Goal: Contribute content: Contribute content

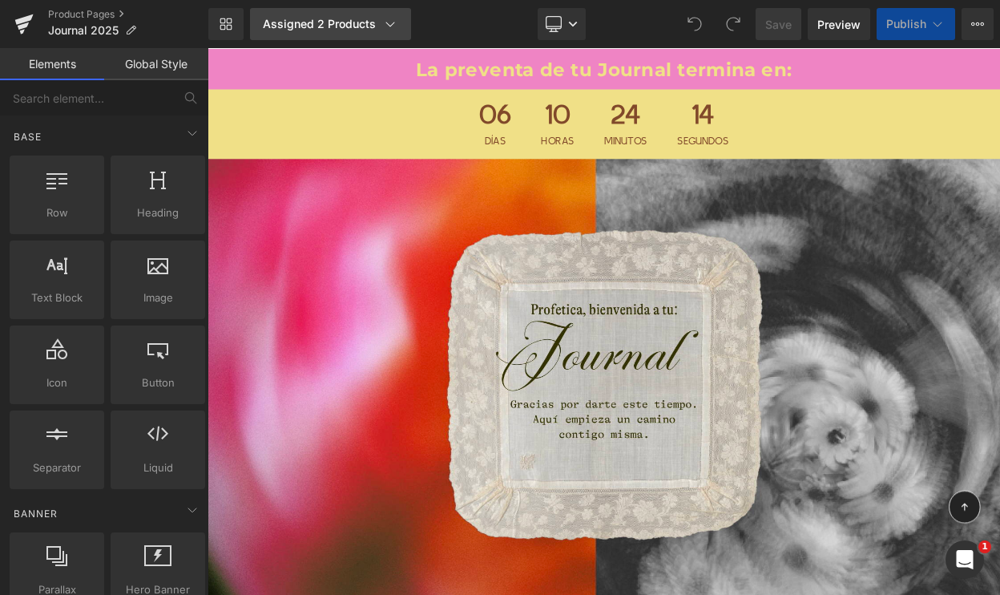
click at [382, 20] on icon at bounding box center [390, 24] width 16 height 16
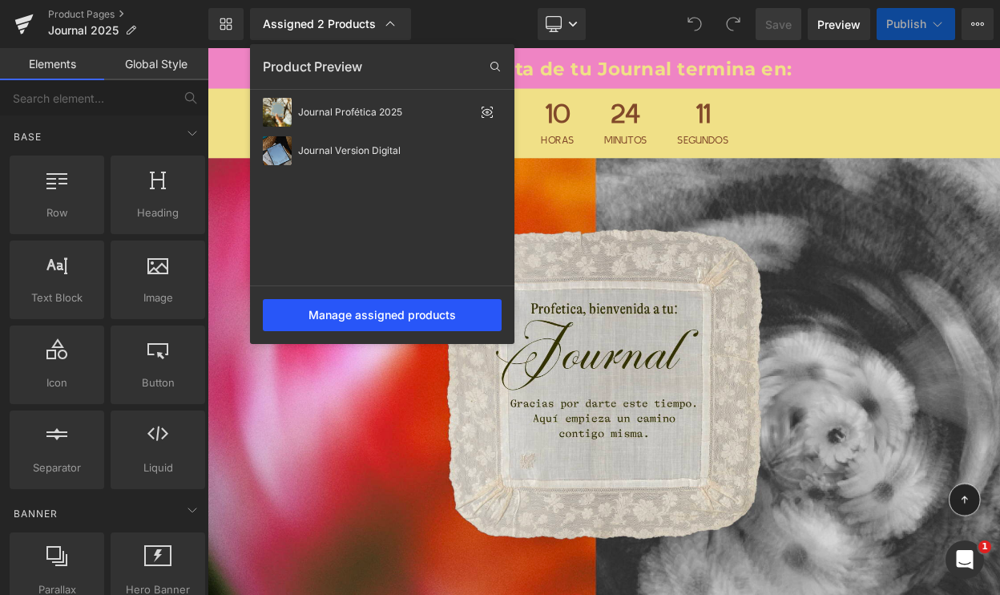
click at [382, 313] on div "Manage assigned products" at bounding box center [382, 315] width 239 height 32
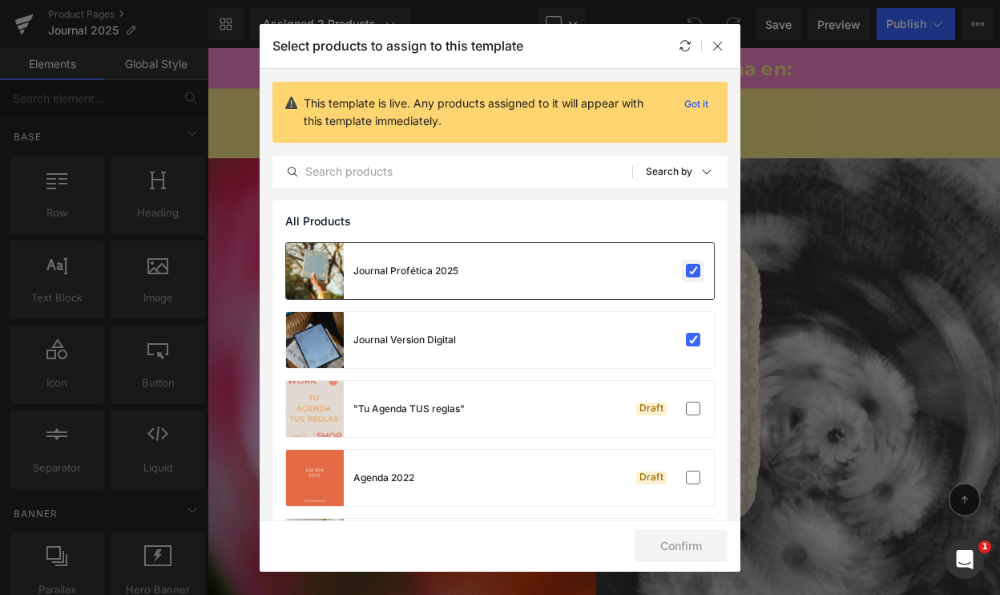
click at [686, 271] on label at bounding box center [693, 271] width 14 height 14
click at [693, 271] on input "checkbox" at bounding box center [693, 271] width 0 height 0
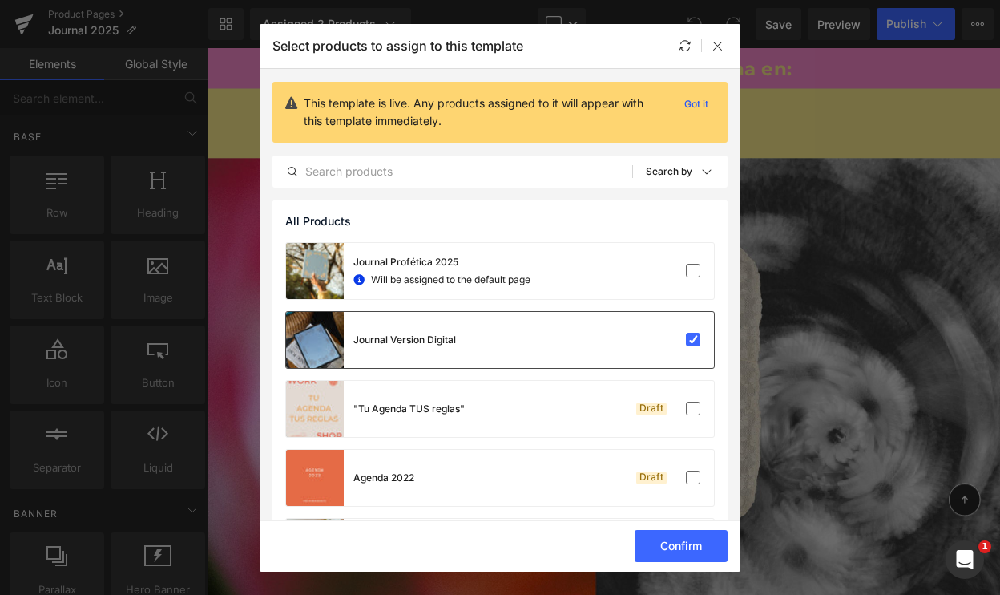
click at [685, 325] on div "Journal Version Digital" at bounding box center [500, 340] width 428 height 56
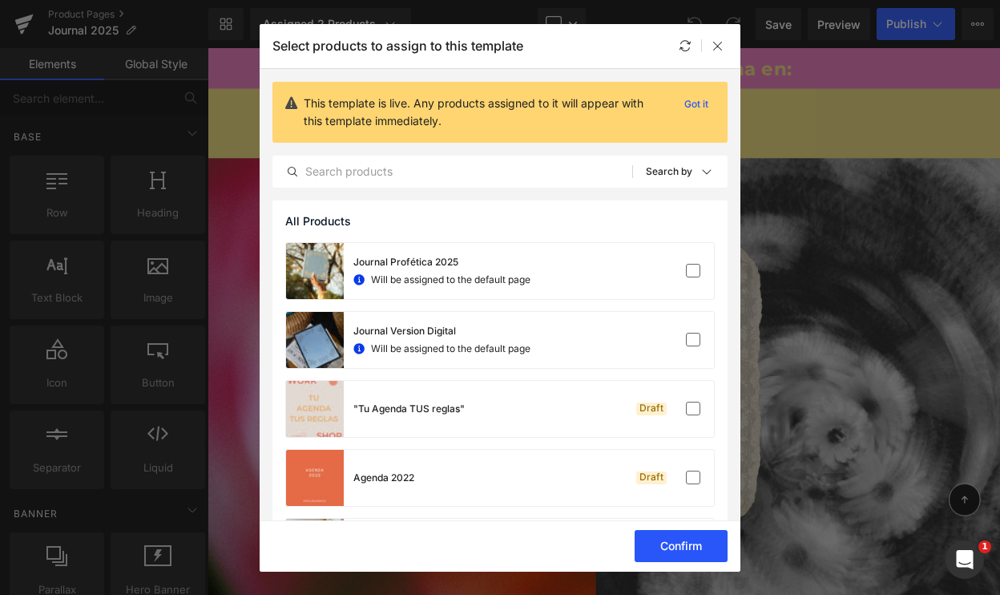
click at [660, 547] on button "Confirm" at bounding box center [681, 546] width 93 height 32
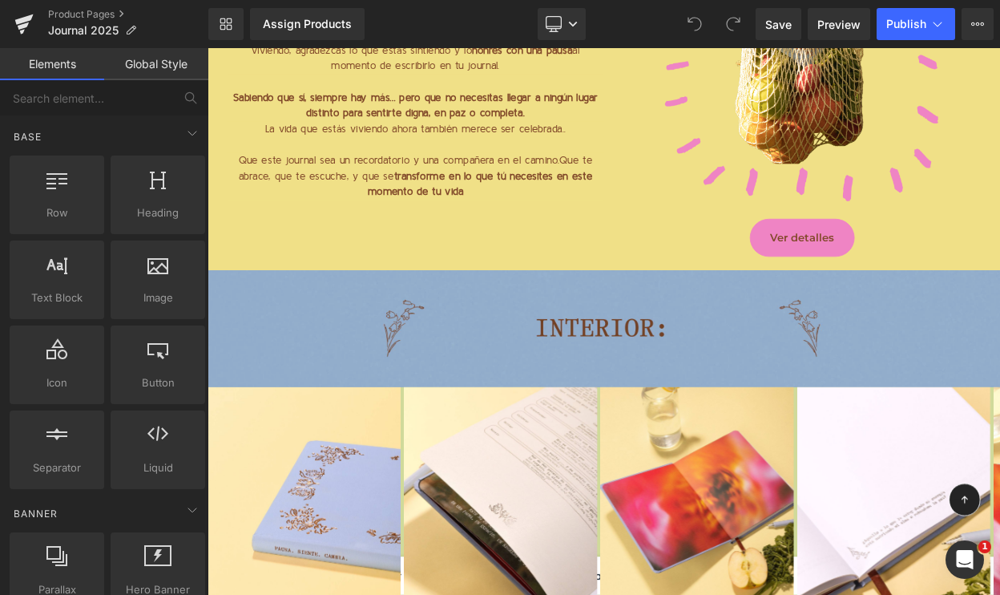
scroll to position [3701, 0]
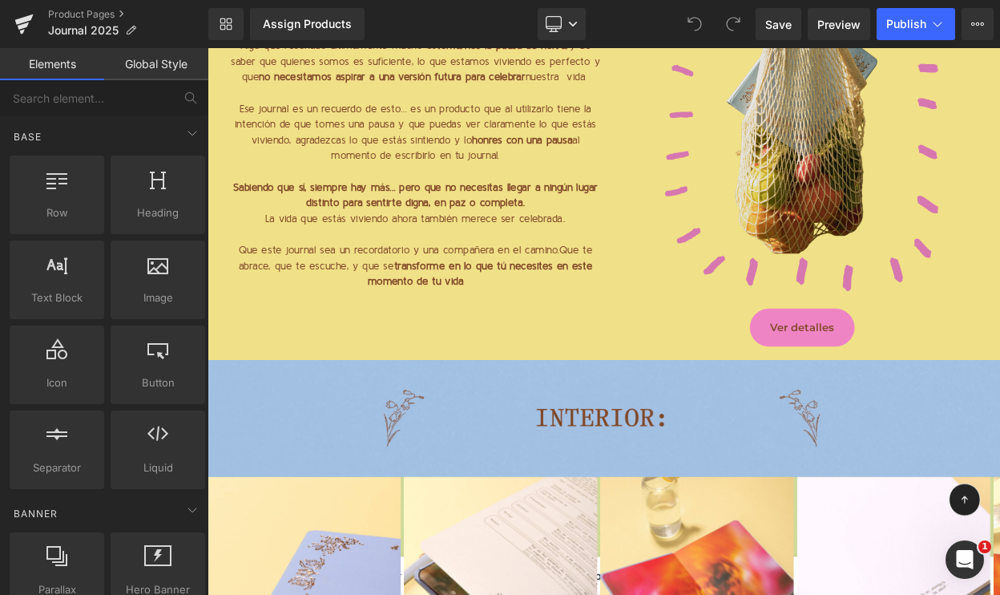
click at [952, 176] on img at bounding box center [934, 124] width 485 height 485
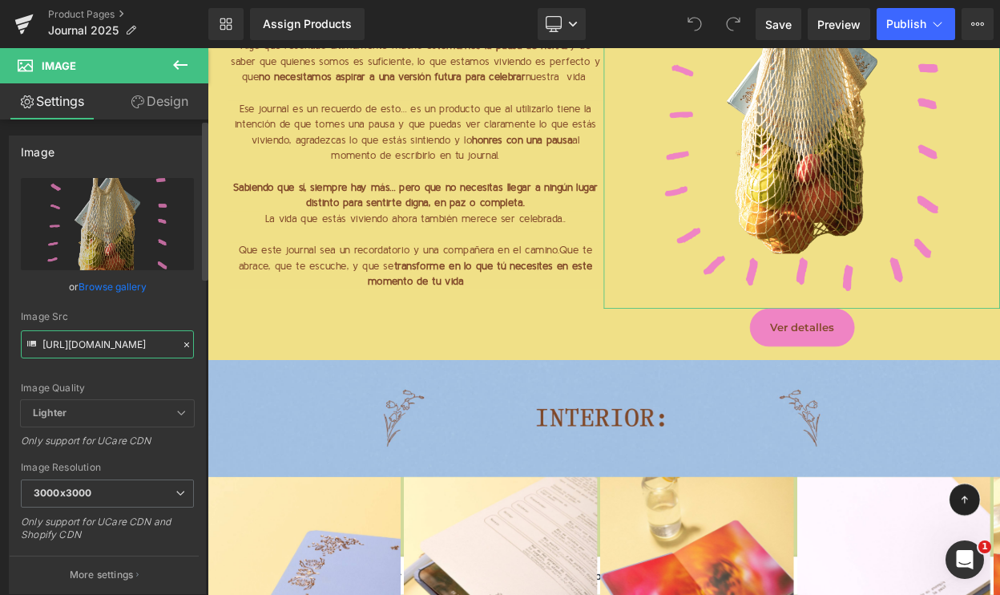
click at [86, 351] on input "[URL][DOMAIN_NAME]" at bounding box center [107, 344] width 173 height 28
paste input "8.png?v=1756103987"
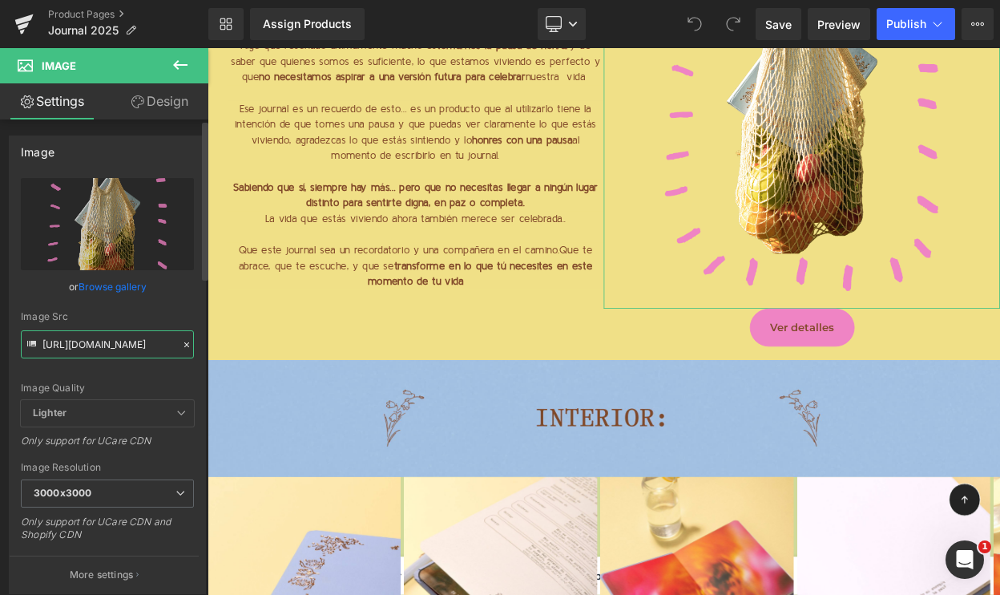
scroll to position [0, 581]
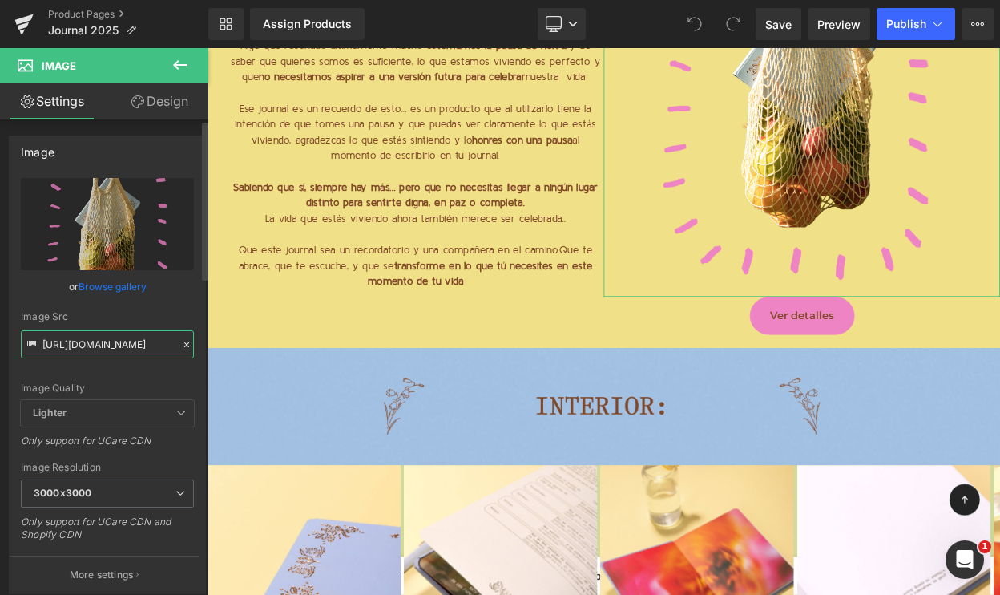
type input "[URL][DOMAIN_NAME]"
click at [125, 322] on div "Image Src [URL][DOMAIN_NAME]" at bounding box center [107, 334] width 173 height 47
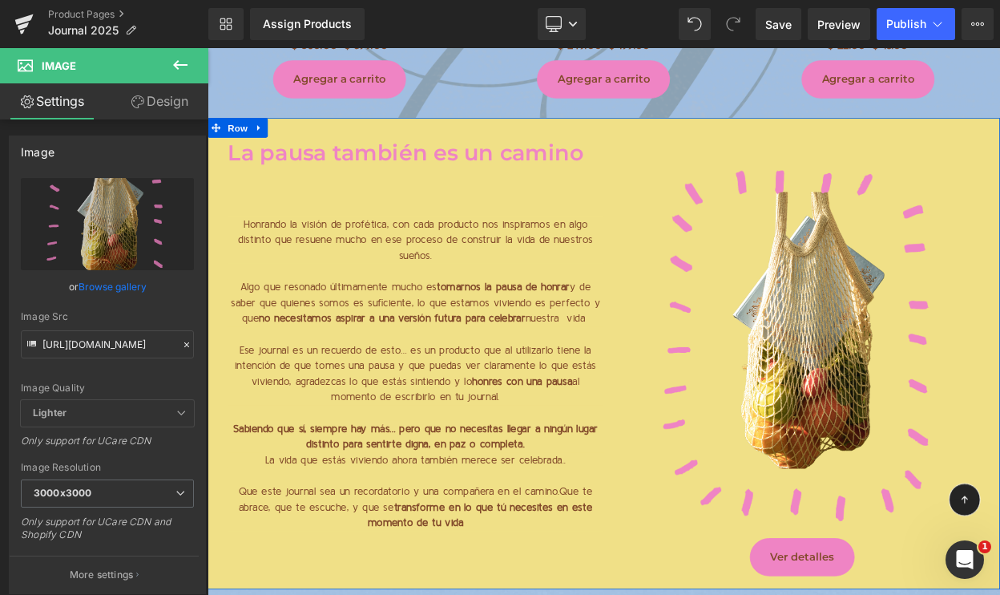
scroll to position [3412, 0]
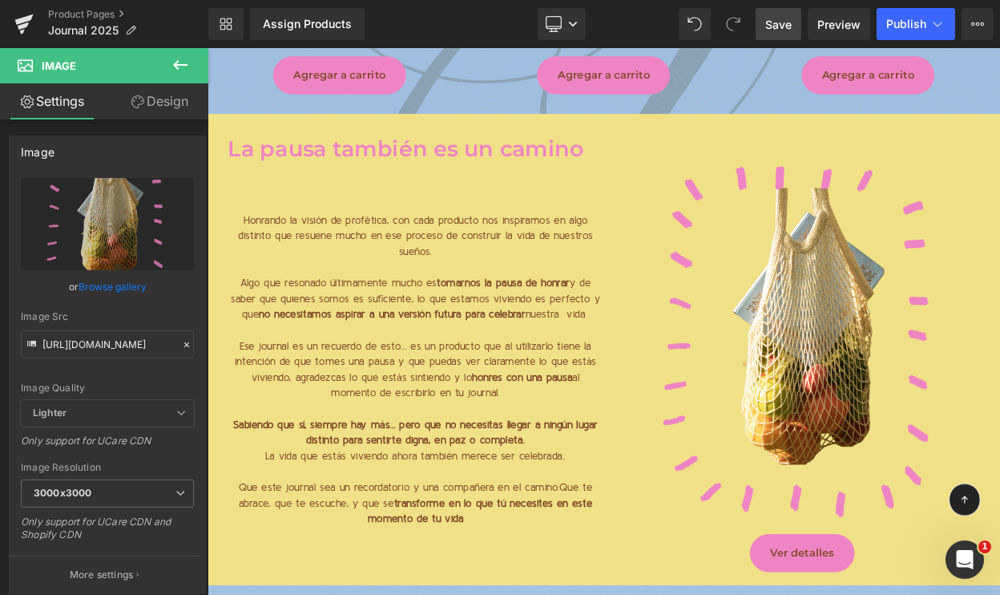
drag, startPoint x: 763, startPoint y: 31, endPoint x: 436, endPoint y: 421, distance: 508.6
click at [763, 31] on link "Save" at bounding box center [779, 24] width 46 height 32
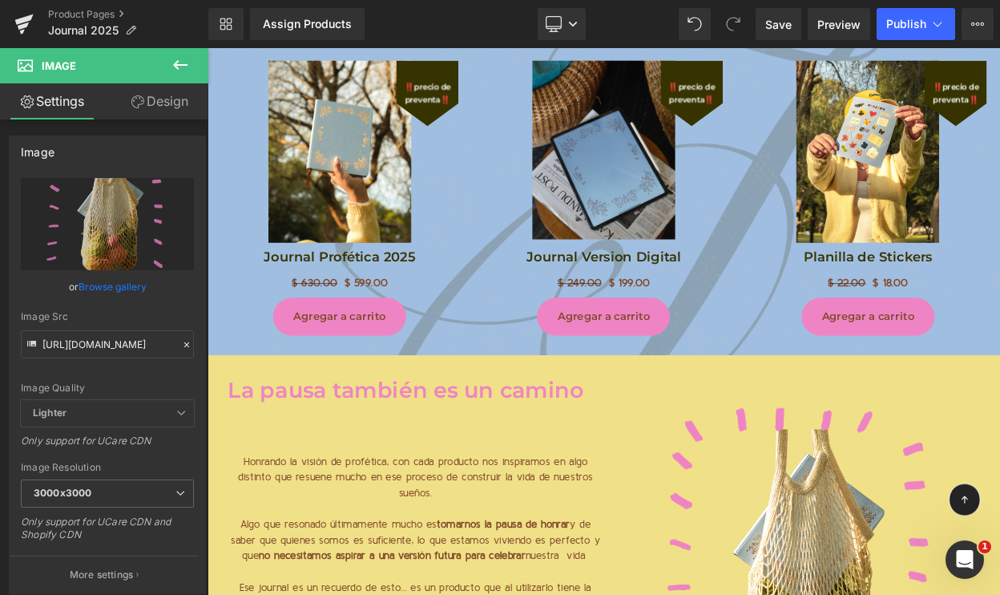
scroll to position [3162, 0]
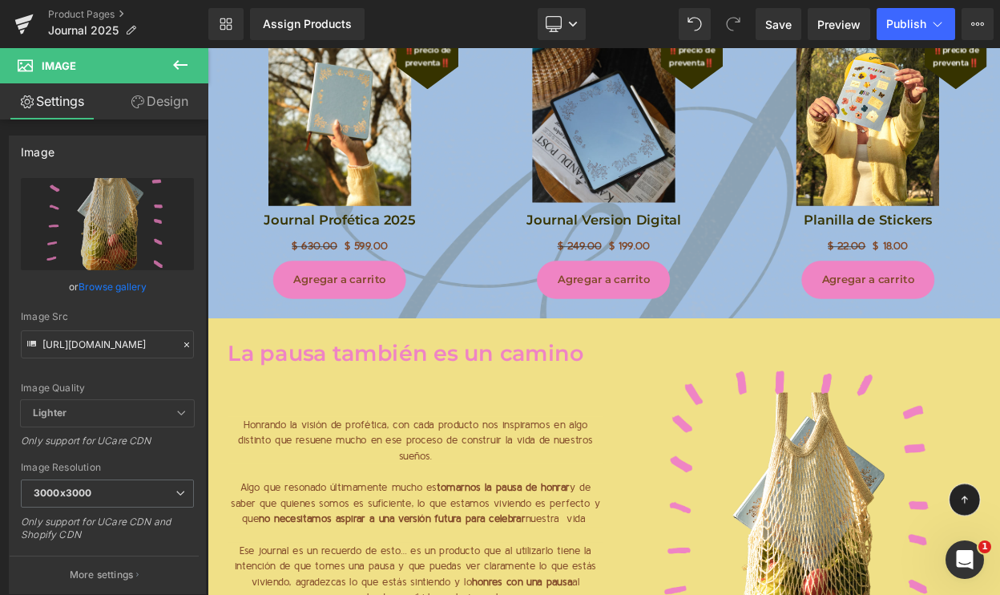
click at [177, 66] on icon at bounding box center [180, 64] width 19 height 19
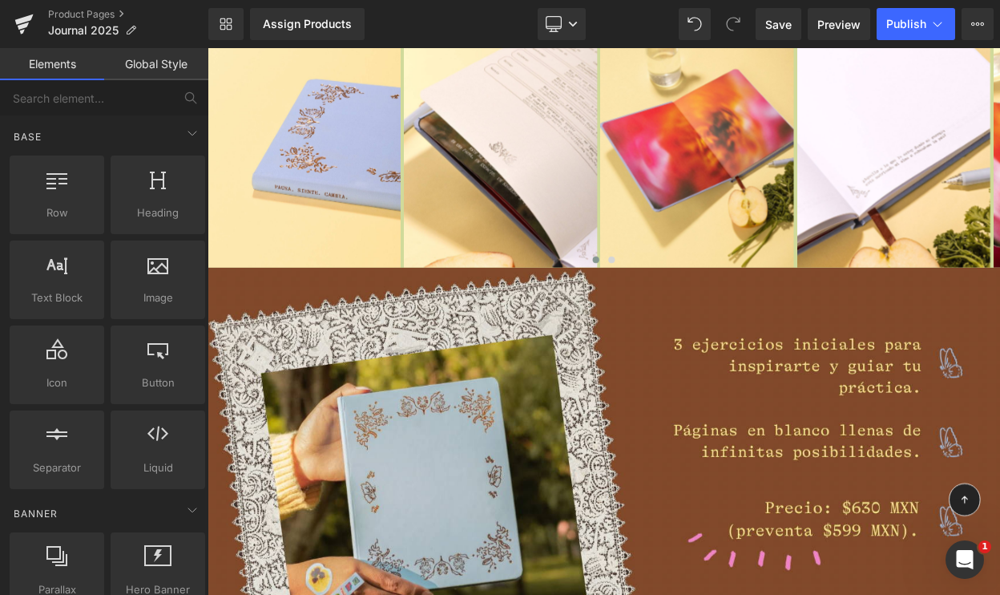
scroll to position [4242, 0]
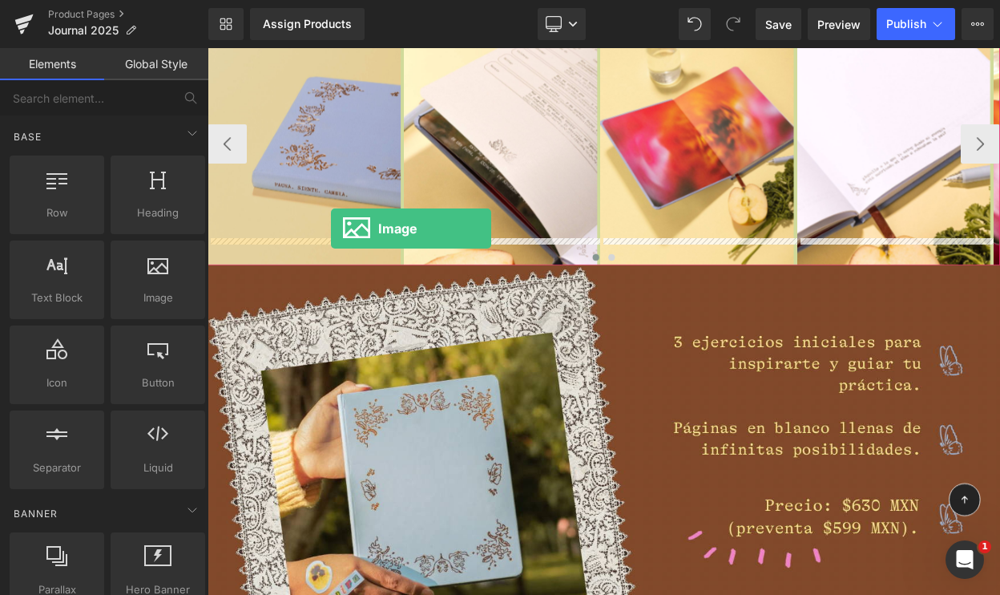
drag, startPoint x: 344, startPoint y: 335, endPoint x: 358, endPoint y: 267, distance: 69.6
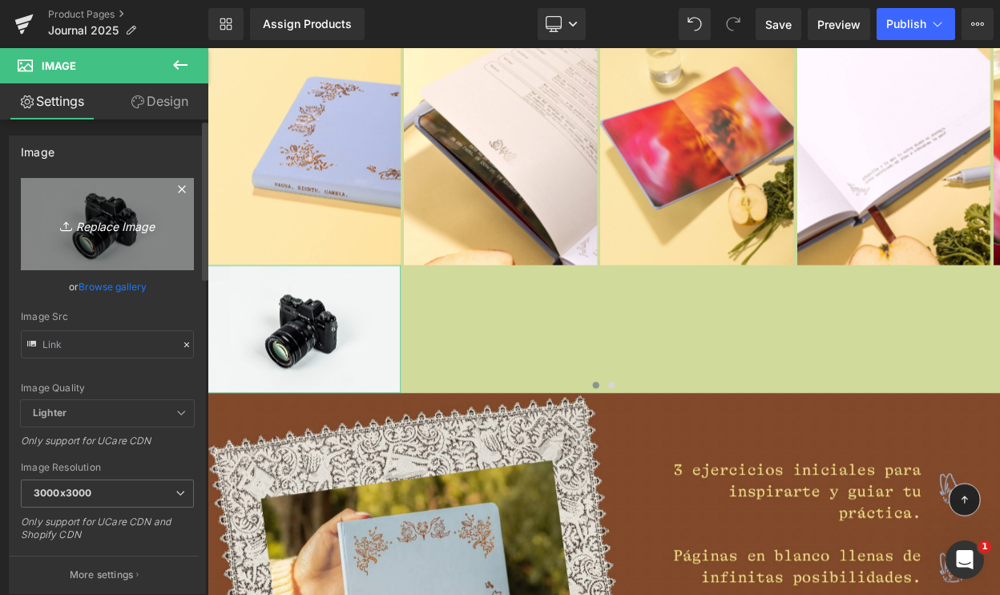
click at [123, 228] on icon "Replace Image" at bounding box center [107, 224] width 128 height 20
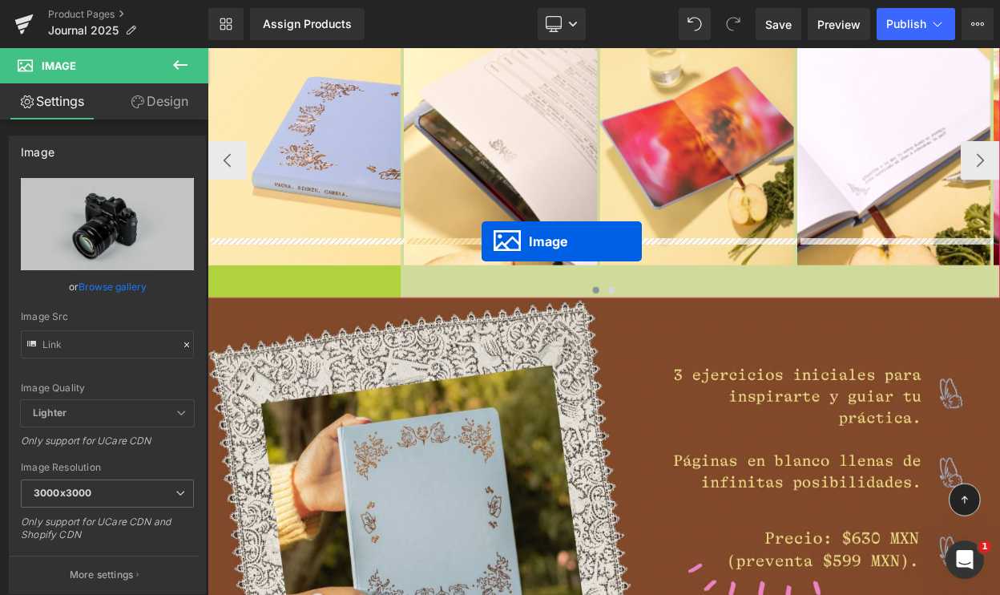
drag, startPoint x: 323, startPoint y: 353, endPoint x: 543, endPoint y: 285, distance: 230.2
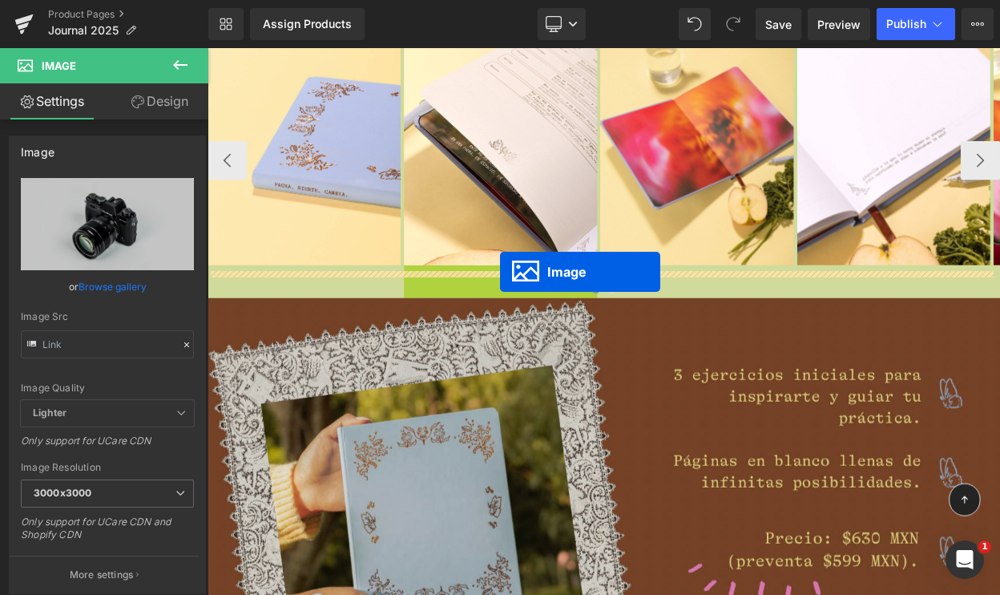
drag, startPoint x: 566, startPoint y: 359, endPoint x: 566, endPoint y: 321, distance: 37.7
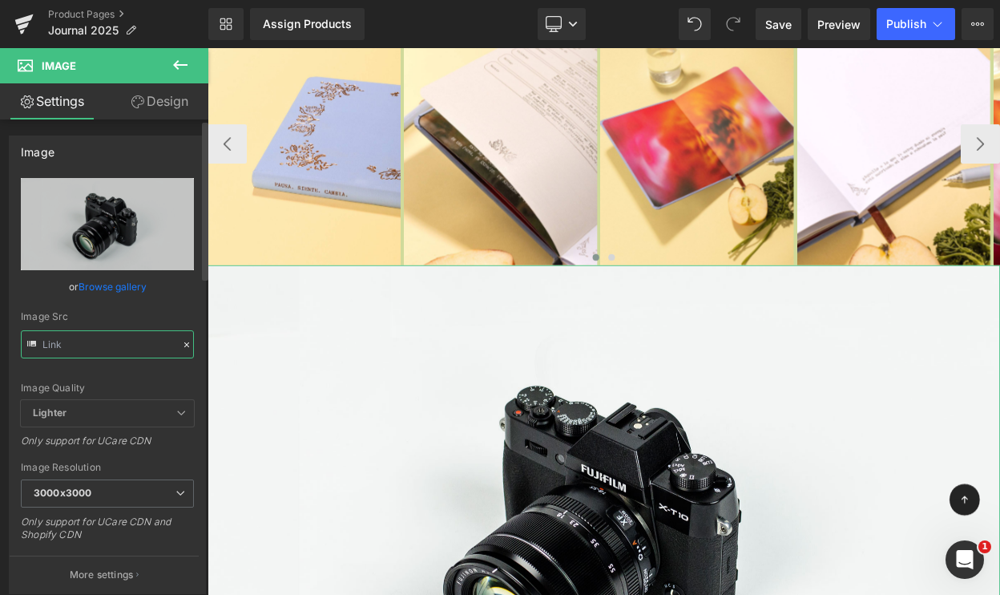
click at [77, 348] on input "text" at bounding box center [107, 344] width 173 height 28
paste input "[URL][DOMAIN_NAME]"
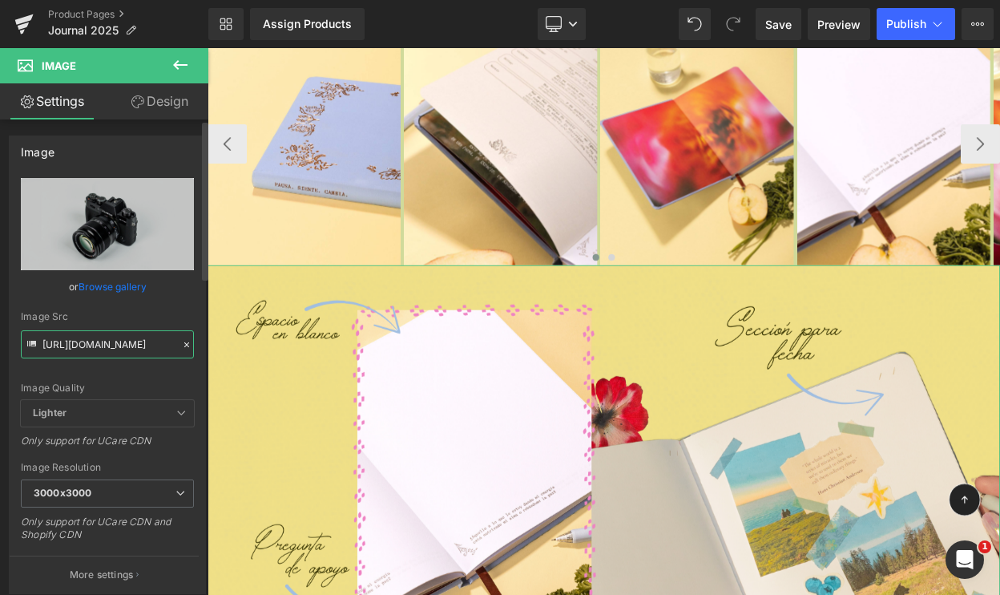
type input "[URL][DOMAIN_NAME]"
click at [106, 328] on div "Image Src [URL][DOMAIN_NAME]" at bounding box center [107, 334] width 173 height 47
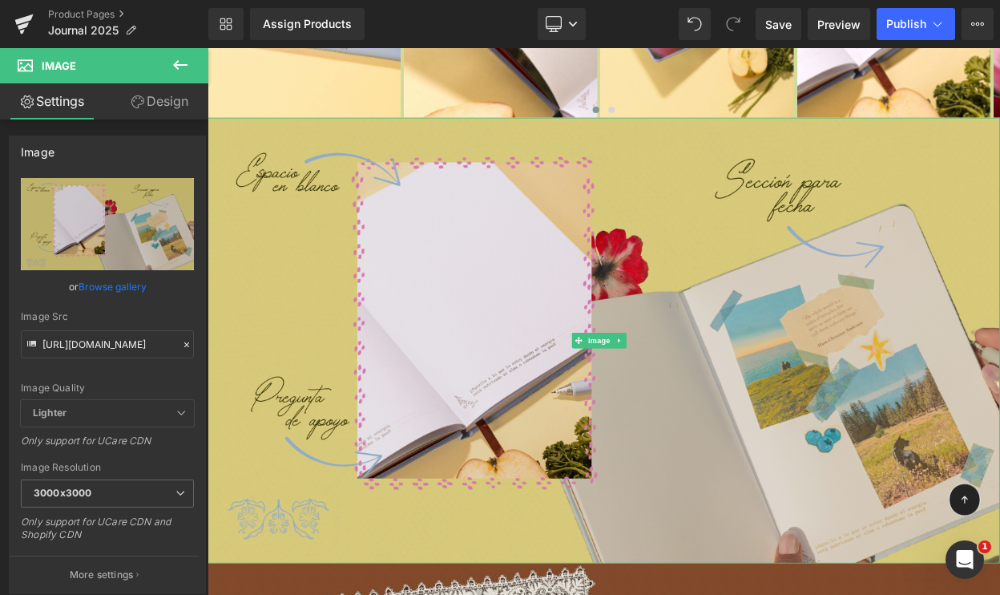
scroll to position [4423, 0]
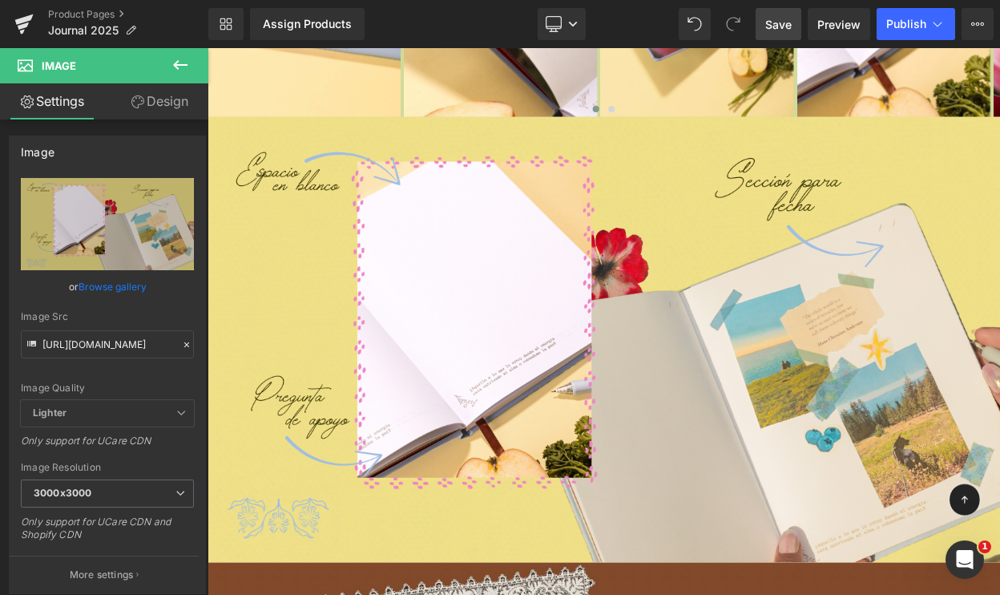
click at [783, 31] on span "Save" at bounding box center [778, 24] width 26 height 17
click at [778, 30] on span "Save" at bounding box center [778, 24] width 26 height 17
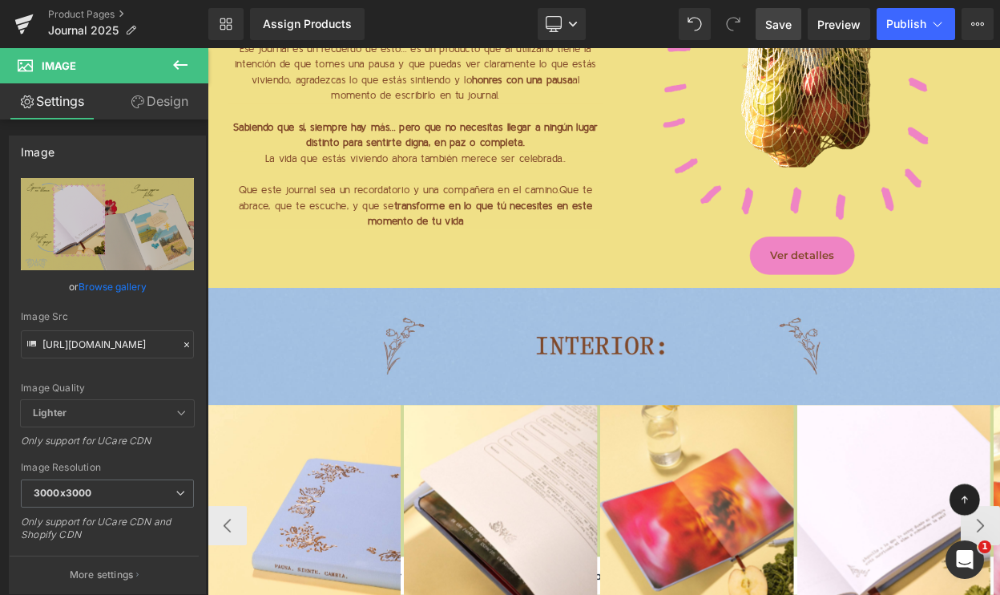
scroll to position [3929, 0]
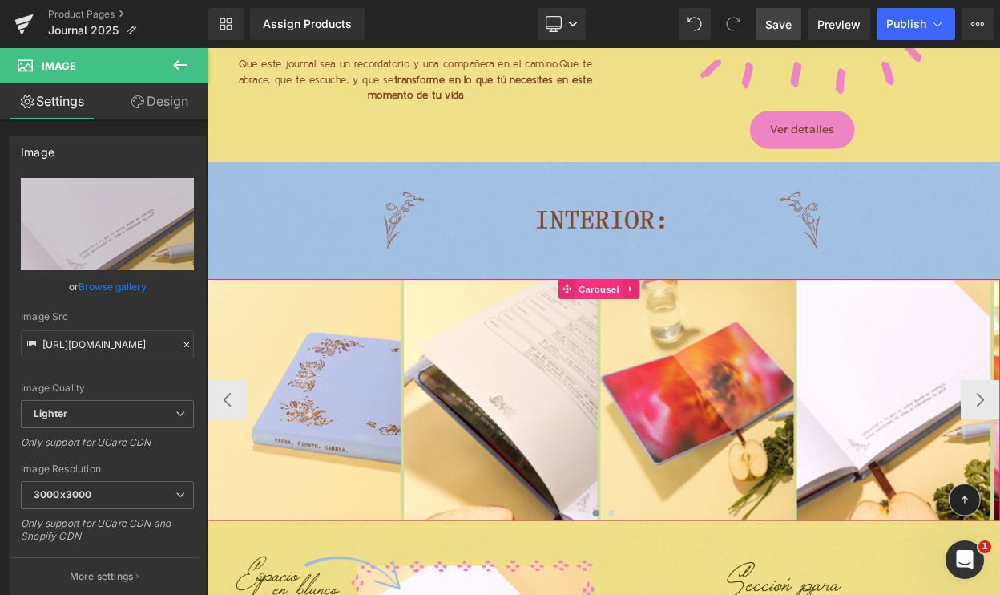
click at [680, 330] on span "Carousel" at bounding box center [686, 342] width 58 height 24
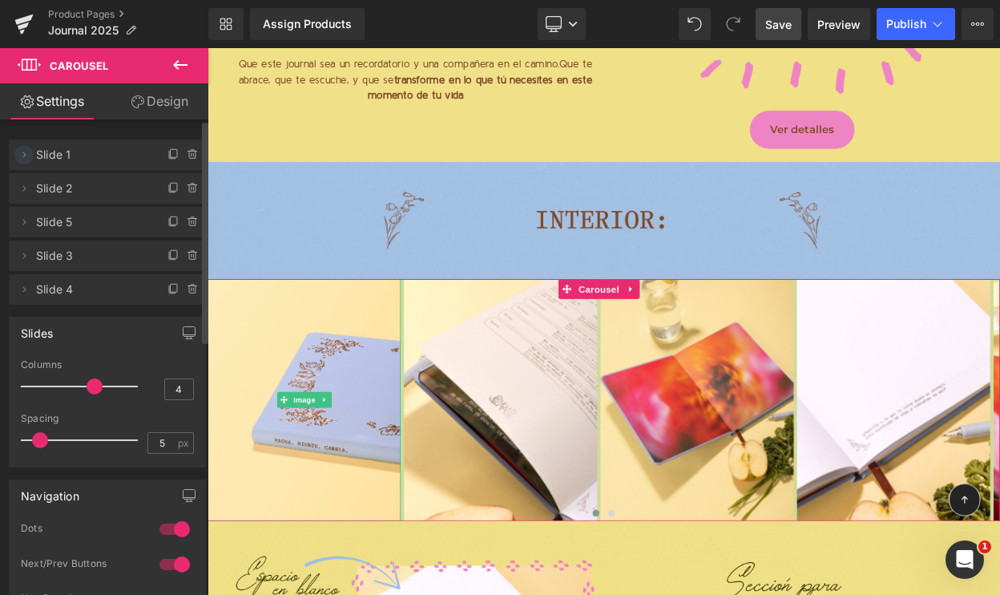
click at [23, 156] on icon at bounding box center [24, 154] width 3 height 6
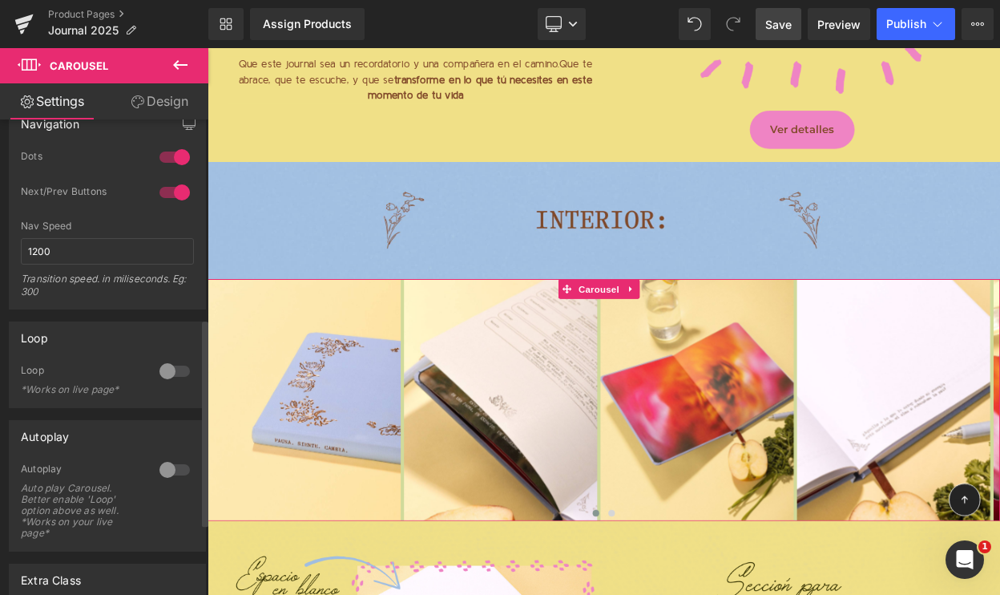
scroll to position [459, 0]
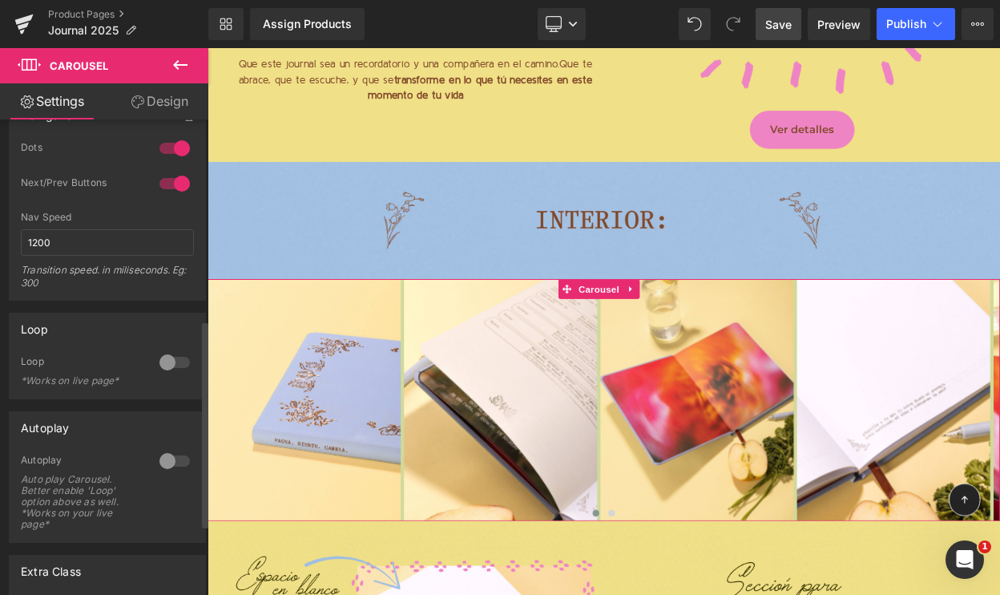
click at [171, 357] on div at bounding box center [174, 362] width 38 height 26
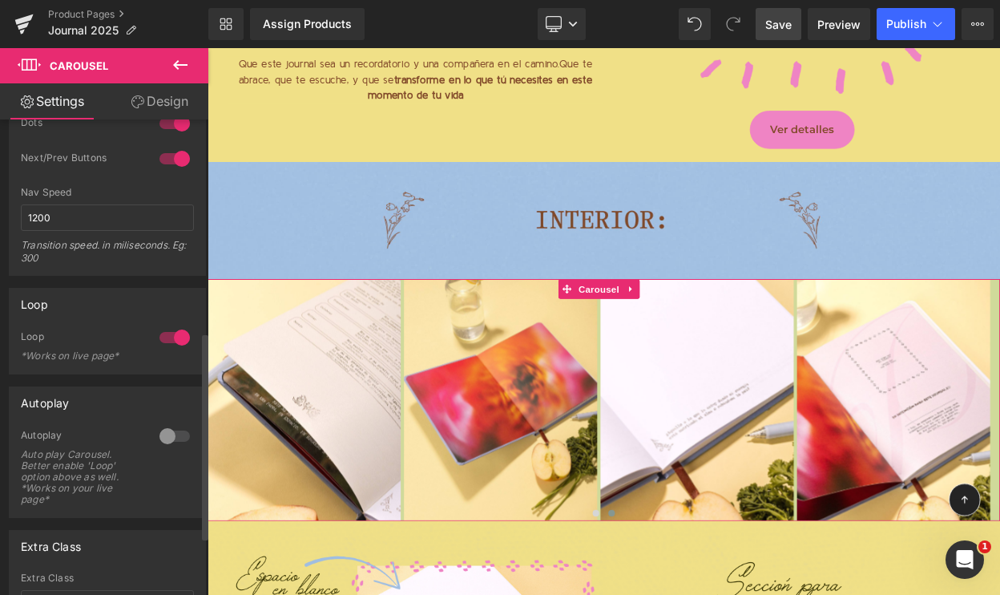
scroll to position [486, 0]
click at [172, 432] on div at bounding box center [174, 434] width 38 height 26
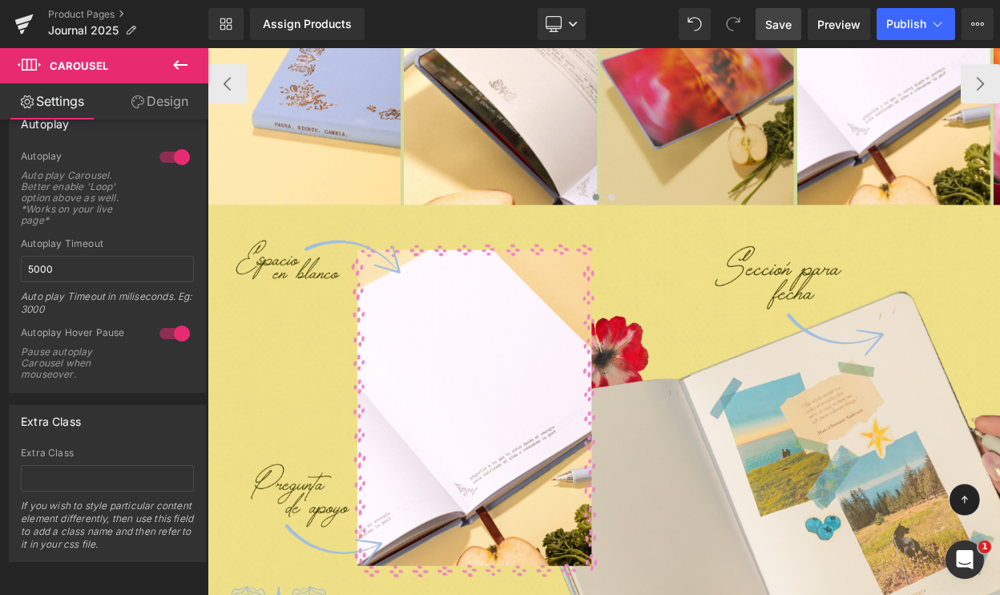
scroll to position [4329, 0]
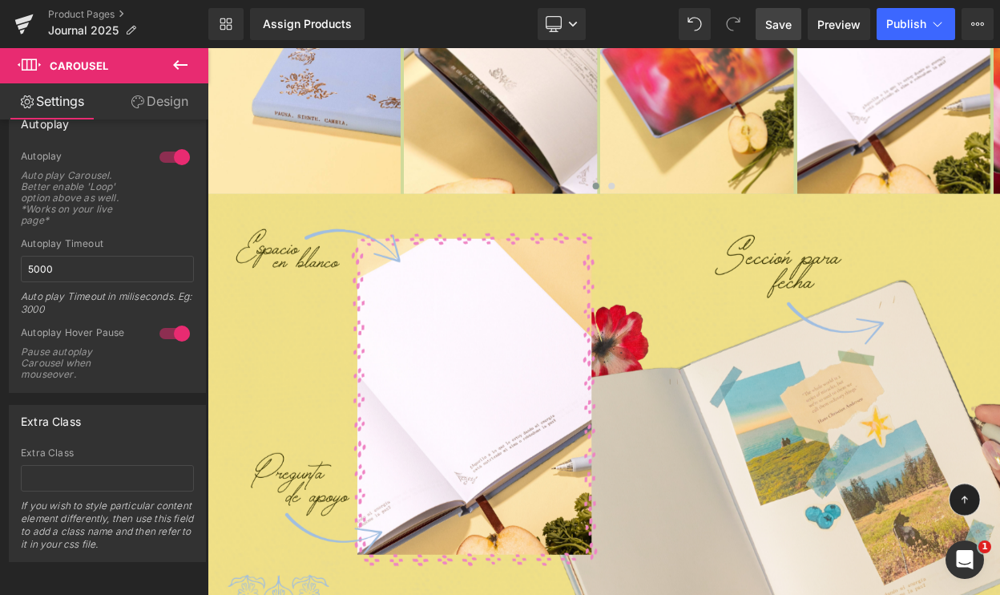
click at [784, 24] on span "Save" at bounding box center [778, 24] width 26 height 17
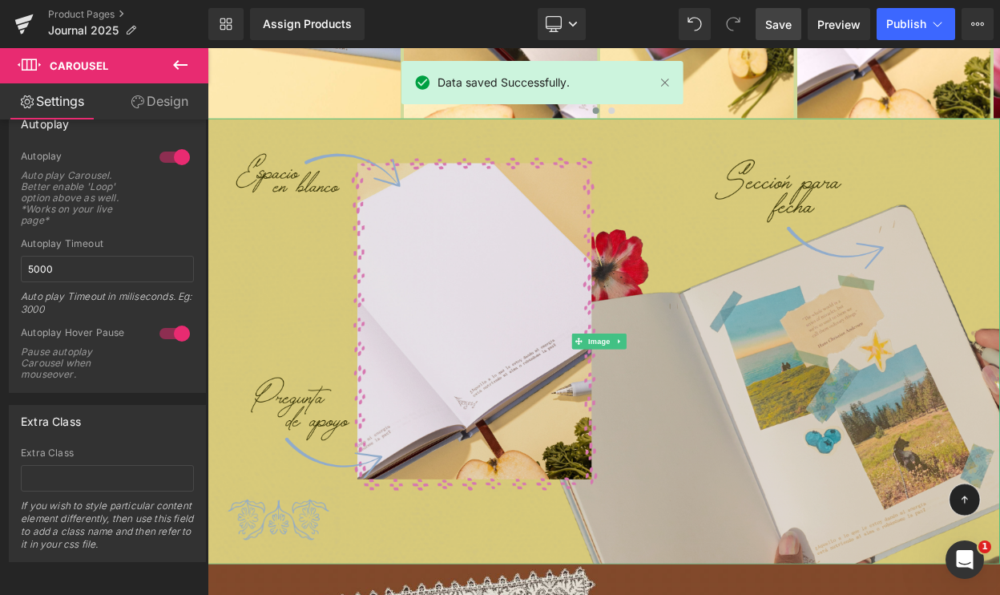
scroll to position [4423, 0]
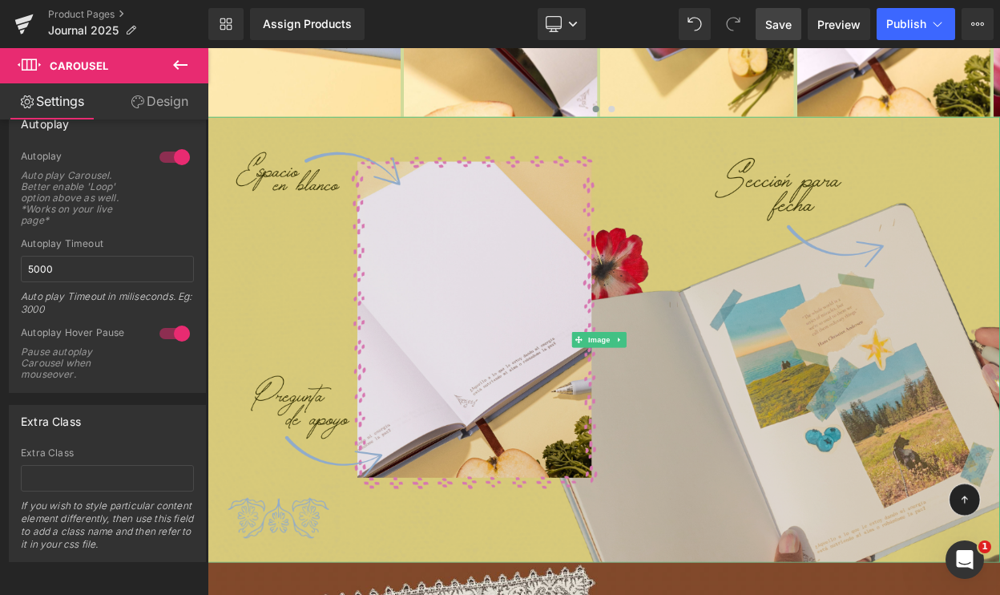
click at [799, 326] on img at bounding box center [693, 404] width 970 height 545
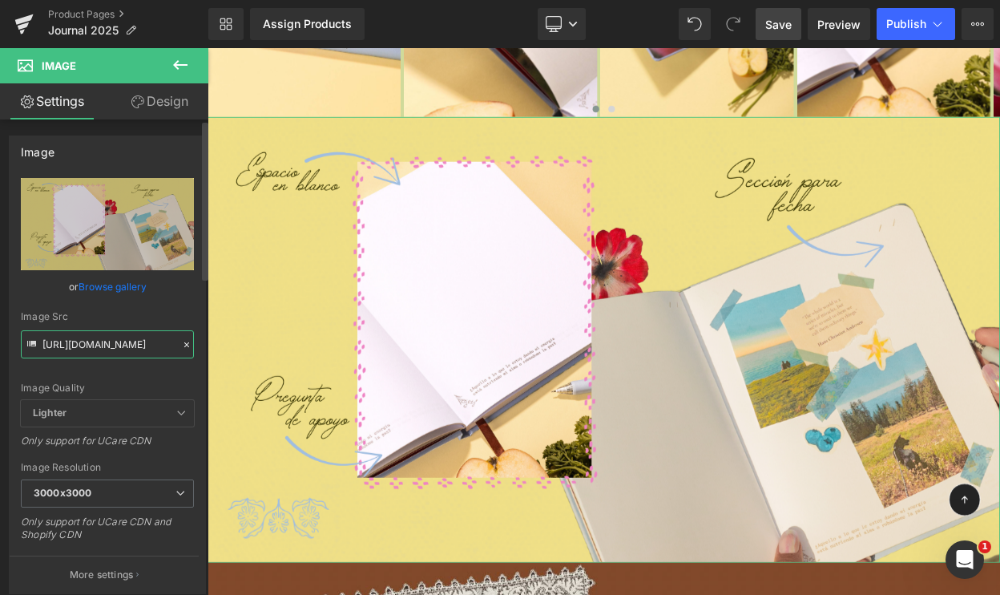
click at [112, 341] on input "[URL][DOMAIN_NAME]" at bounding box center [107, 344] width 173 height 28
paste input "9.png?v=175610483"
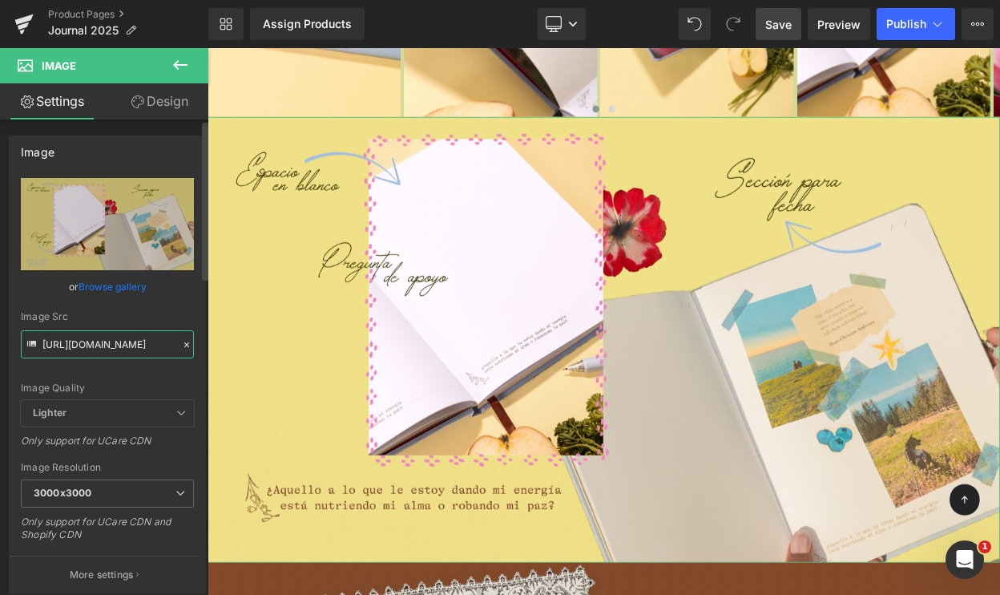
type input "[URL][DOMAIN_NAME]"
click at [127, 322] on div "Image Src [URL][DOMAIN_NAME]" at bounding box center [107, 334] width 173 height 47
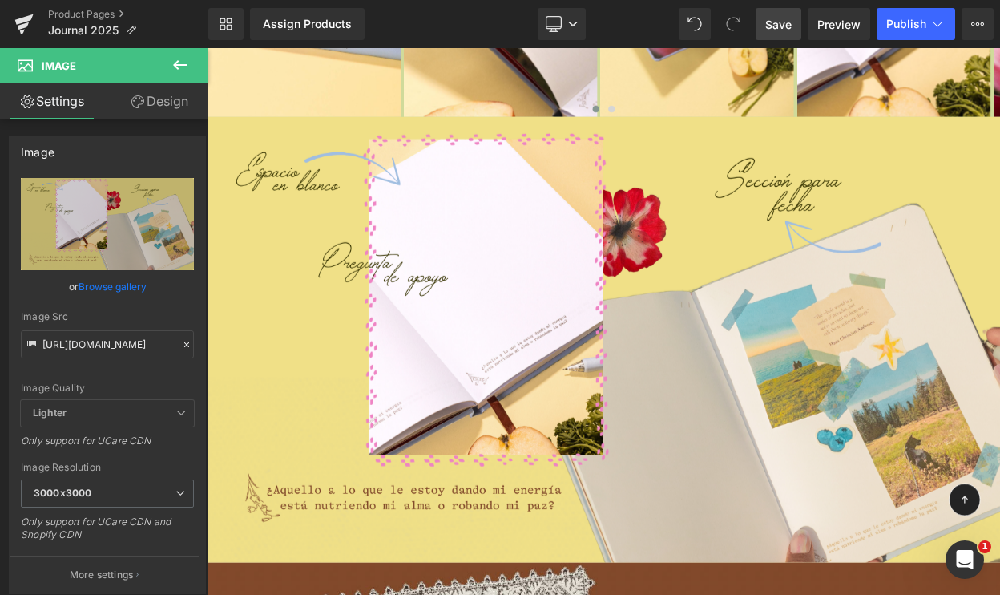
click at [787, 22] on span "Save" at bounding box center [778, 24] width 26 height 17
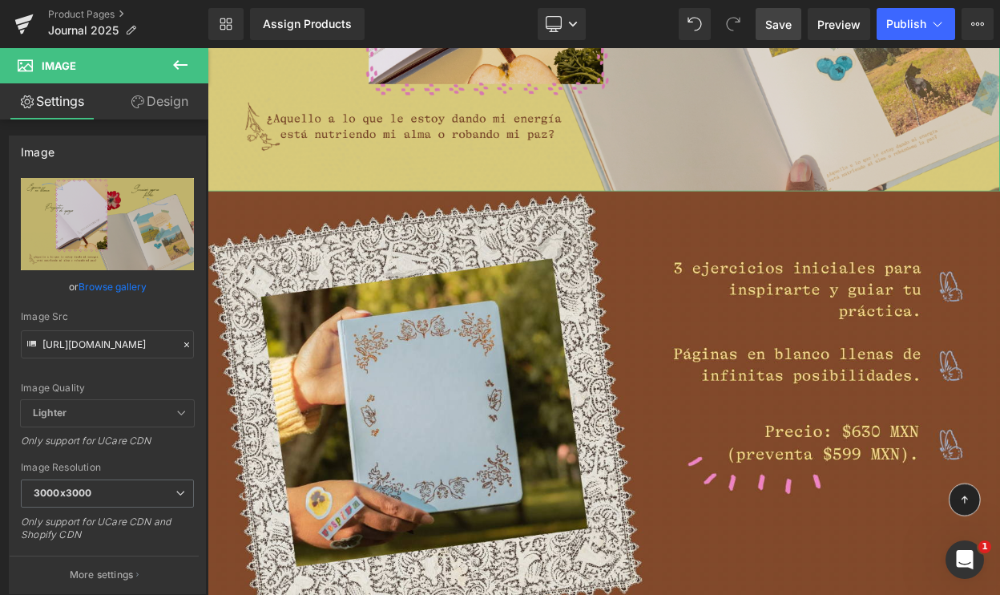
scroll to position [4880, 0]
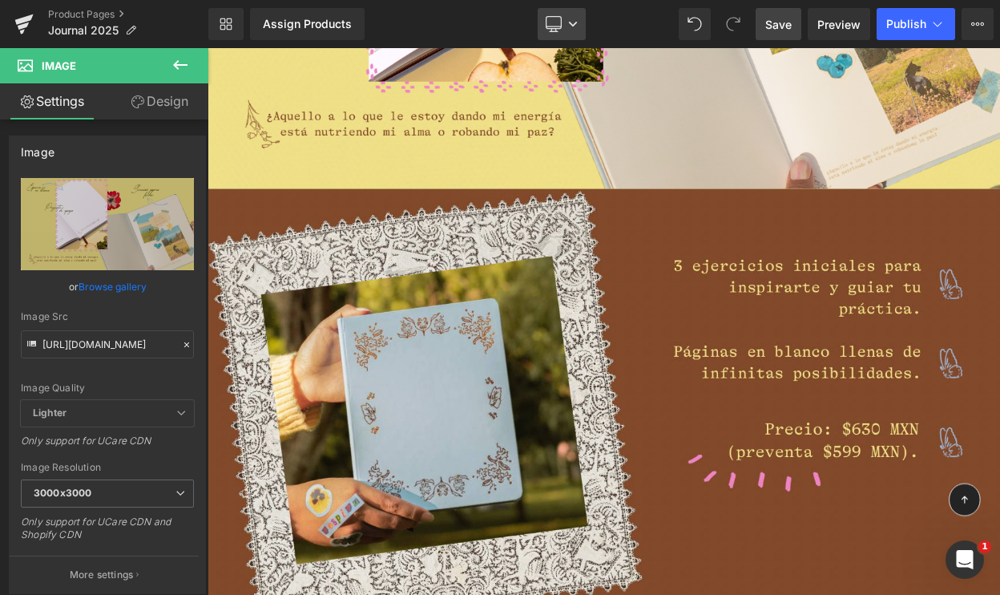
click at [575, 19] on icon at bounding box center [573, 24] width 10 height 10
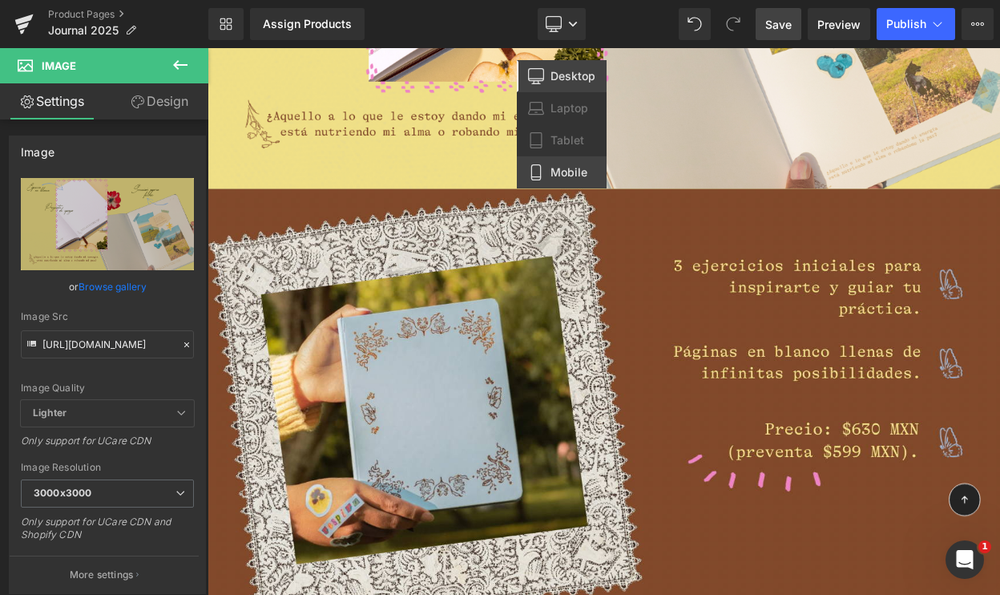
click at [565, 168] on span "Mobile" at bounding box center [569, 172] width 37 height 14
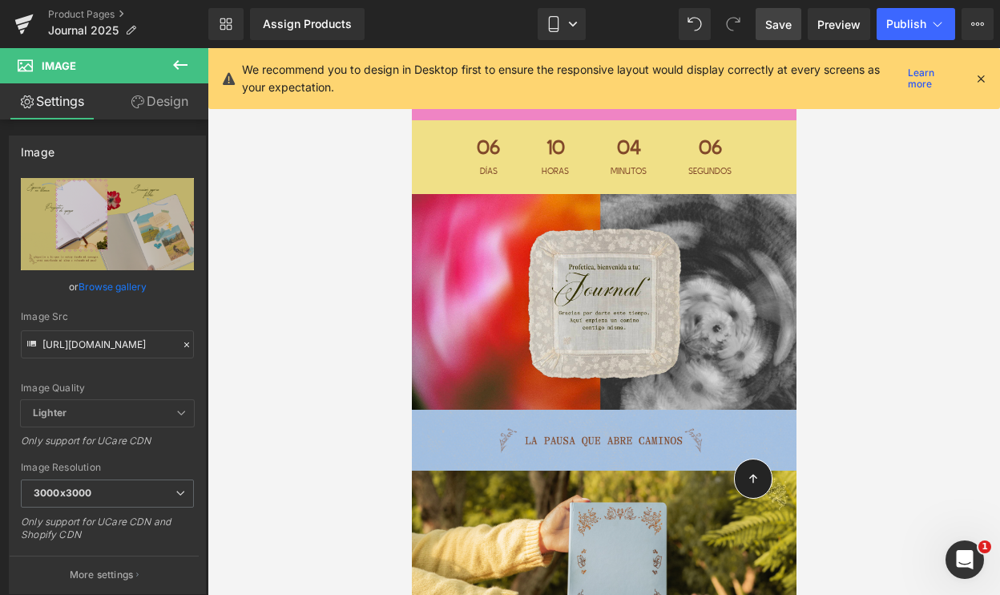
scroll to position [0, 0]
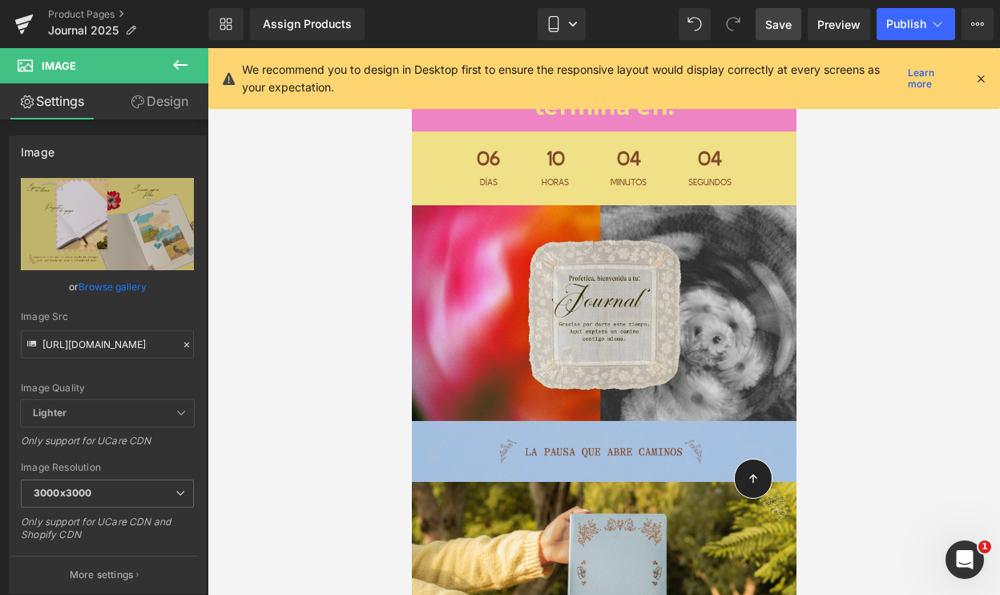
click at [975, 74] on icon at bounding box center [981, 78] width 14 height 14
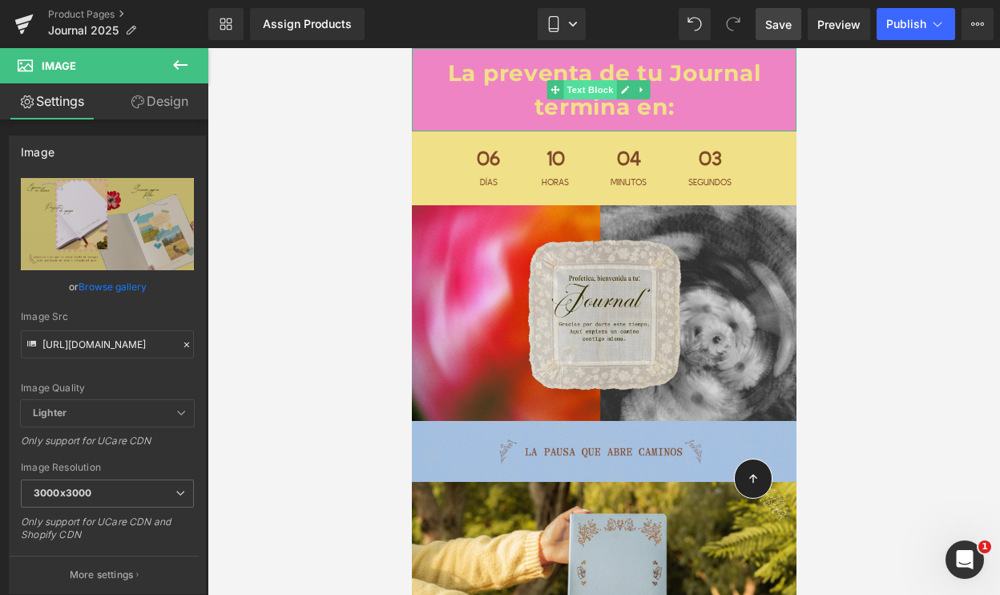
click at [591, 98] on span "Text Block" at bounding box center [589, 89] width 53 height 19
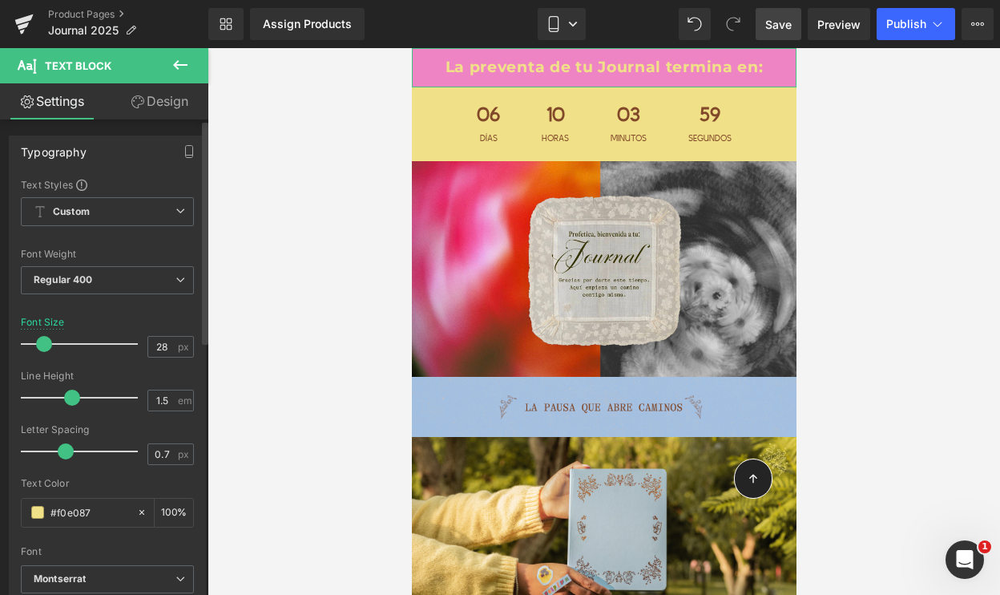
click at [43, 339] on div at bounding box center [83, 344] width 109 height 32
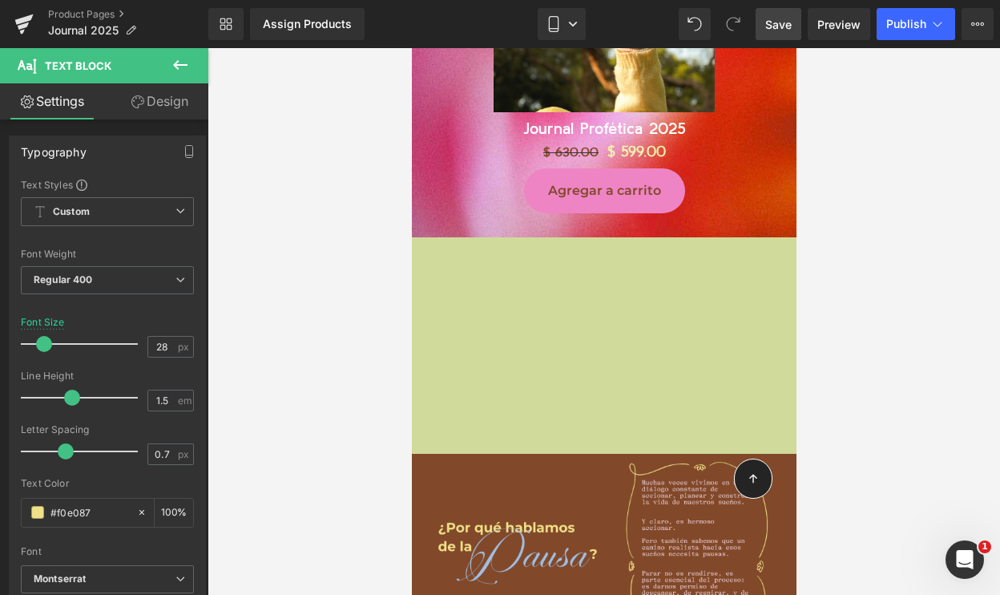
scroll to position [1003, 0]
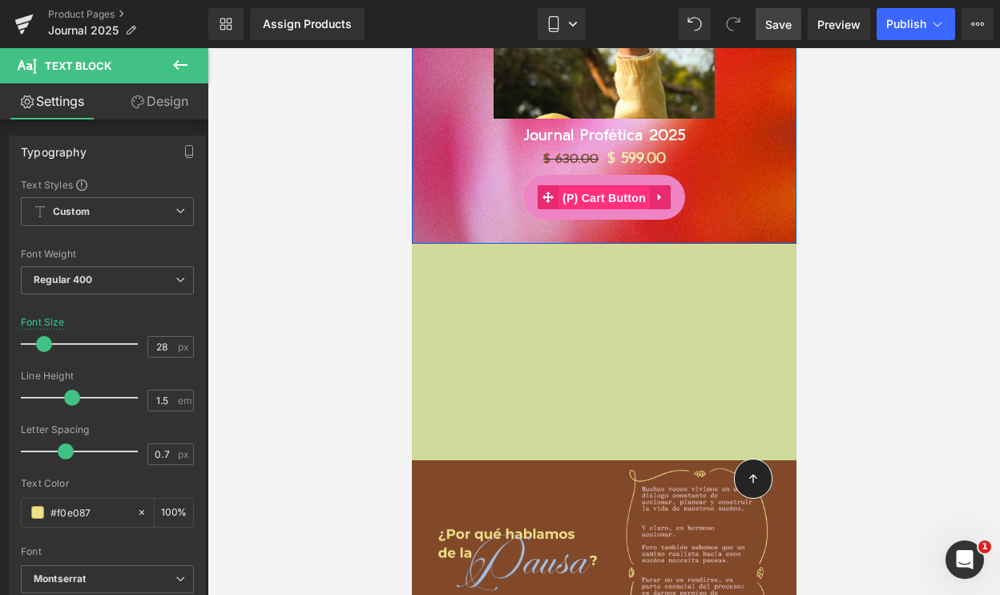
click at [605, 187] on span "(P) Cart Button" at bounding box center [603, 198] width 91 height 24
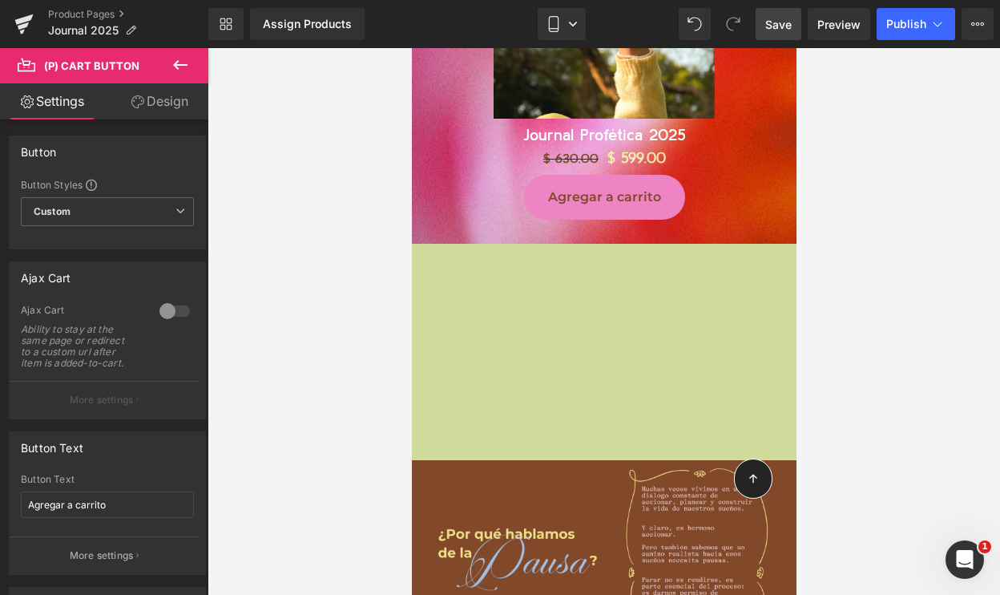
click at [145, 107] on link "Design" at bounding box center [159, 101] width 104 height 36
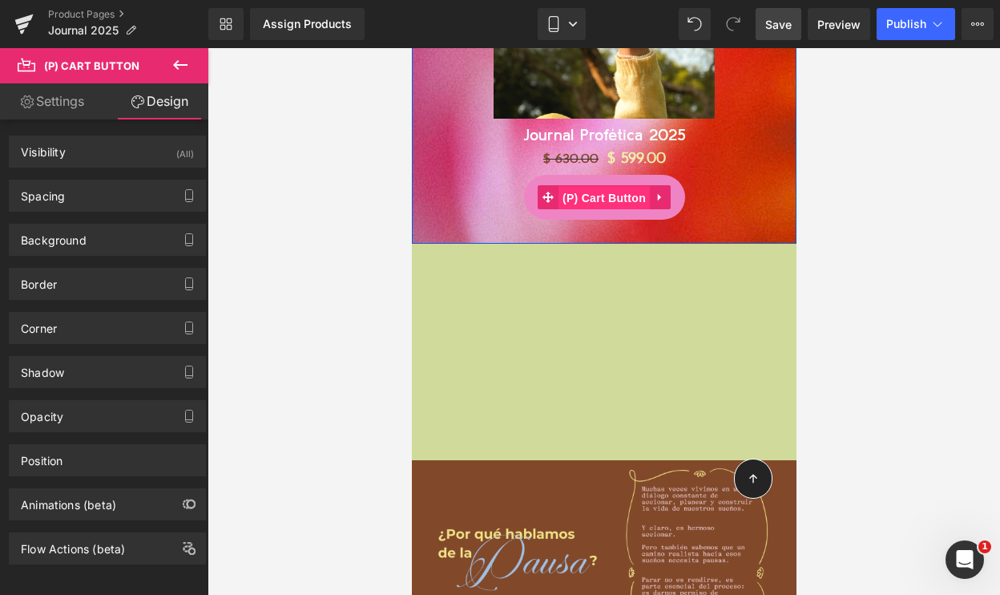
click at [601, 187] on span "(P) Cart Button" at bounding box center [603, 198] width 91 height 24
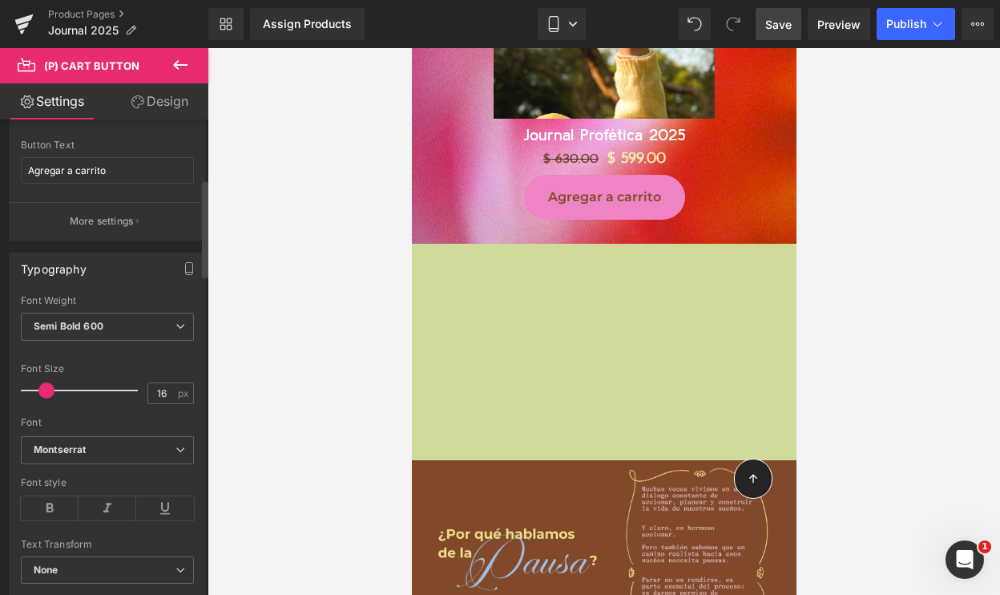
scroll to position [381, 0]
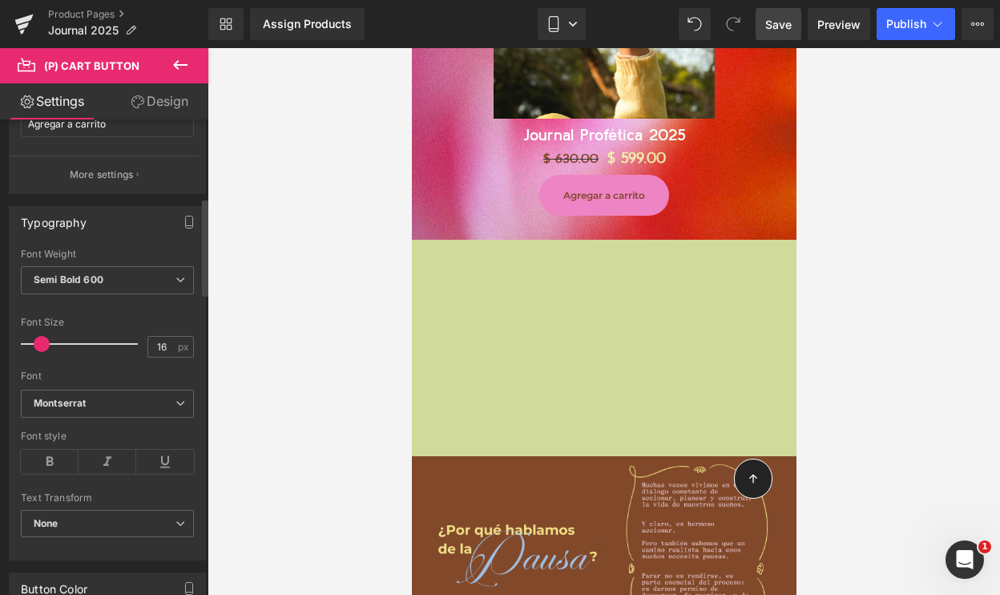
click at [42, 344] on span at bounding box center [42, 344] width 16 height 16
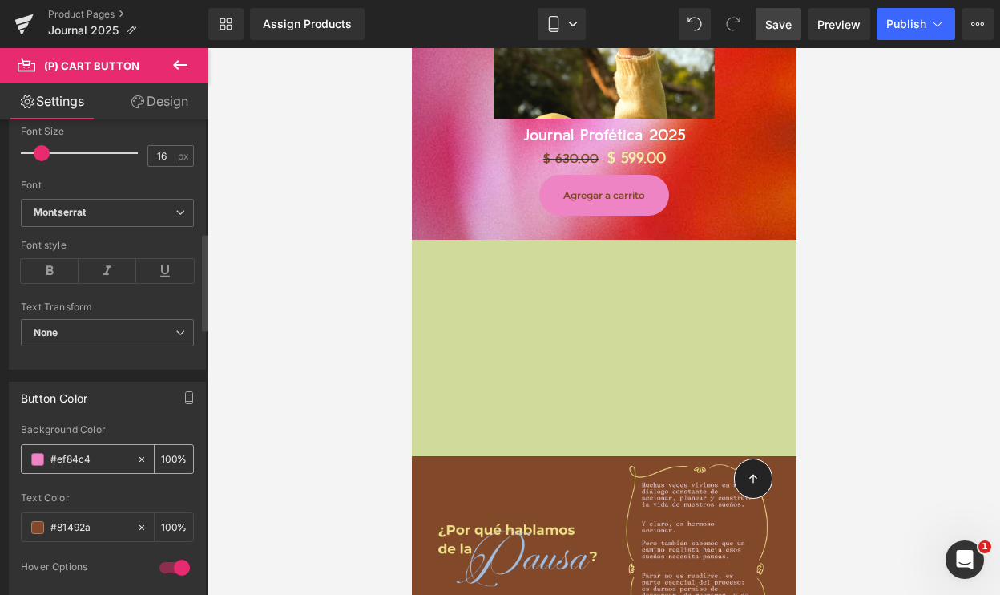
scroll to position [611, 0]
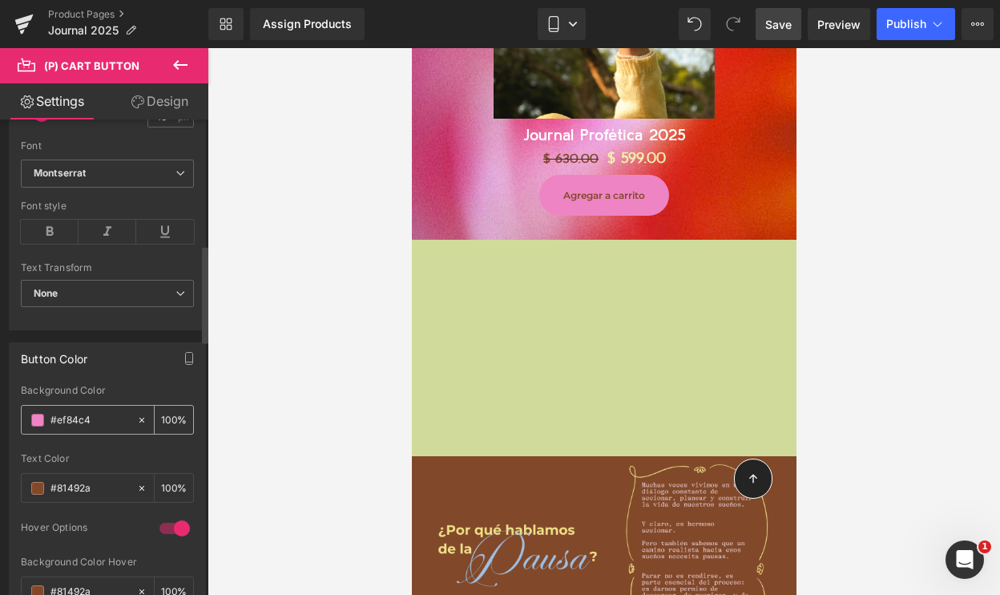
click at [79, 419] on input "#ef84c4" at bounding box center [89, 420] width 79 height 18
click at [76, 415] on input "#ef84c4" at bounding box center [89, 420] width 79 height 18
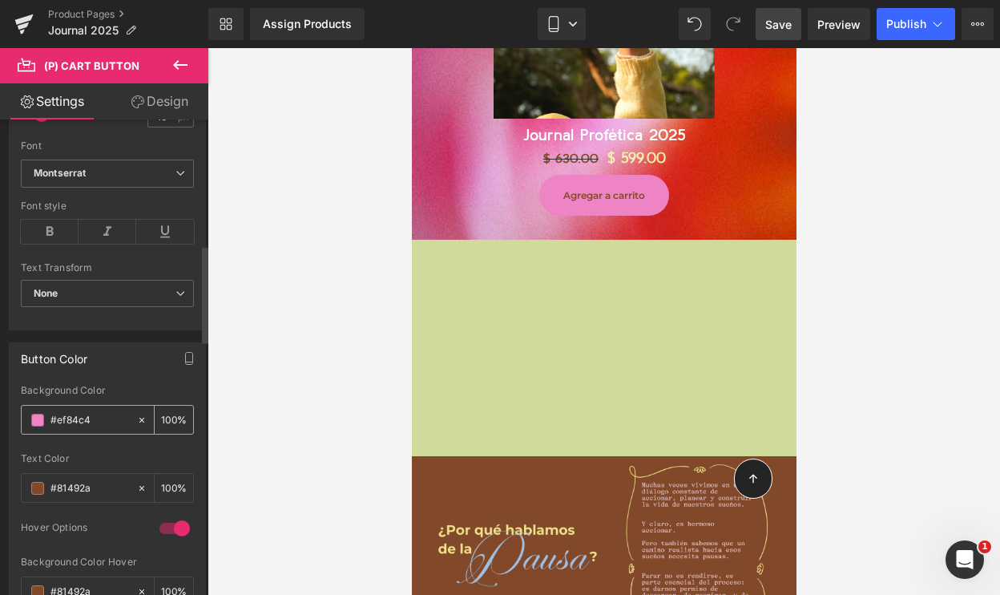
paste input "A0BEE1"
type input "A0BEE1"
click at [777, 14] on link "Save" at bounding box center [779, 24] width 46 height 32
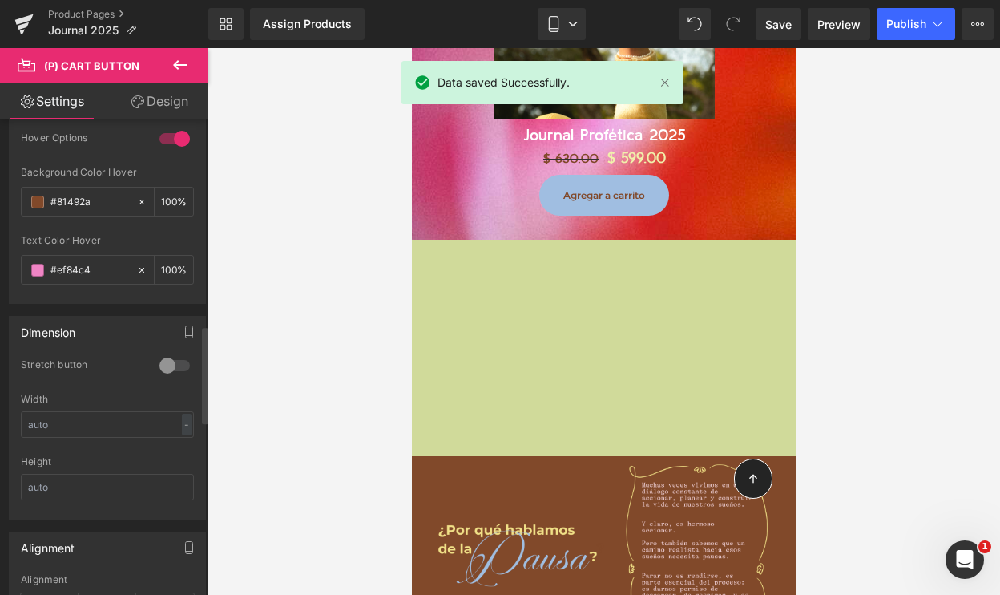
scroll to position [1009, 0]
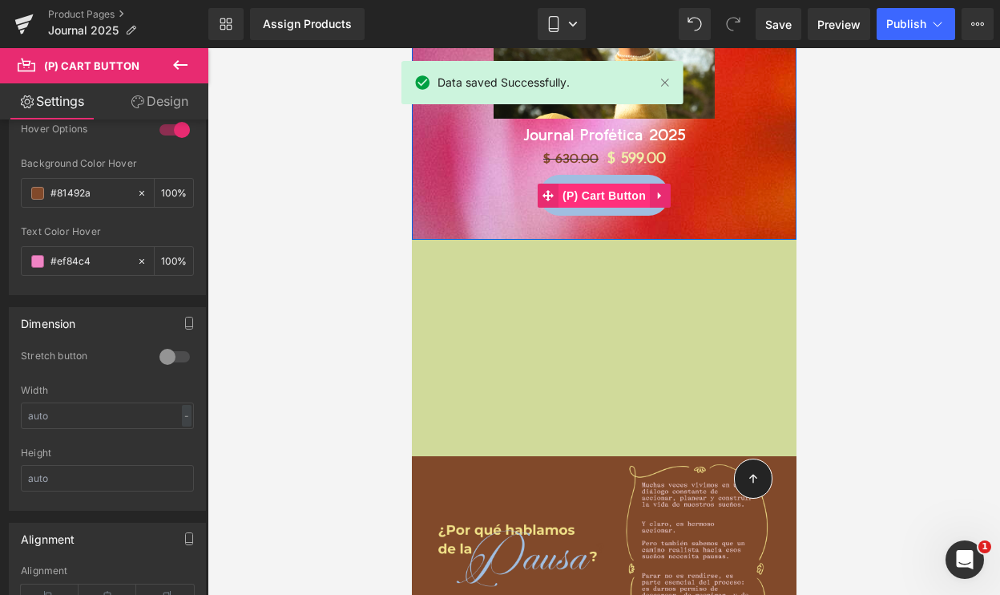
click at [608, 184] on span "(P) Cart Button" at bounding box center [603, 196] width 91 height 24
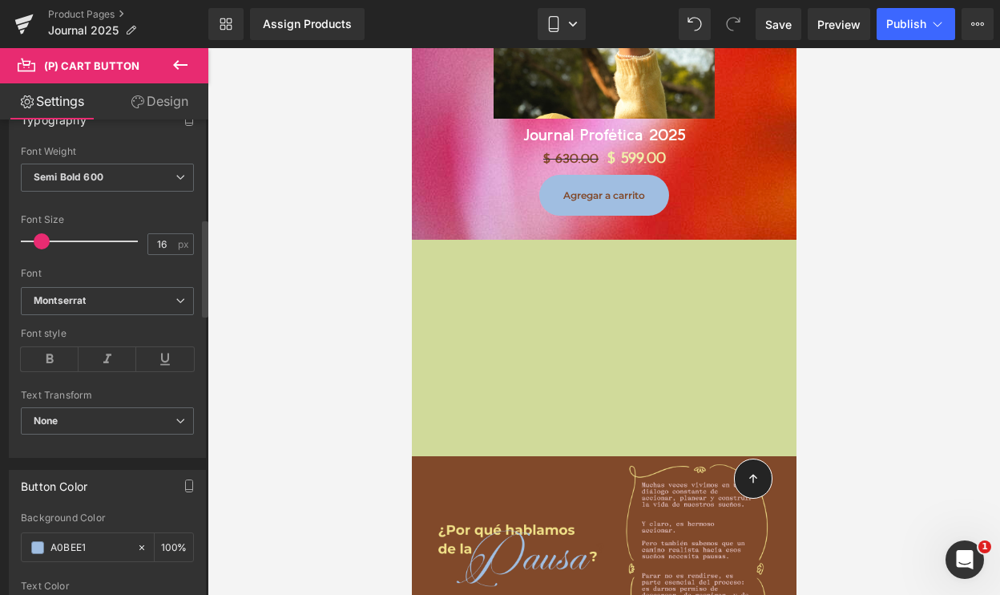
scroll to position [428, 0]
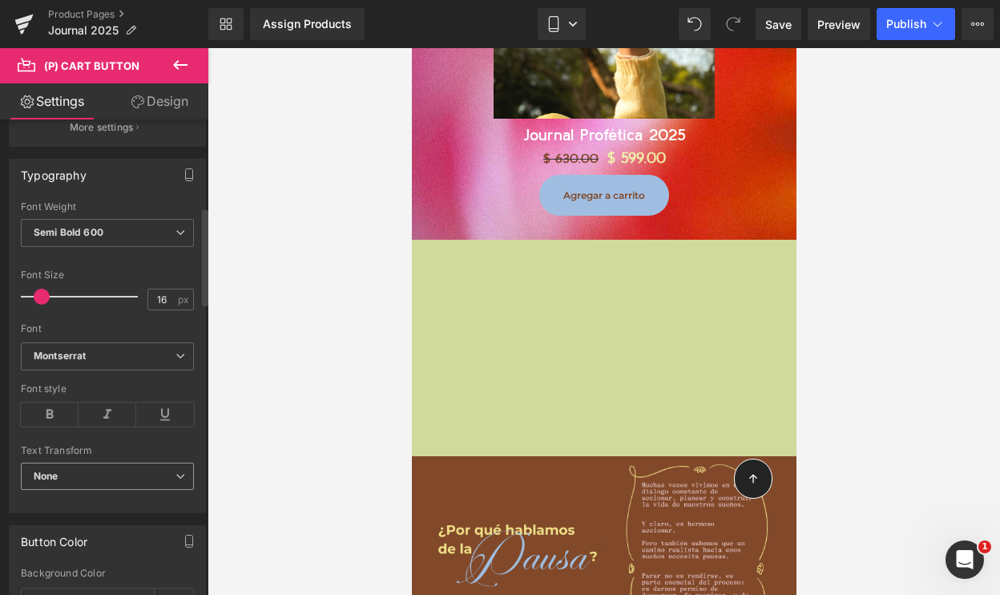
click at [83, 470] on span "None" at bounding box center [107, 476] width 173 height 28
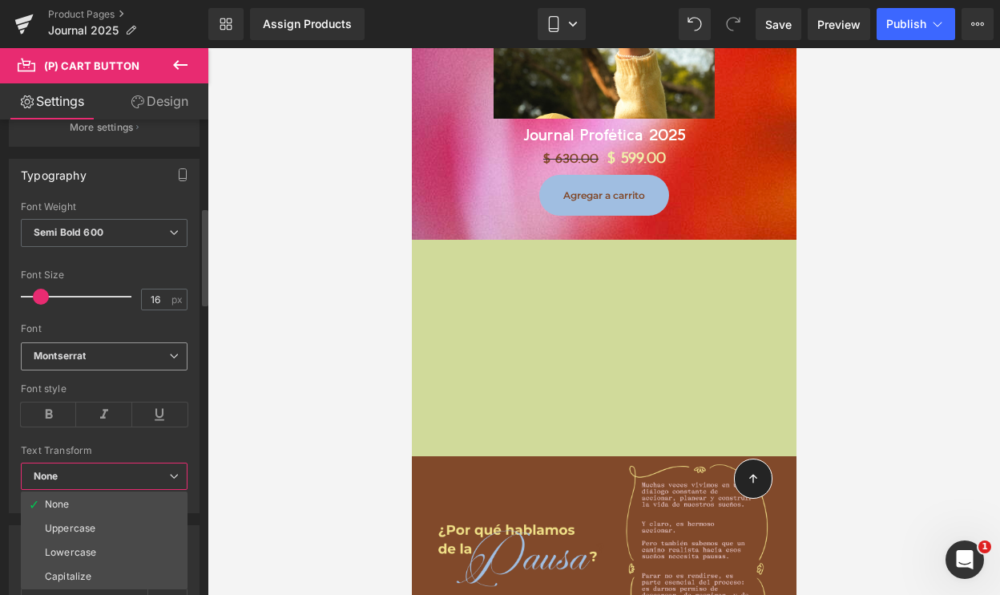
click at [91, 374] on div "Montserrat Default [GEOGRAPHIC_DATA][PERSON_NAME][GEOGRAPHIC_DATA] Sans Nova eb…" at bounding box center [104, 360] width 167 height 37
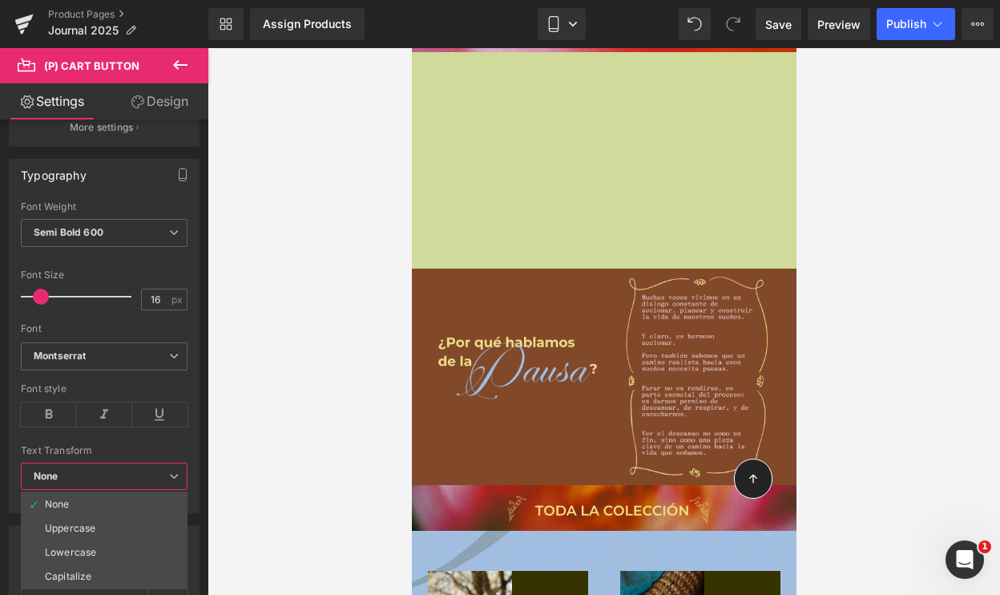
scroll to position [1318, 0]
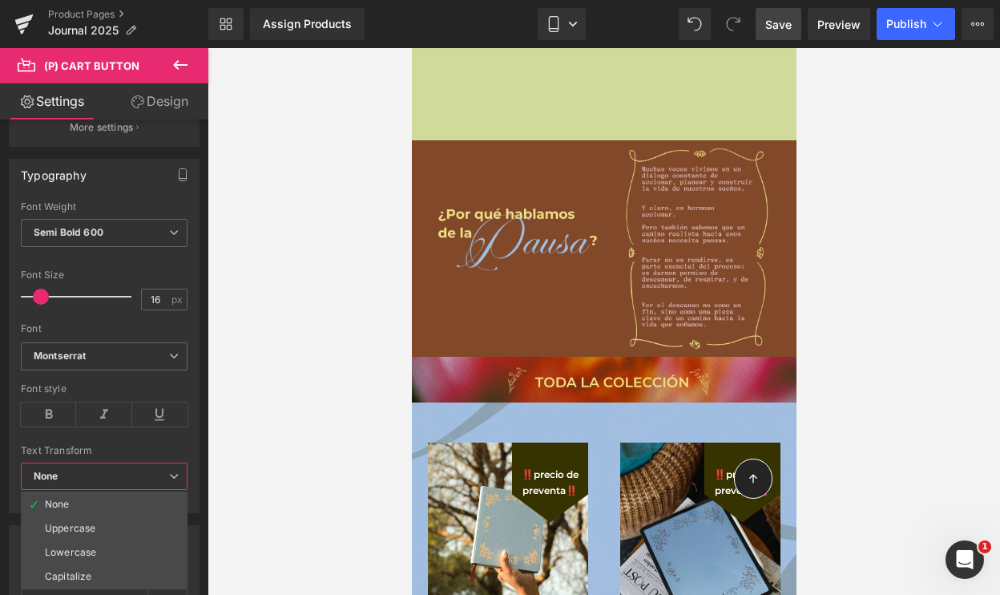
click at [771, 24] on span "Save" at bounding box center [778, 24] width 26 height 17
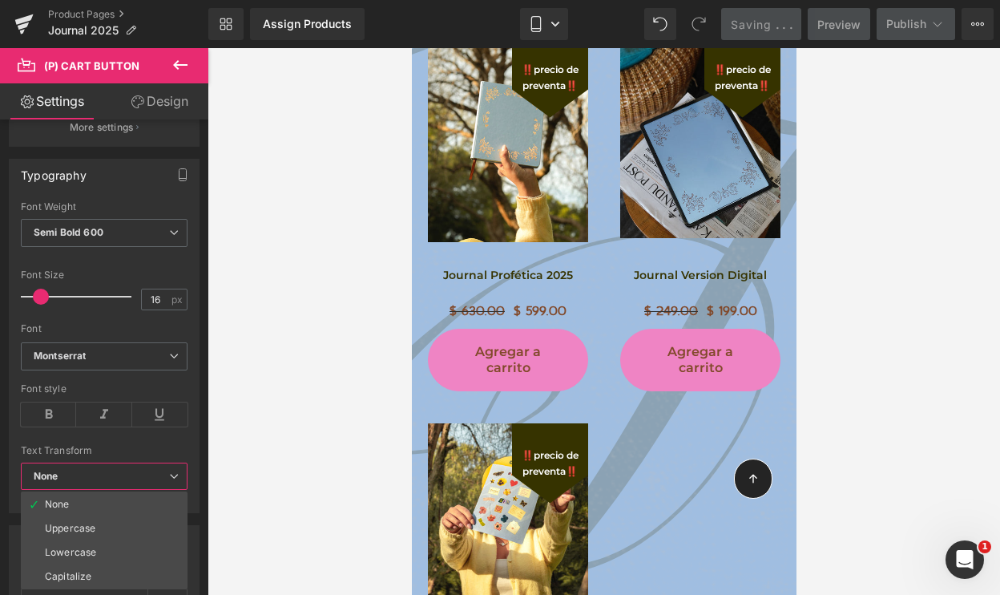
scroll to position [1732, 0]
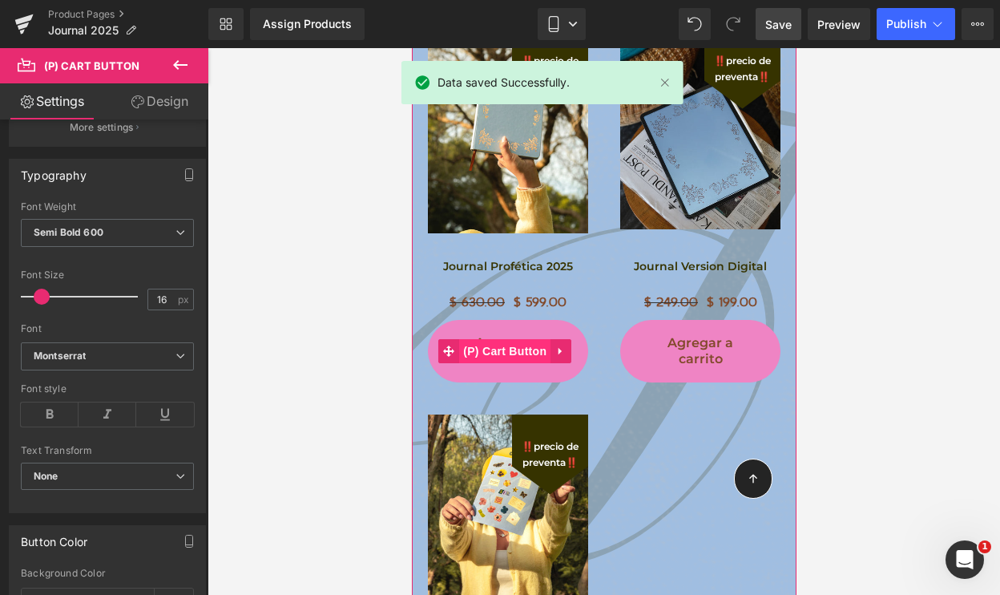
click at [511, 339] on span "(P) Cart Button" at bounding box center [503, 351] width 91 height 24
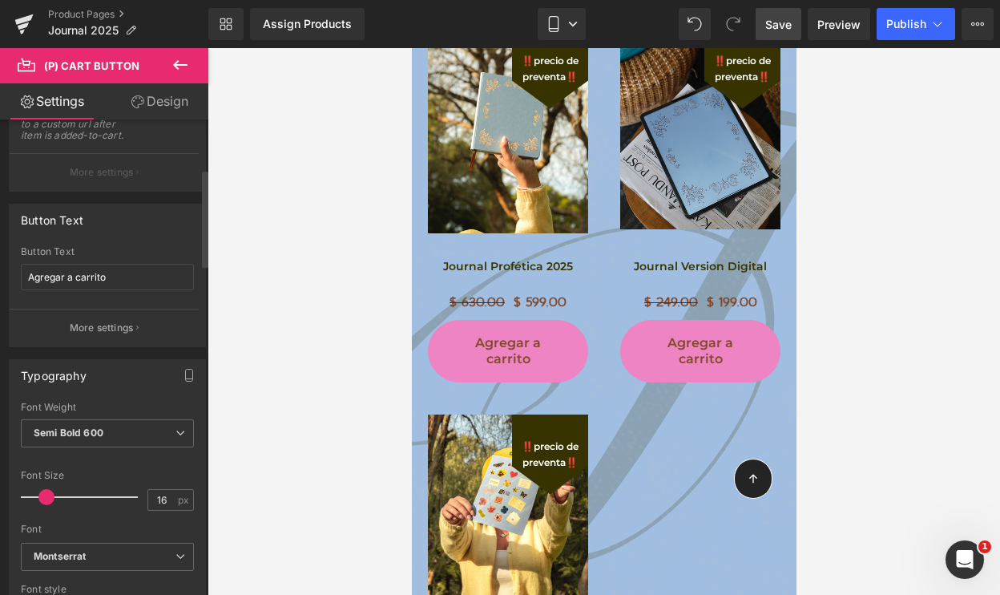
scroll to position [240, 0]
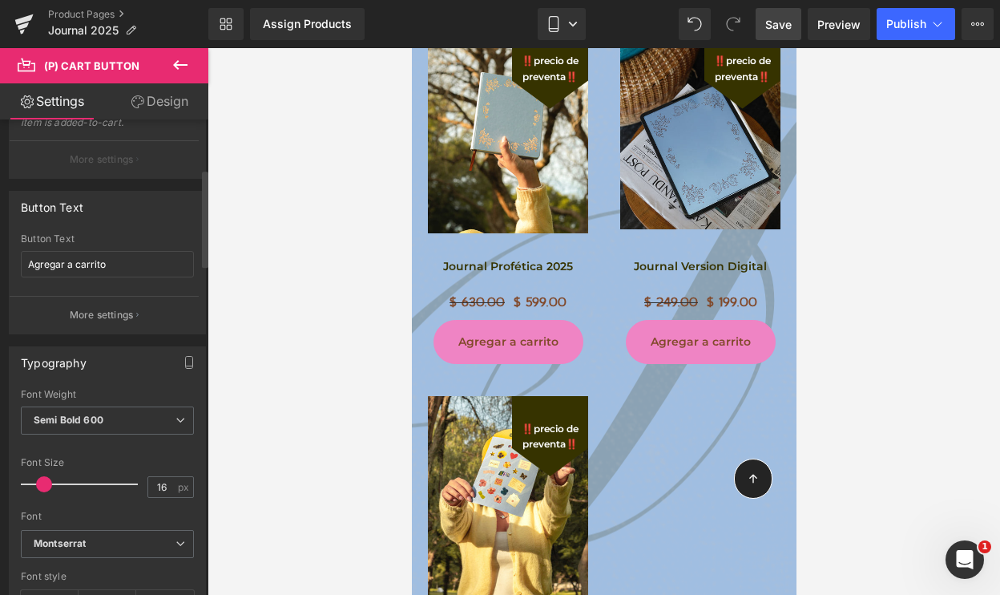
click at [38, 482] on span at bounding box center [44, 484] width 16 height 16
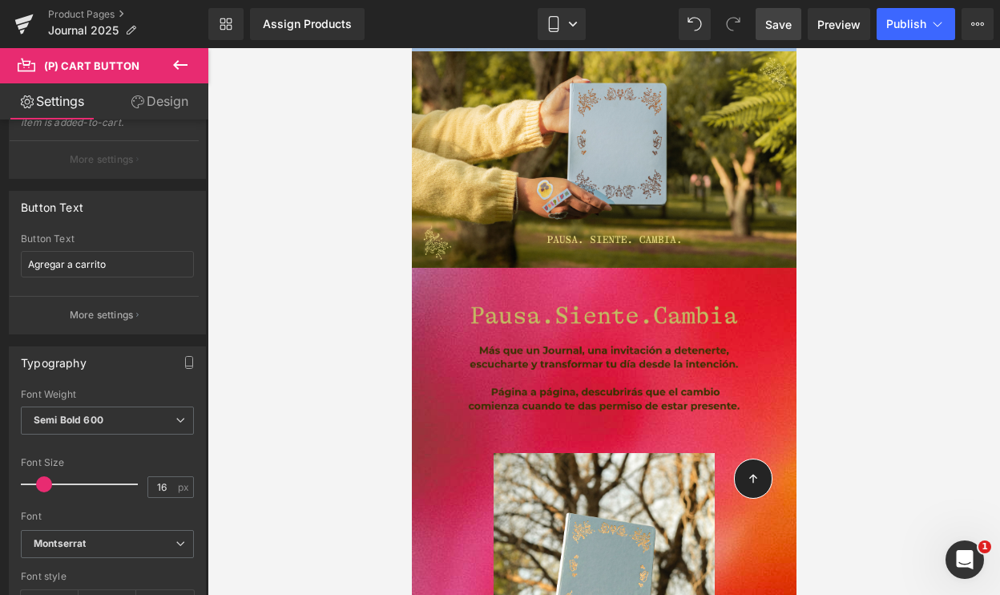
scroll to position [624, 0]
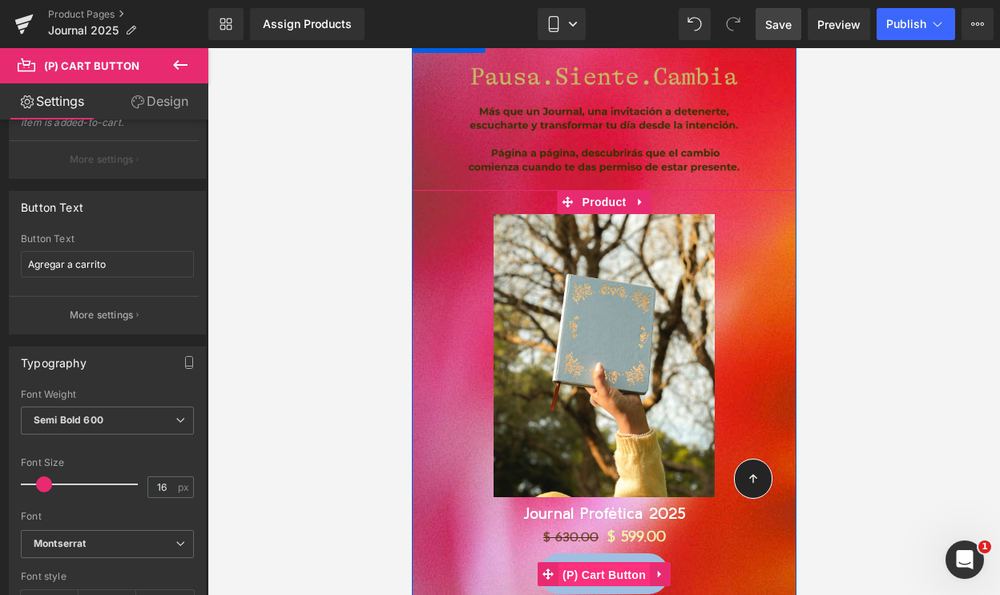
click at [598, 563] on span "(P) Cart Button" at bounding box center [603, 575] width 91 height 24
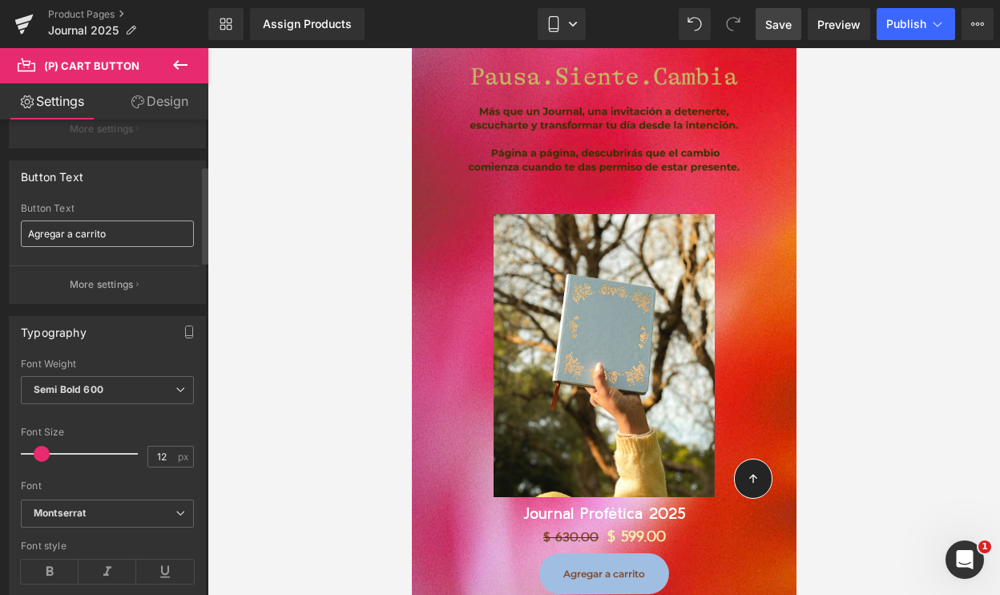
scroll to position [370, 0]
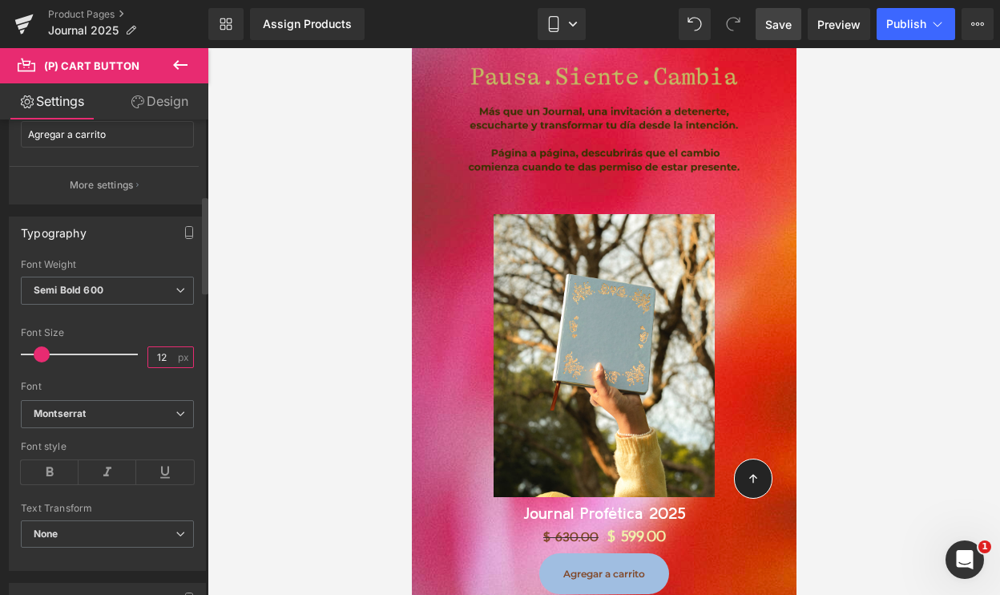
click at [158, 360] on input "12" at bounding box center [162, 357] width 28 height 20
type input "13"
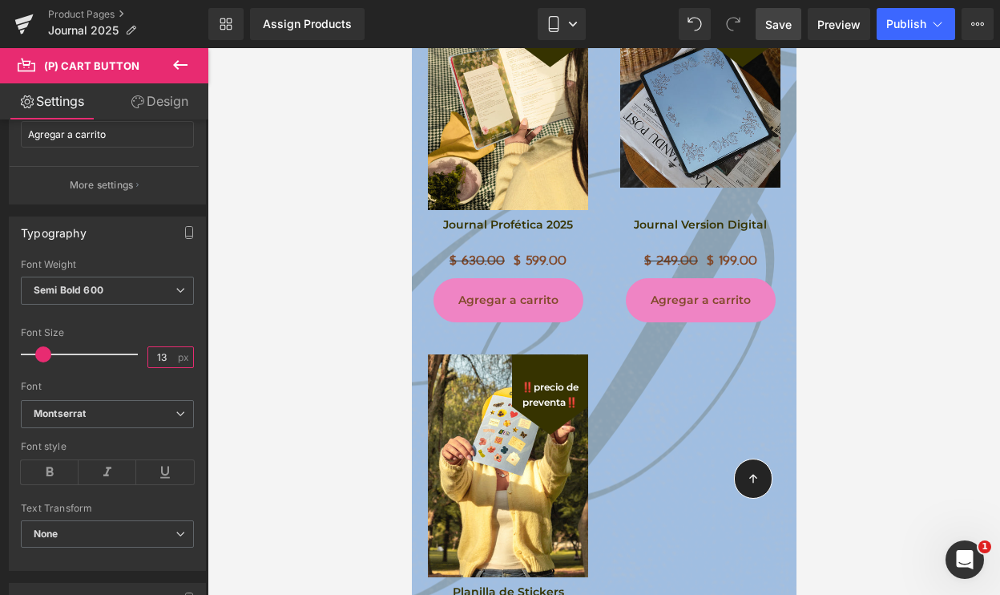
scroll to position [1712, 0]
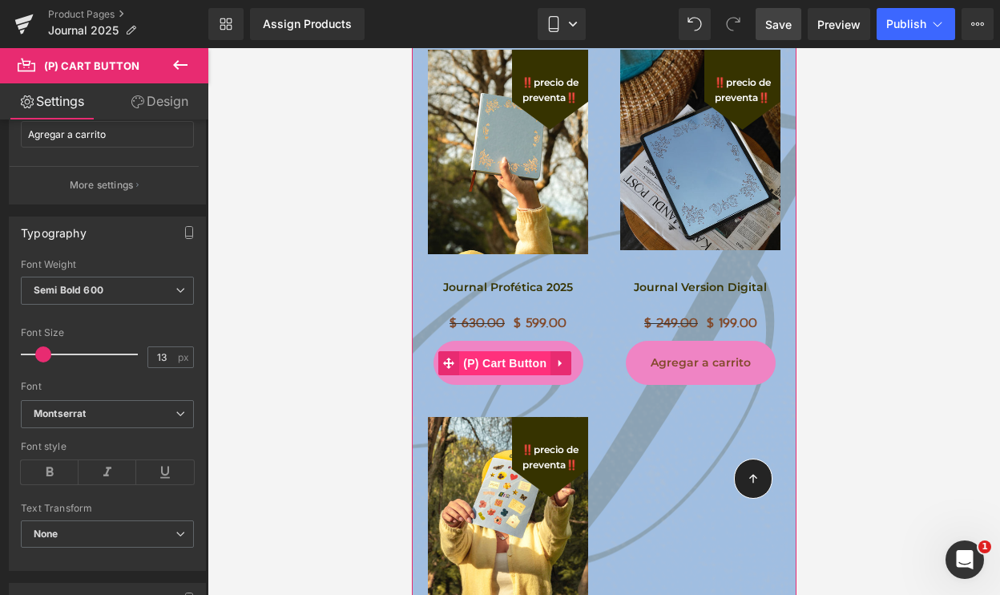
click at [511, 351] on span "(P) Cart Button" at bounding box center [503, 363] width 91 height 24
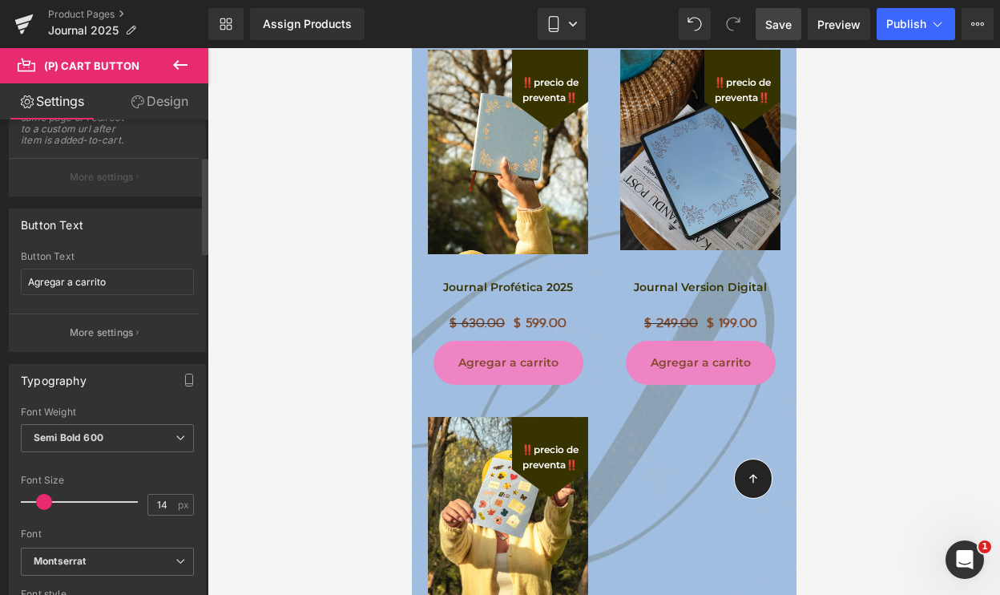
scroll to position [314, 0]
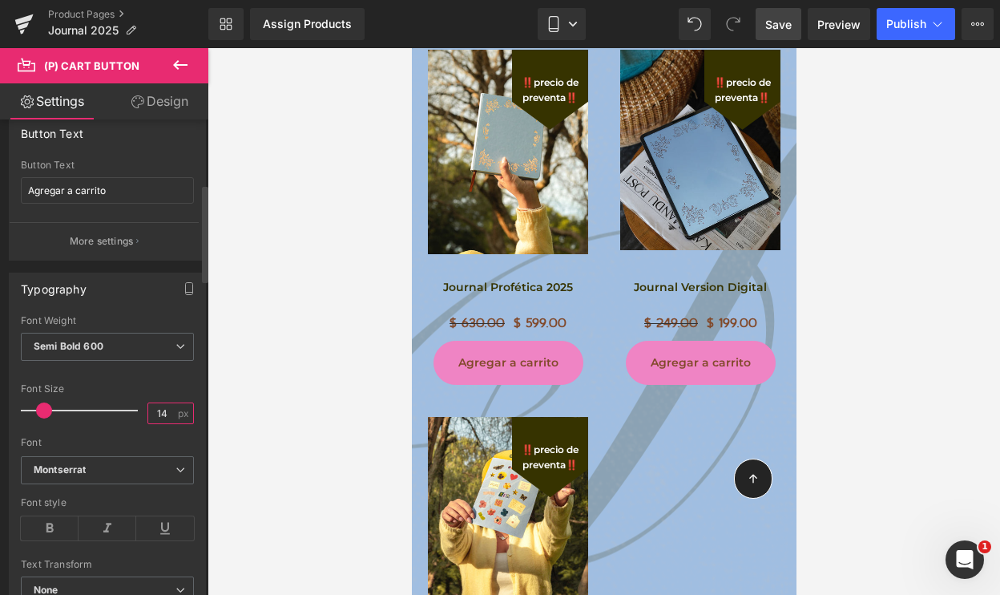
click at [163, 411] on input "14" at bounding box center [162, 413] width 28 height 20
type input "13"
click at [168, 379] on div "Font Default [GEOGRAPHIC_DATA][PERSON_NAME][GEOGRAPHIC_DATA] Sans Nova eb garam…" at bounding box center [107, 385] width 173 height 141
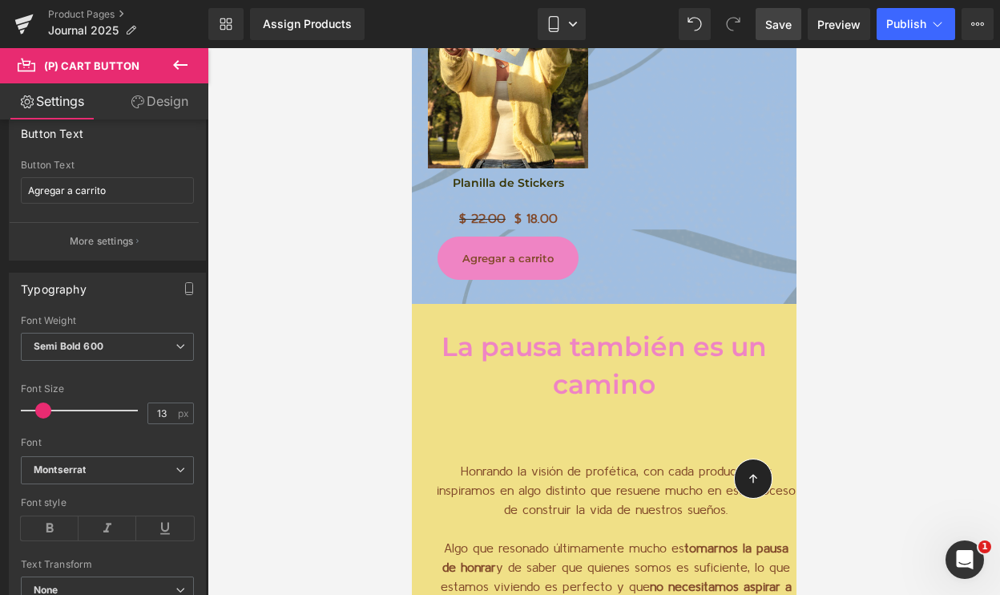
scroll to position [2145, 0]
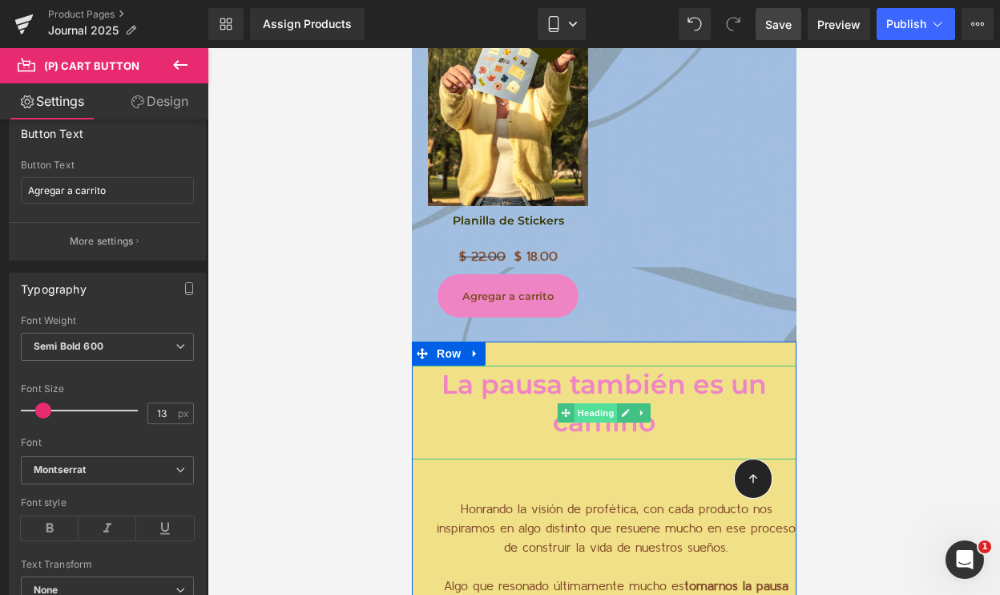
click at [592, 403] on span "Heading" at bounding box center [595, 412] width 43 height 19
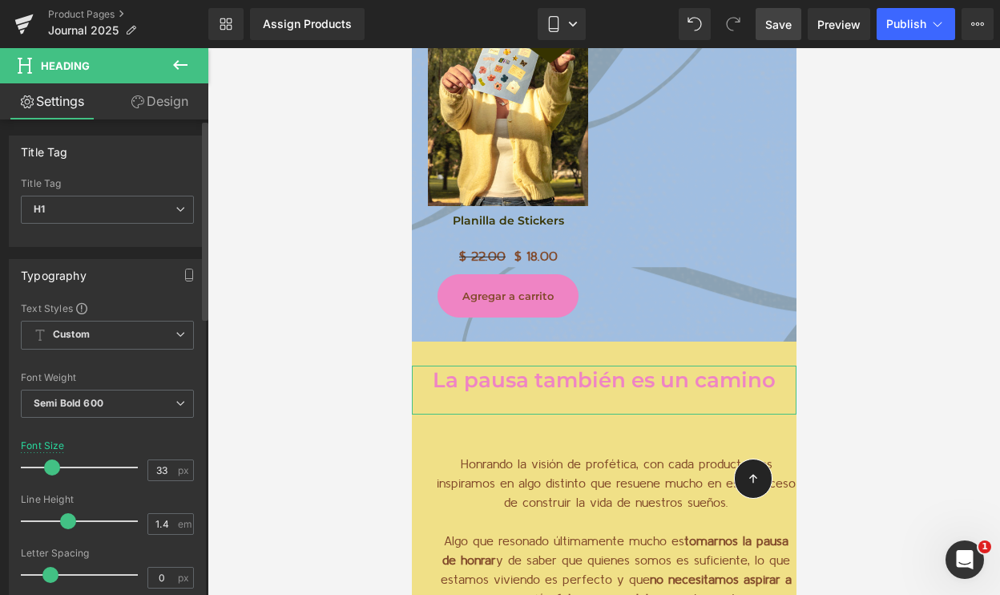
click at [48, 464] on span at bounding box center [52, 467] width 16 height 16
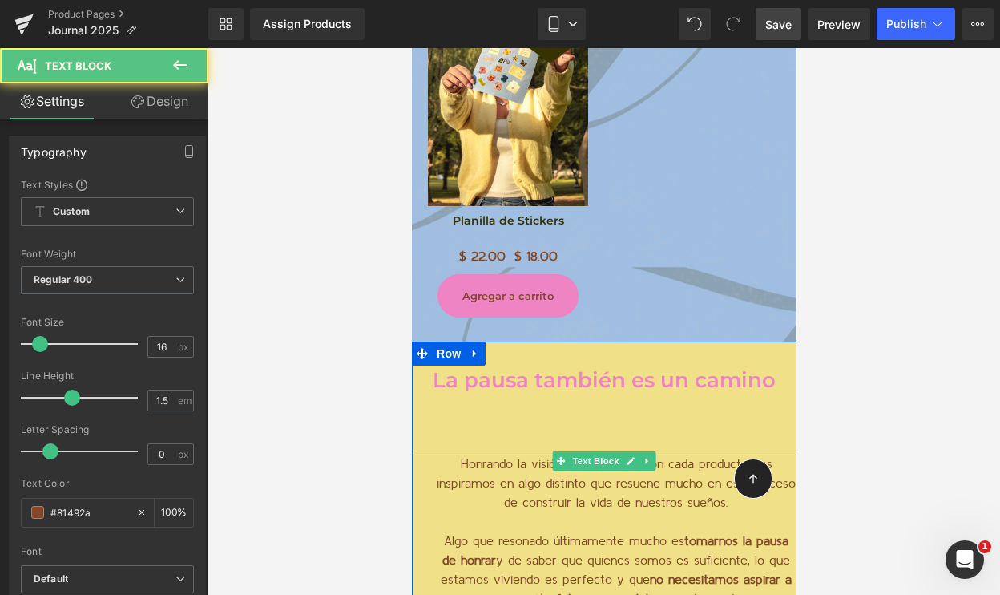
click at [494, 512] on p at bounding box center [615, 521] width 361 height 19
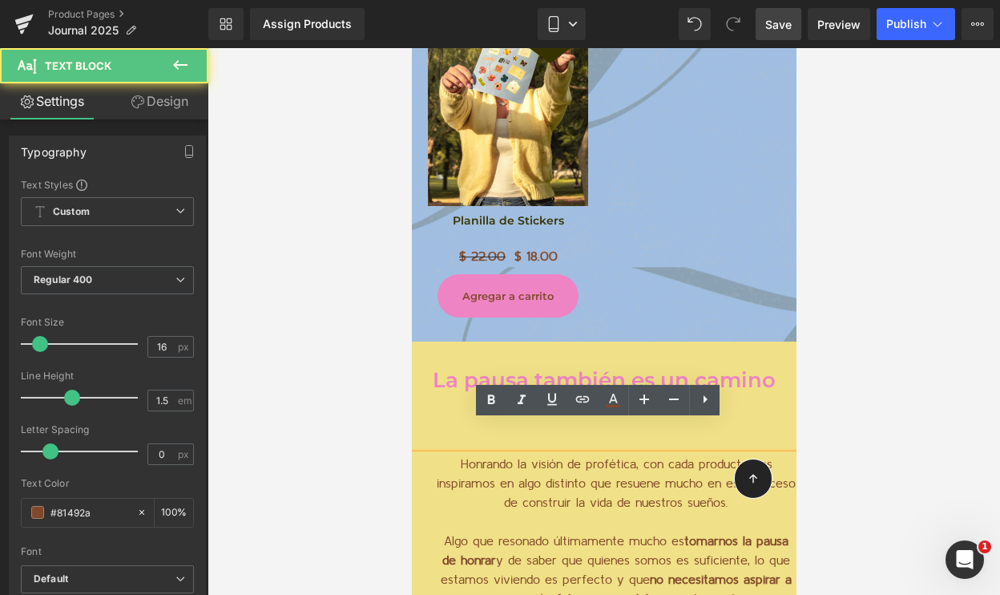
scroll to position [2257, 0]
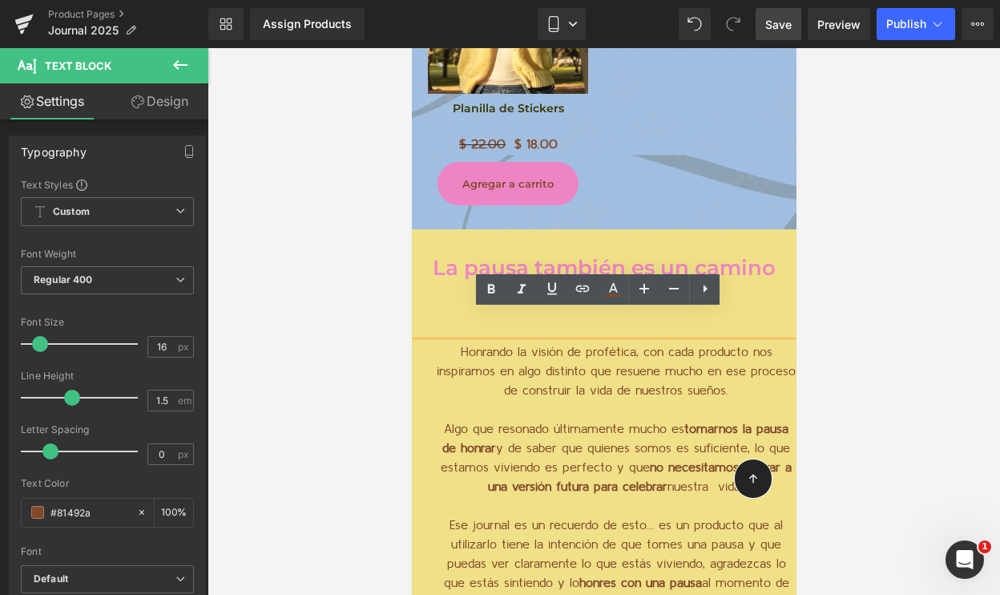
click at [576, 268] on span "Heading" at bounding box center [595, 277] width 43 height 19
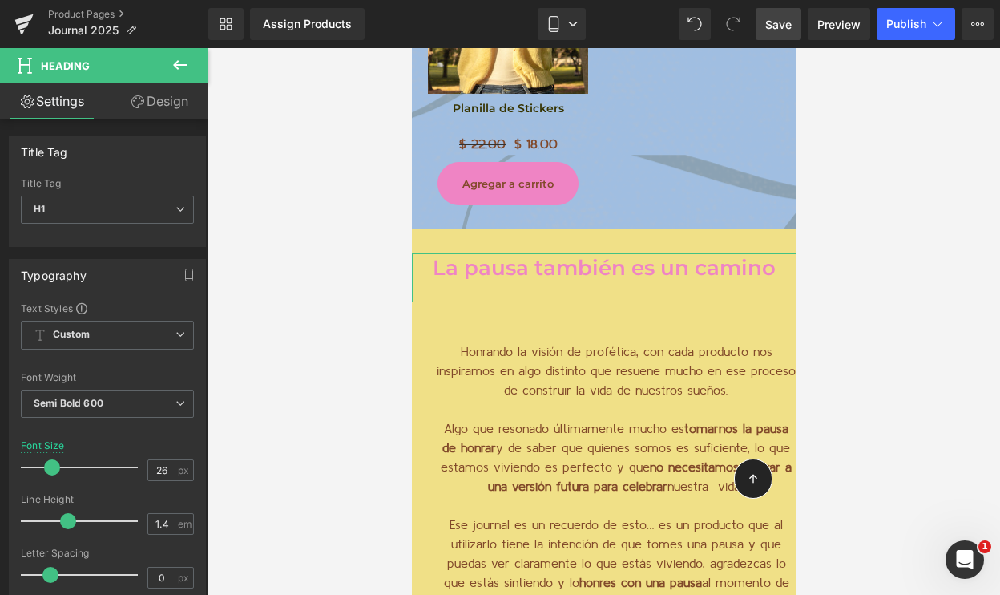
click at [175, 106] on link "Design" at bounding box center [159, 101] width 104 height 36
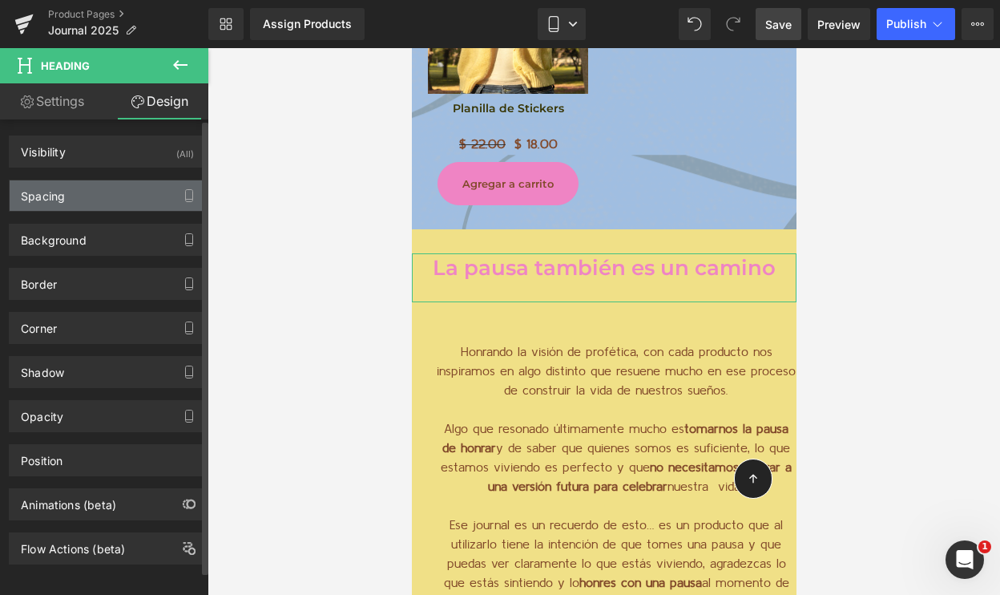
click at [103, 194] on div "Spacing" at bounding box center [108, 195] width 196 height 30
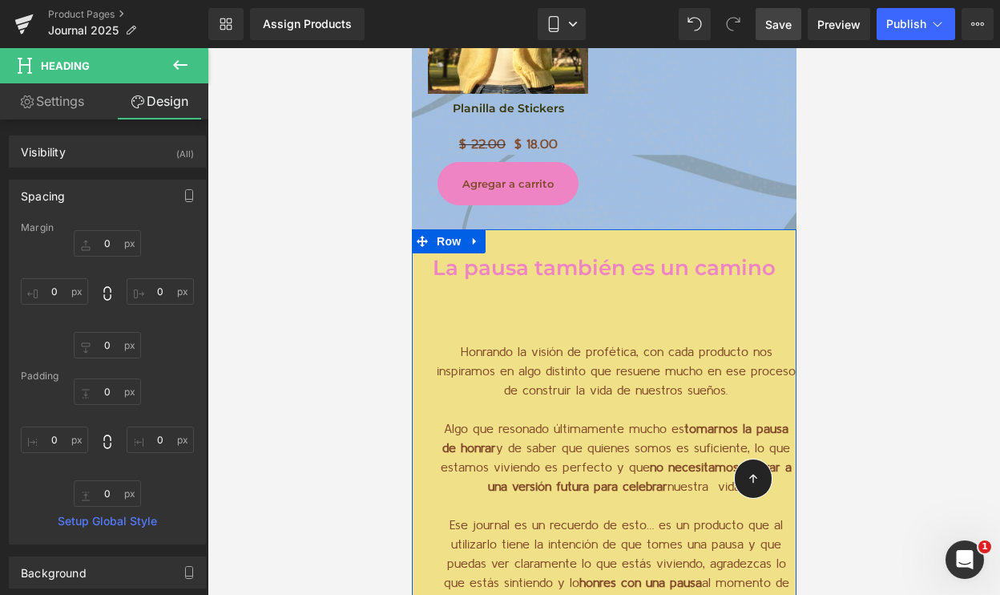
click at [639, 274] on div "La pausa también es un camino Heading Honrando la visión de profética, con cada…" at bounding box center [603, 532] width 385 height 558
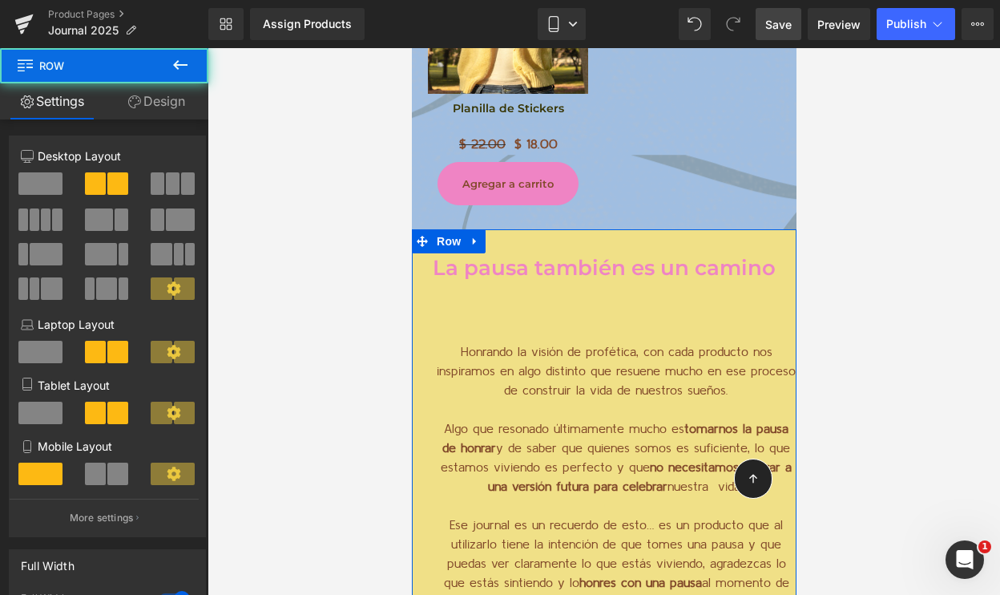
click at [593, 273] on div "La pausa también es un camino Heading Honrando la visión de profética, con cada…" at bounding box center [603, 532] width 385 height 558
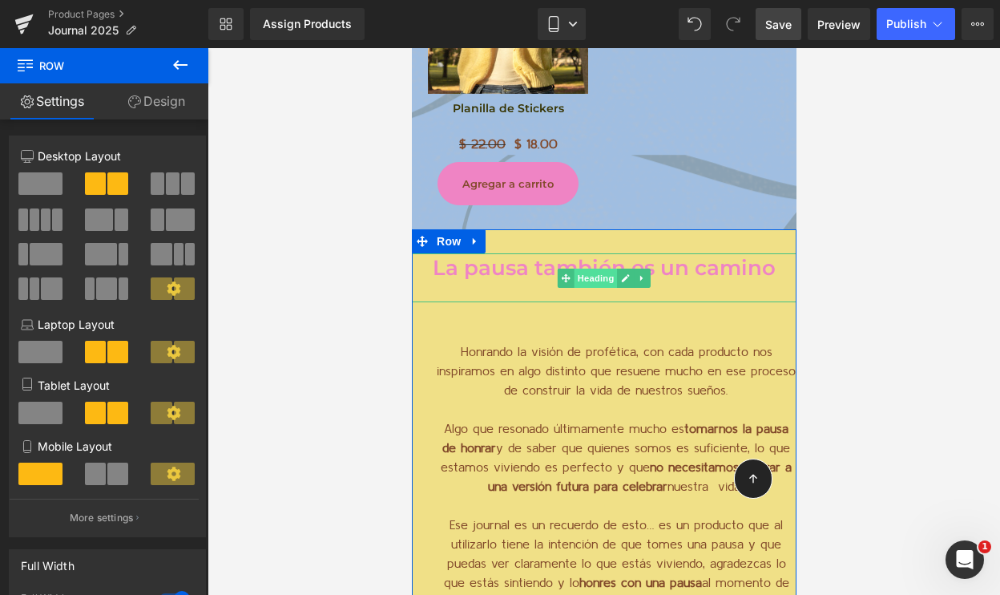
click at [602, 268] on span "Heading" at bounding box center [595, 277] width 43 height 19
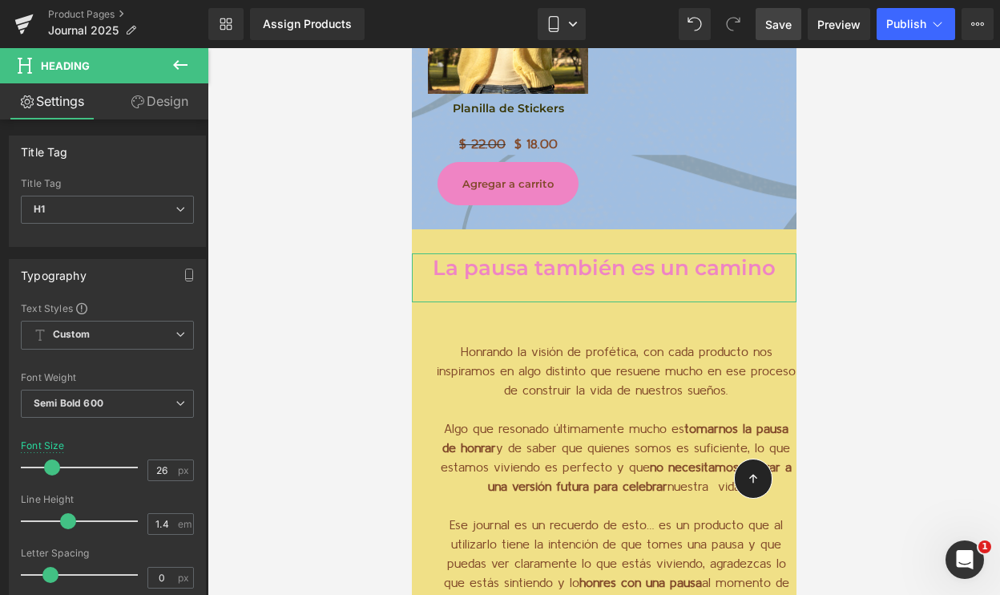
click at [154, 102] on link "Design" at bounding box center [159, 101] width 104 height 36
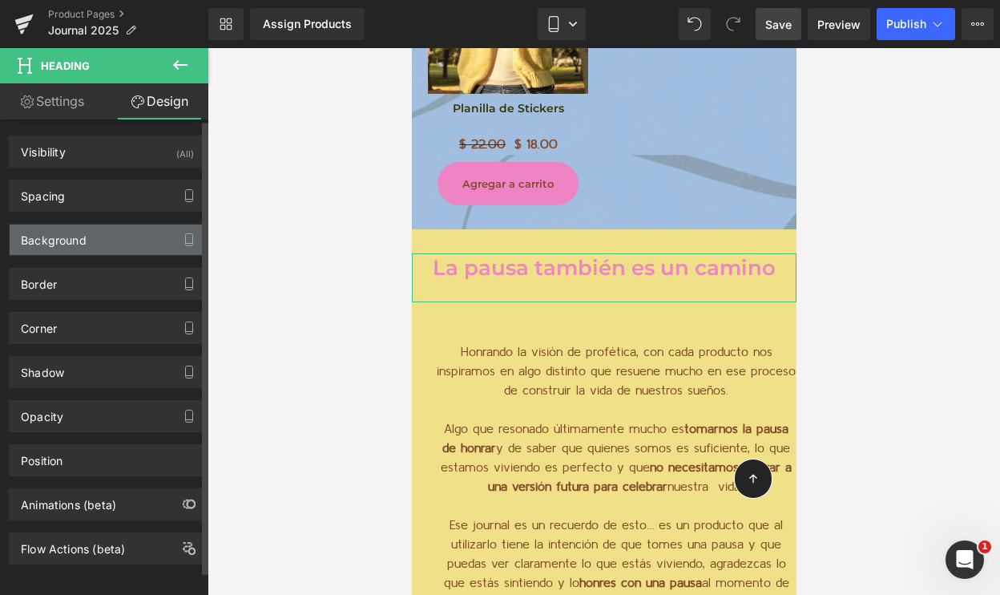
click at [110, 245] on div "Background" at bounding box center [108, 239] width 196 height 30
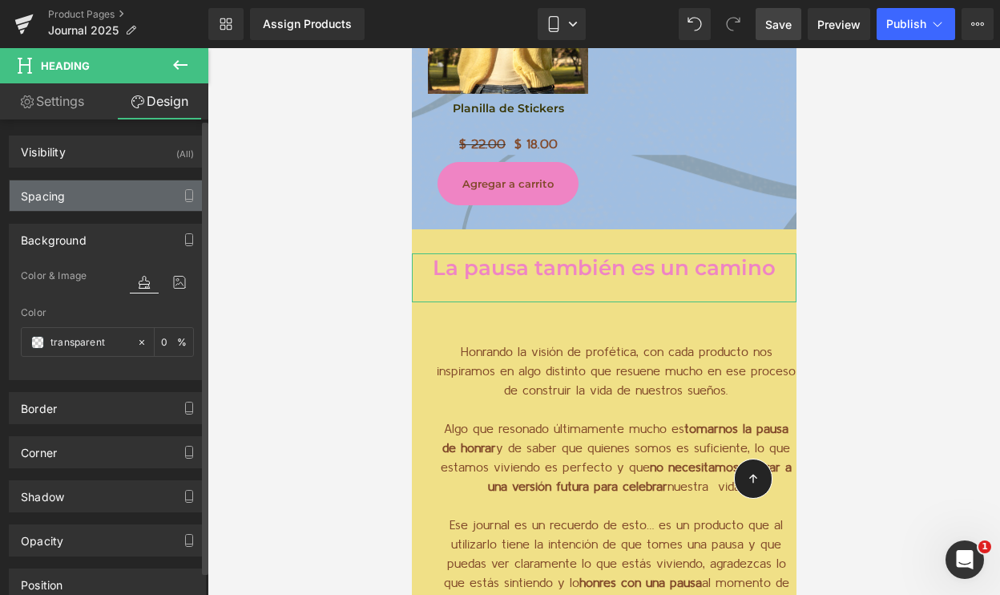
click at [110, 198] on div "Spacing" at bounding box center [108, 195] width 196 height 30
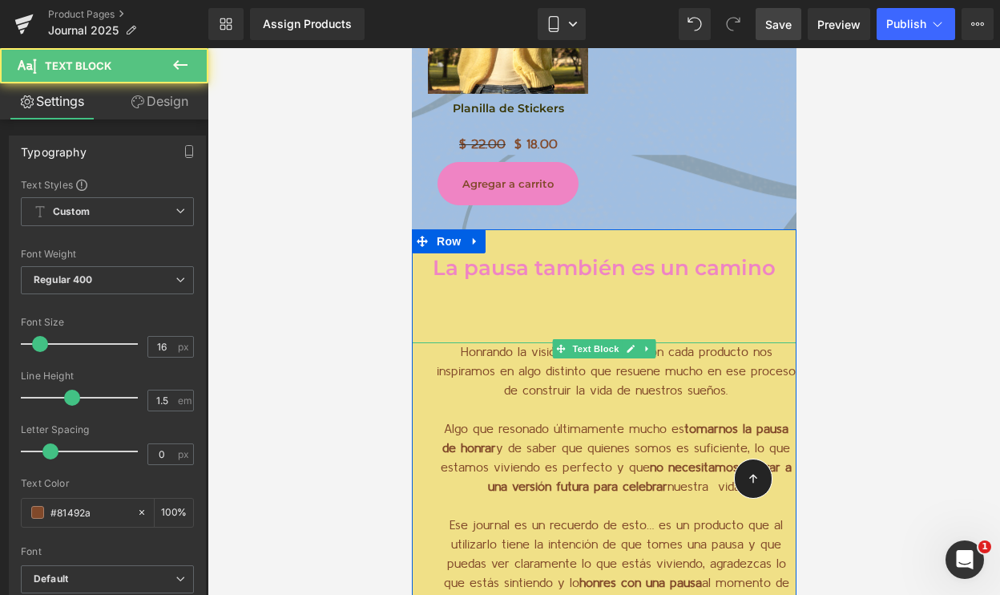
click at [589, 354] on p "Honrando la visión de profética, con cada producto nos inspiramos en algo disti…" at bounding box center [615, 371] width 361 height 58
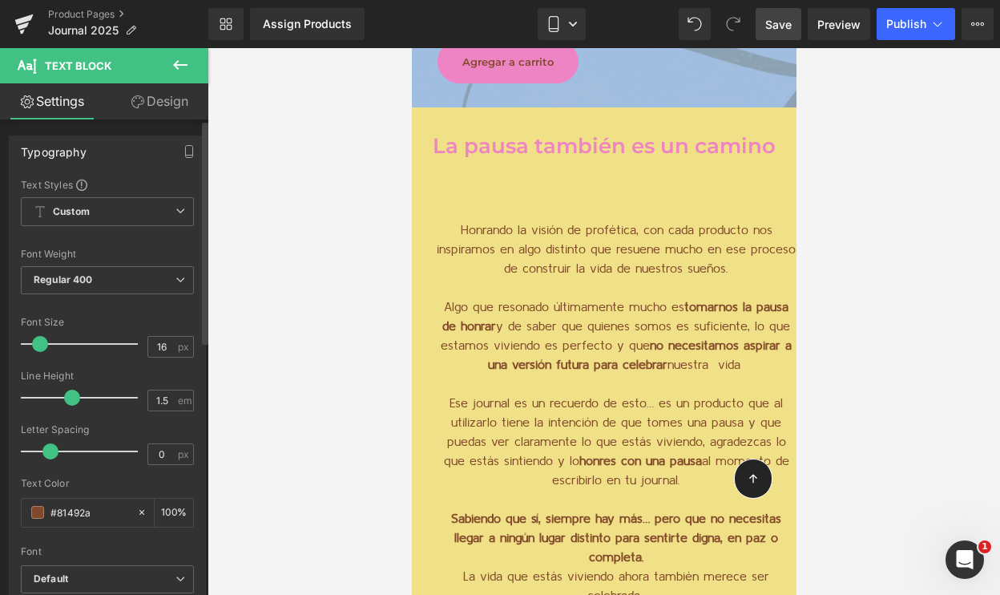
scroll to position [82, 0]
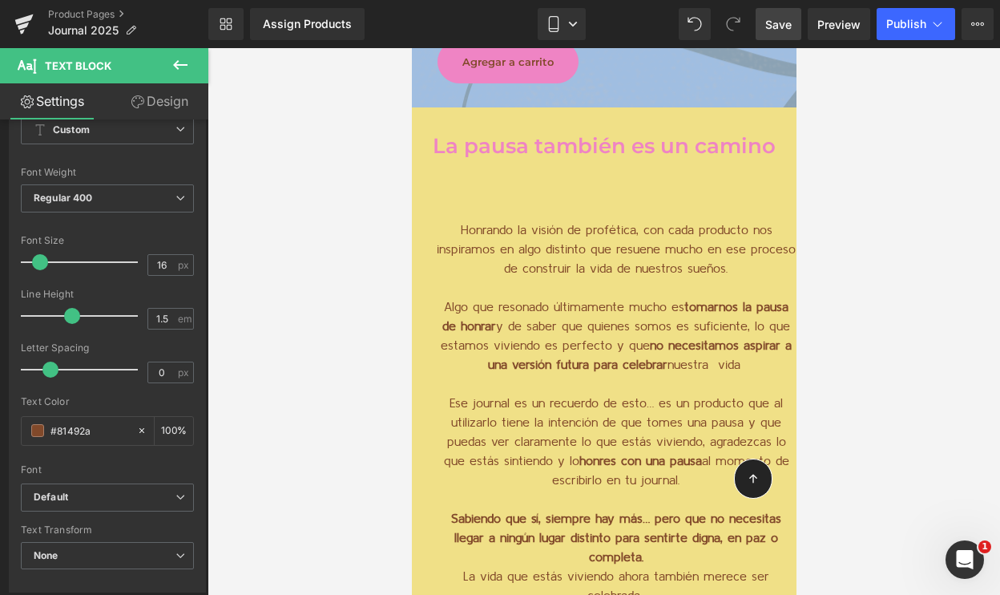
click at [151, 106] on link "Design" at bounding box center [159, 101] width 104 height 36
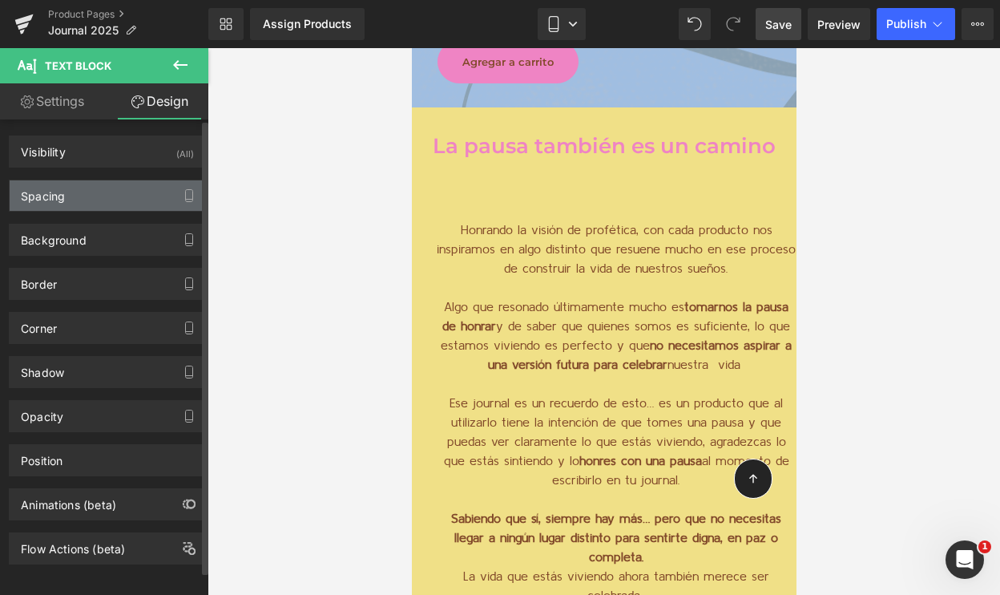
click at [95, 201] on div "Spacing" at bounding box center [108, 195] width 196 height 30
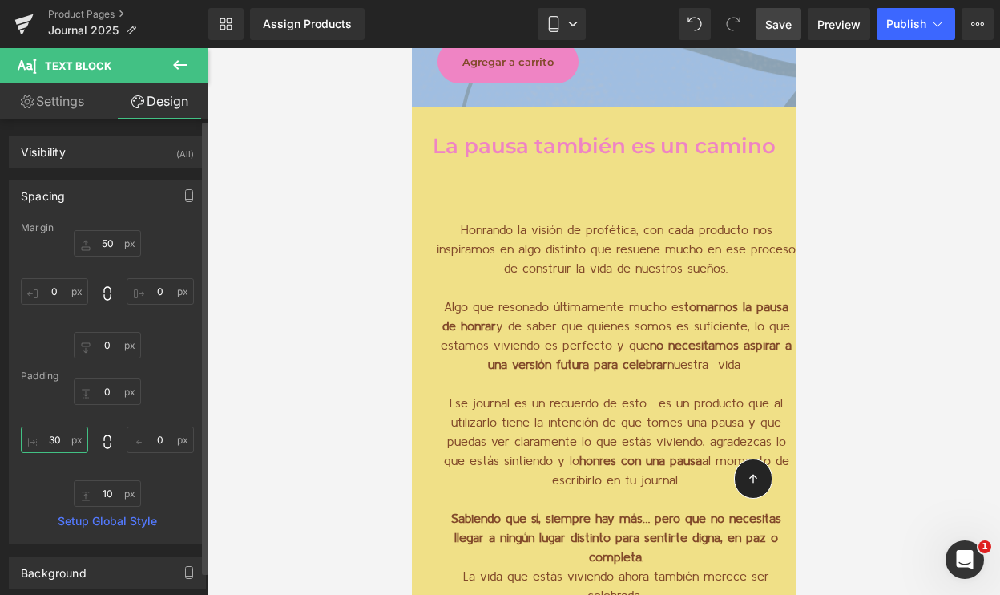
click at [56, 442] on input "30" at bounding box center [54, 439] width 67 height 26
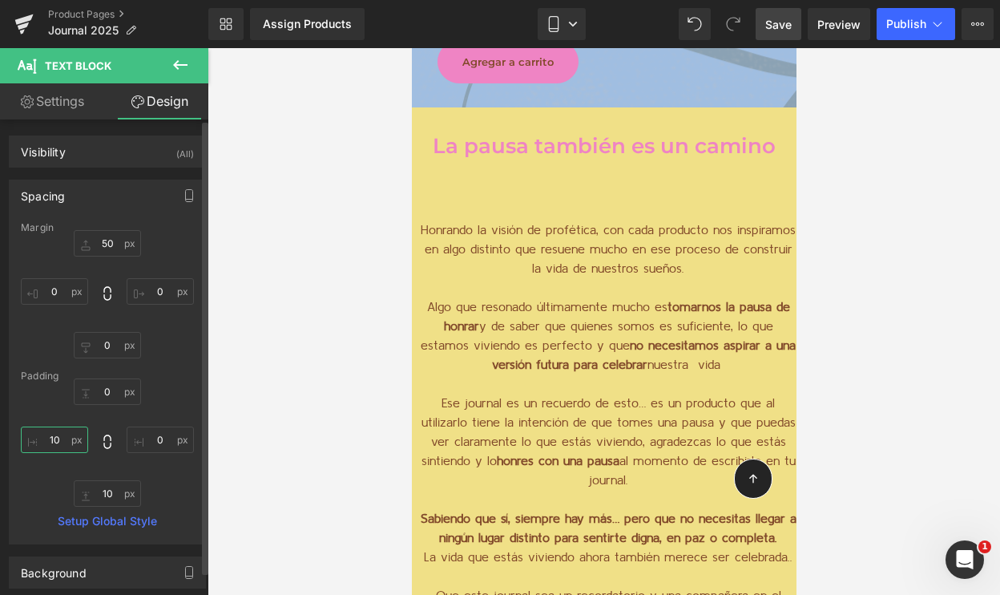
type input "1"
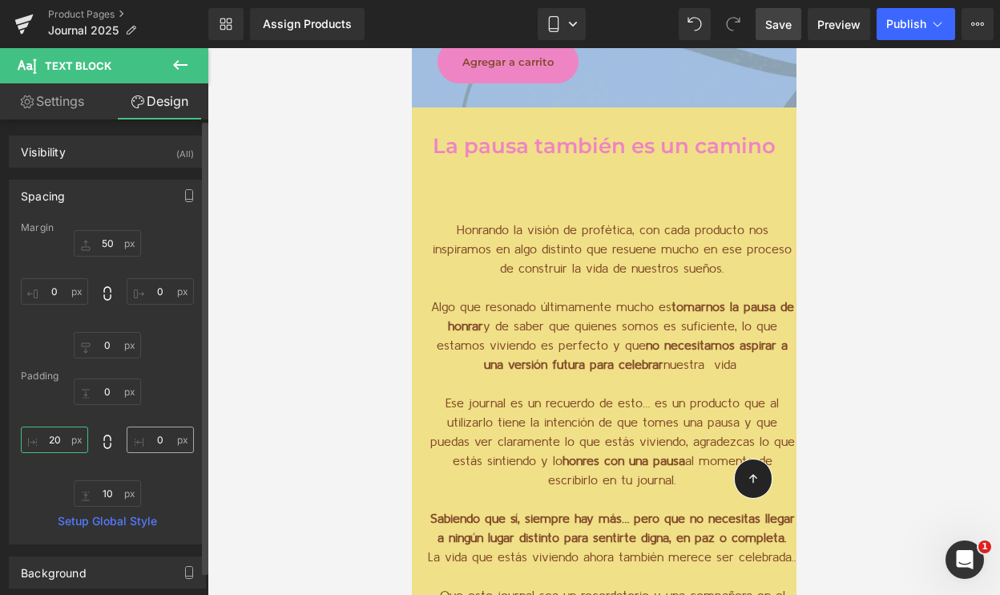
type input "20"
click at [150, 442] on input "0" at bounding box center [160, 439] width 67 height 26
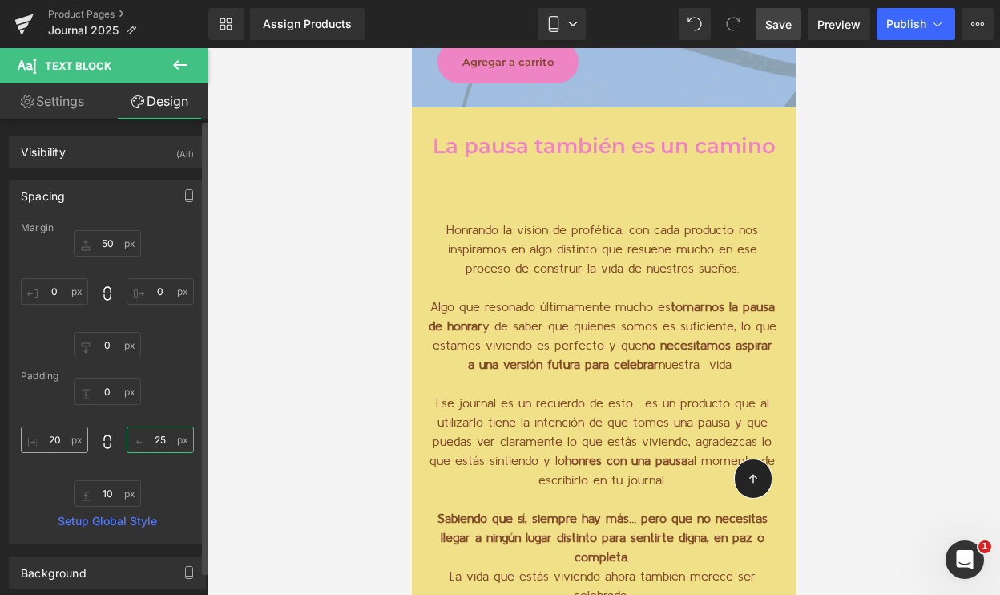
type input "25"
click at [62, 439] on input "20" at bounding box center [54, 439] width 67 height 26
type input "25"
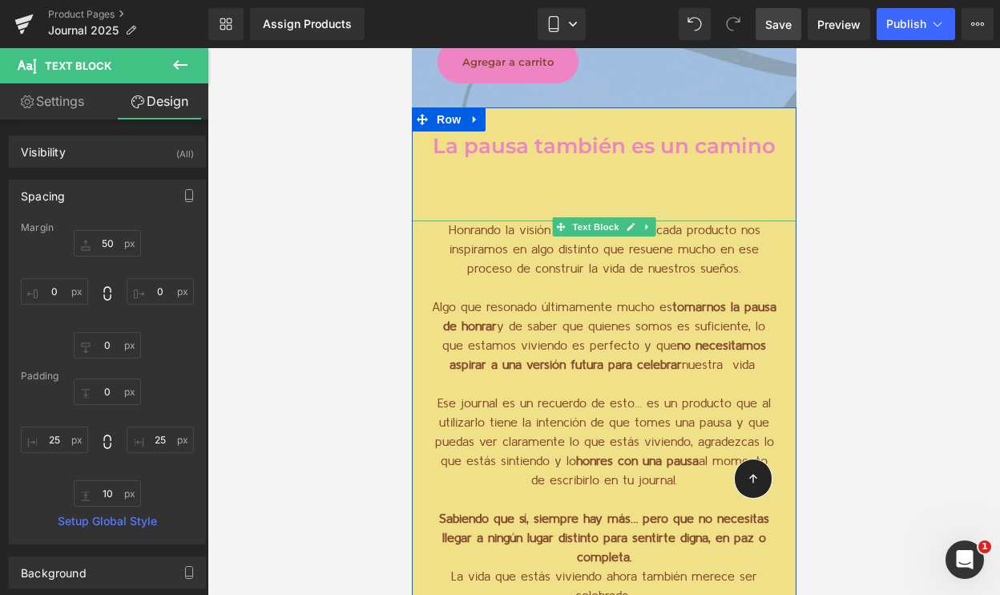
click at [591, 350] on p "Algo que resonado últimamente mucho es tomarnos la pausa de honrar y de saber q…" at bounding box center [603, 335] width 345 height 77
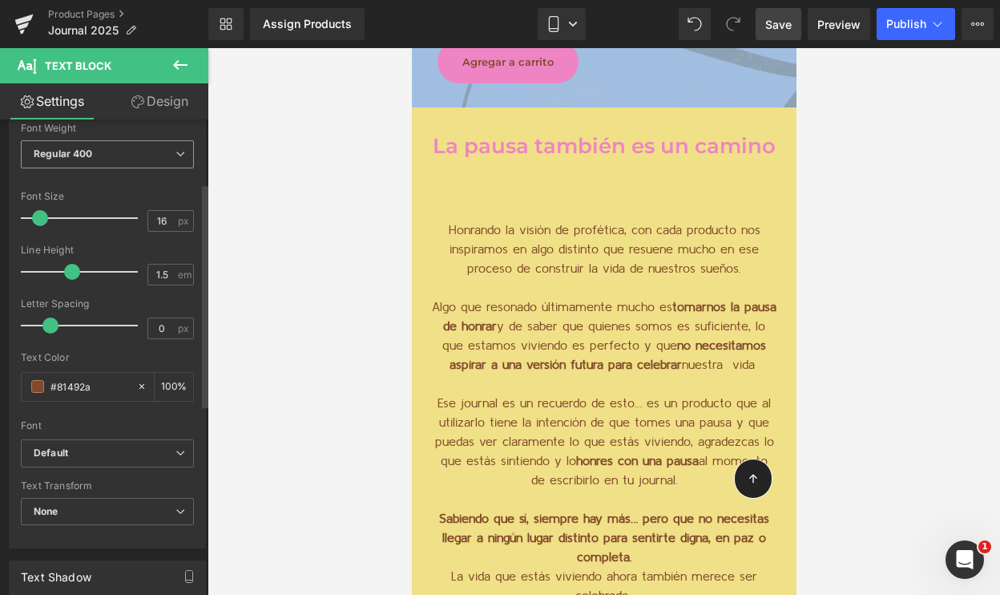
scroll to position [135, 0]
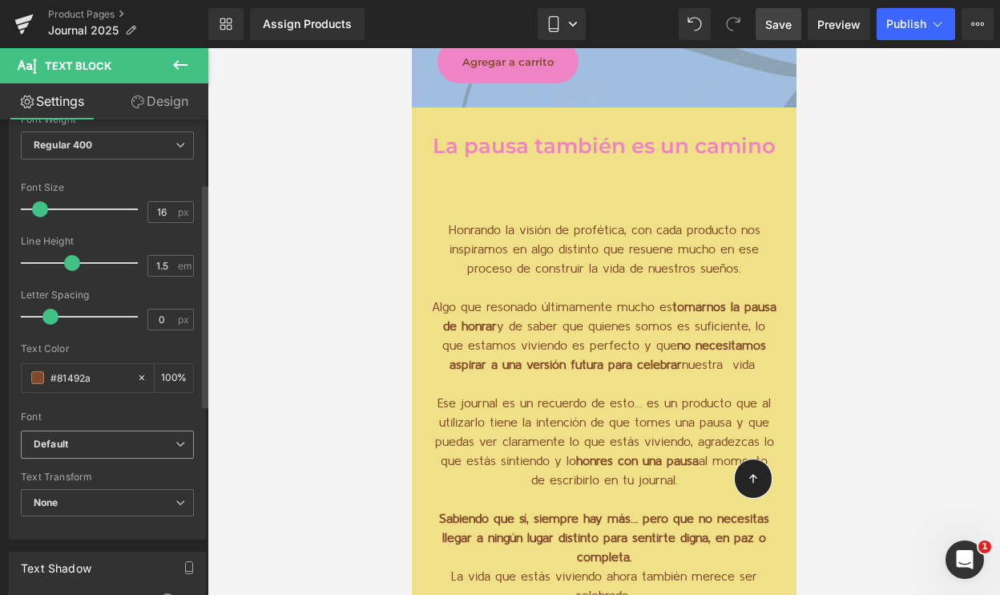
click at [103, 449] on b "Default" at bounding box center [105, 445] width 142 height 14
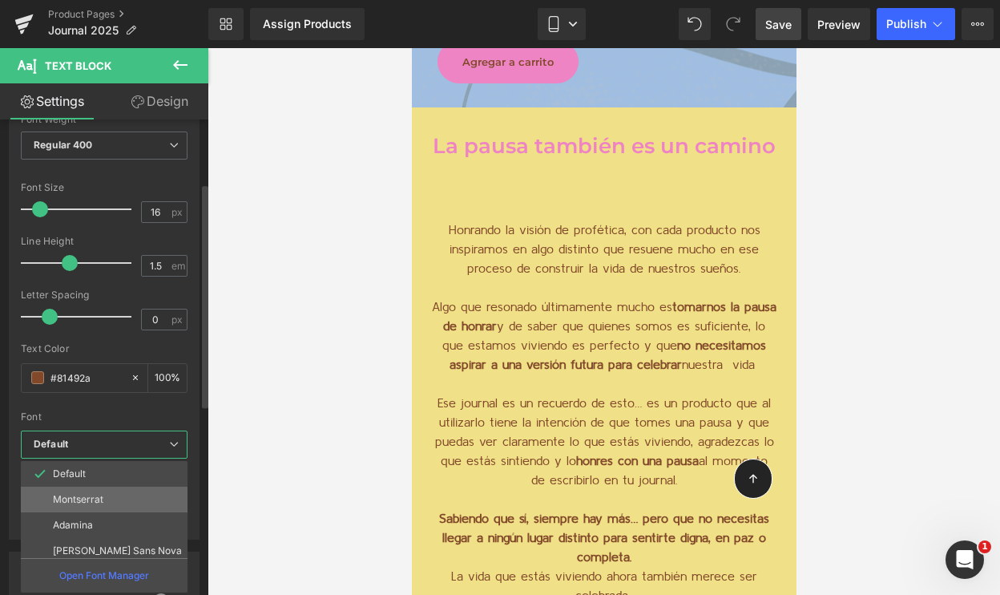
click at [86, 503] on p "Montserrat" at bounding box center [78, 499] width 50 height 11
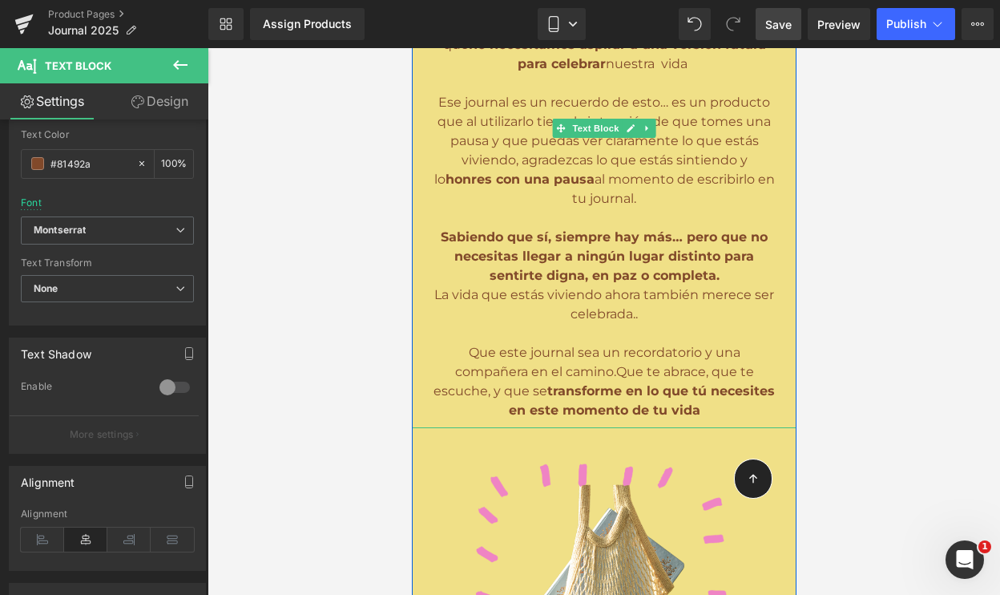
scroll to position [2751, 0]
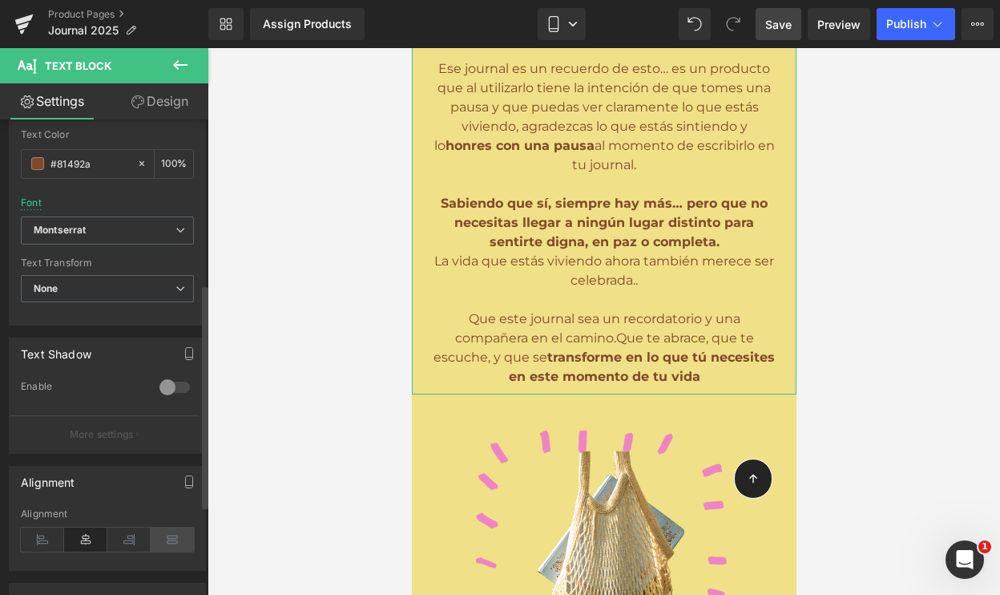
click at [159, 542] on icon at bounding box center [172, 539] width 43 height 24
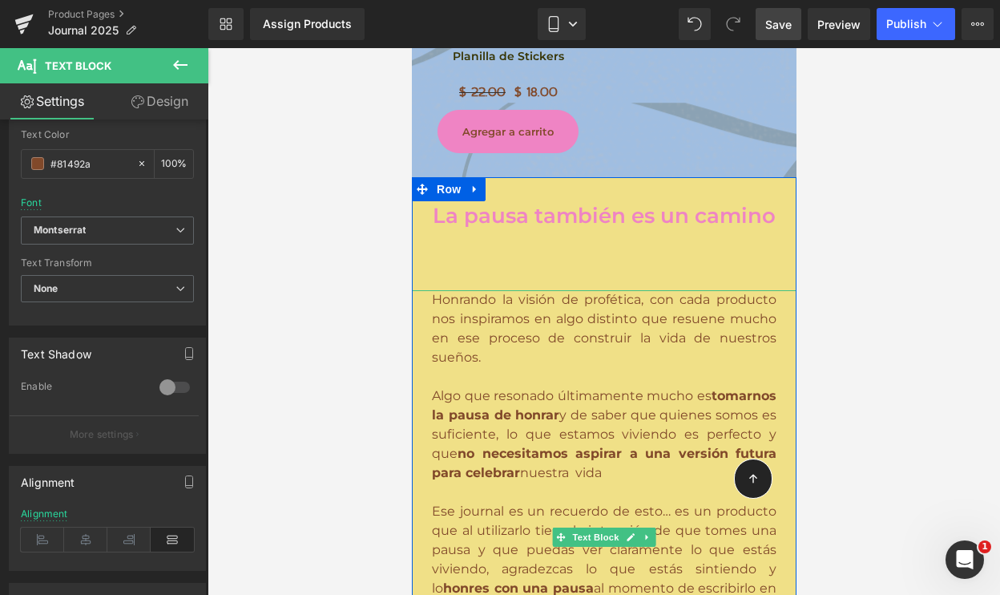
scroll to position [2306, 0]
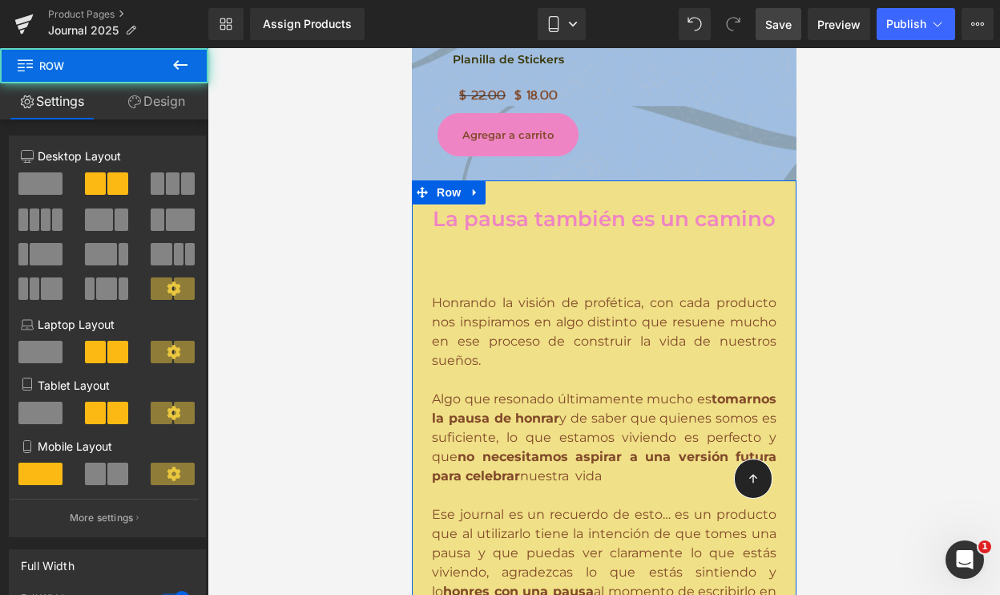
click at [574, 228] on div "La pausa también es un camino Heading Honrando la visión de profética, con cada…" at bounding box center [603, 521] width 385 height 635
click at [566, 293] on p "Honrando la visión de profética, con cada producto nos inspiramos en algo disti…" at bounding box center [603, 331] width 345 height 77
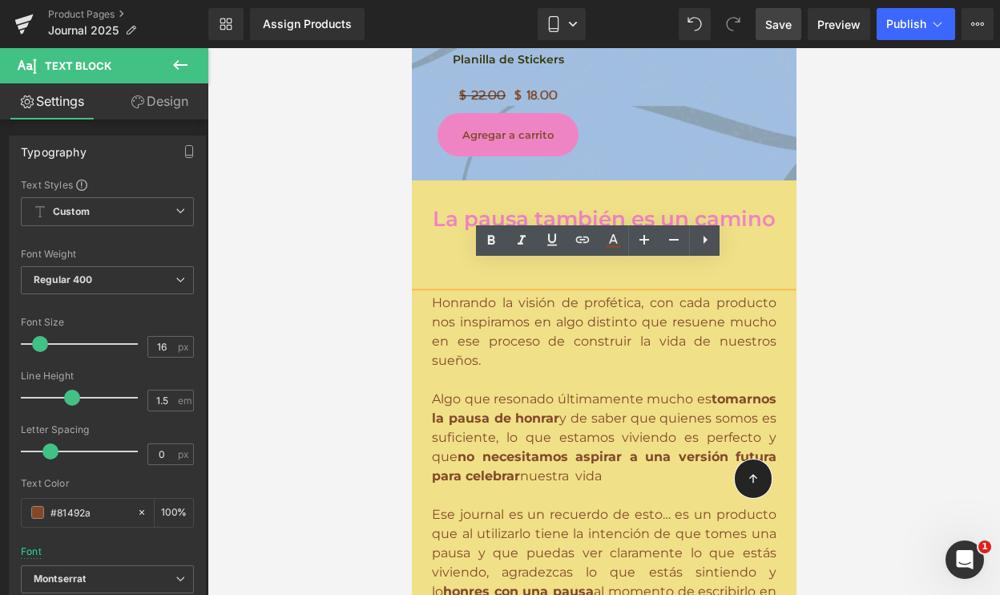
click at [604, 370] on p at bounding box center [603, 379] width 345 height 19
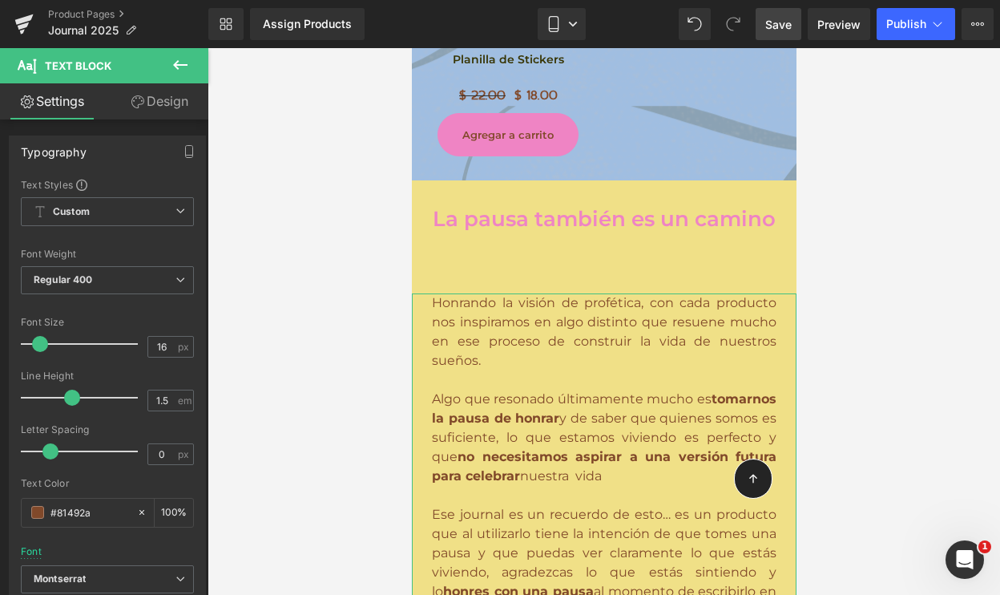
click at [168, 103] on link "Design" at bounding box center [159, 101] width 104 height 36
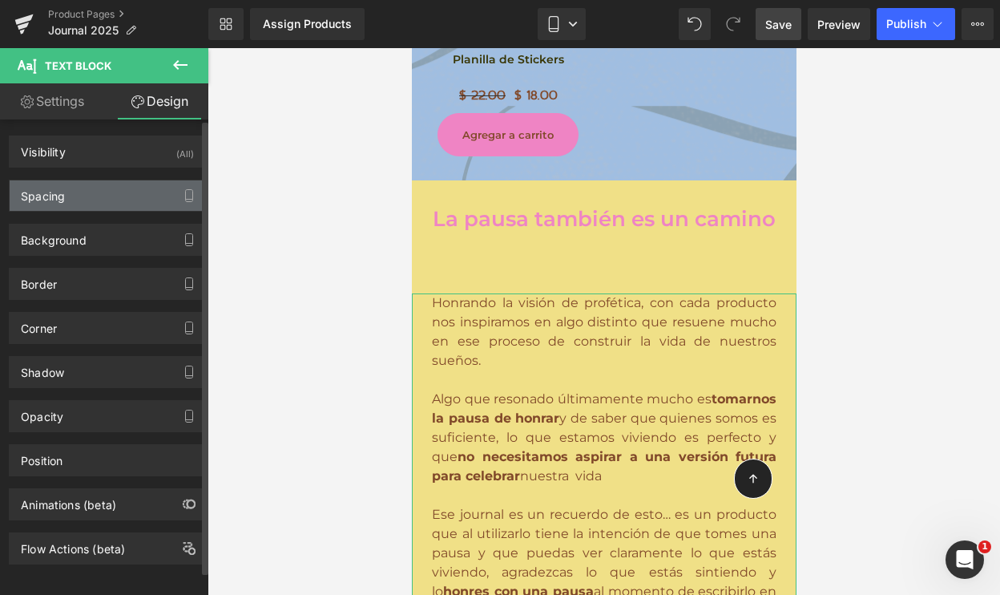
click at [103, 180] on div "Spacing" at bounding box center [108, 195] width 196 height 30
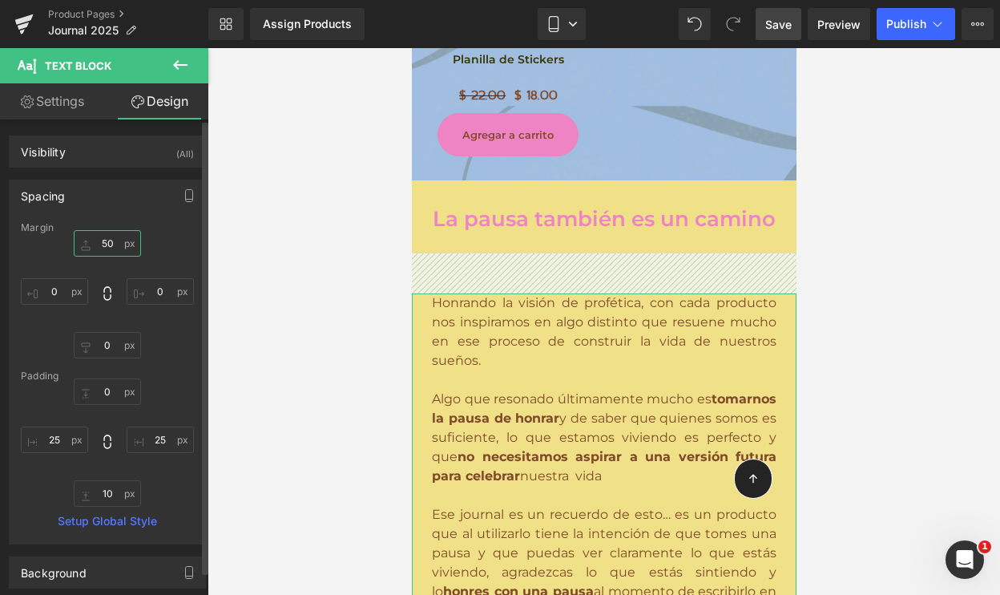
click at [102, 246] on input "50" at bounding box center [107, 243] width 67 height 26
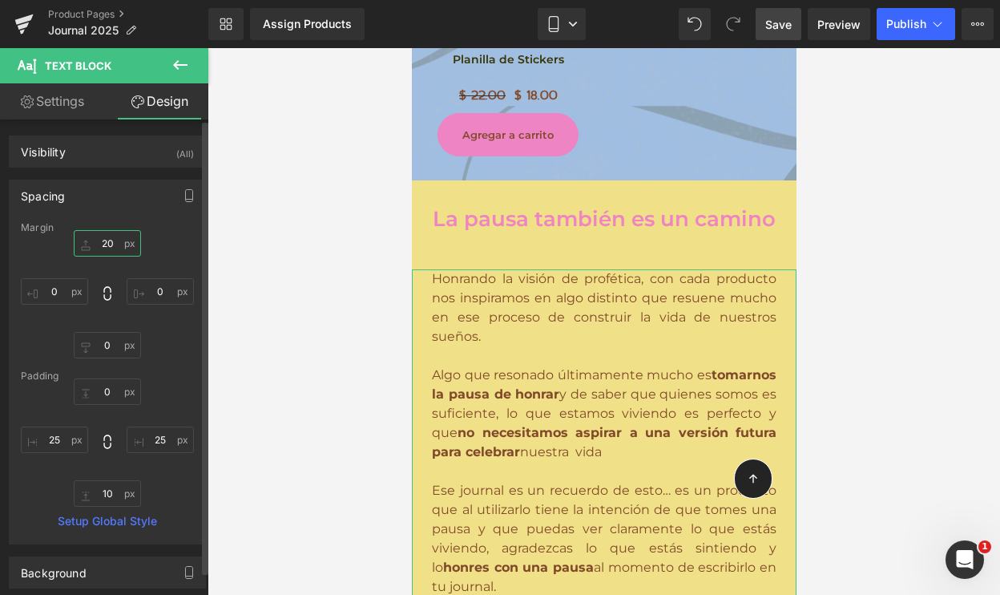
type input "2"
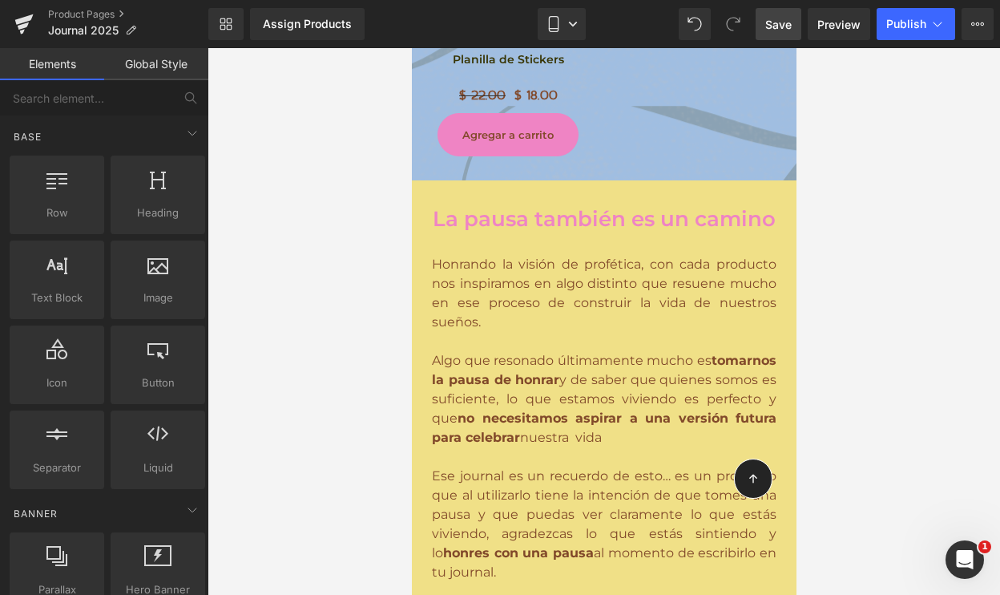
click at [313, 229] on div at bounding box center [604, 321] width 793 height 547
click at [769, 22] on span "Save" at bounding box center [778, 24] width 26 height 17
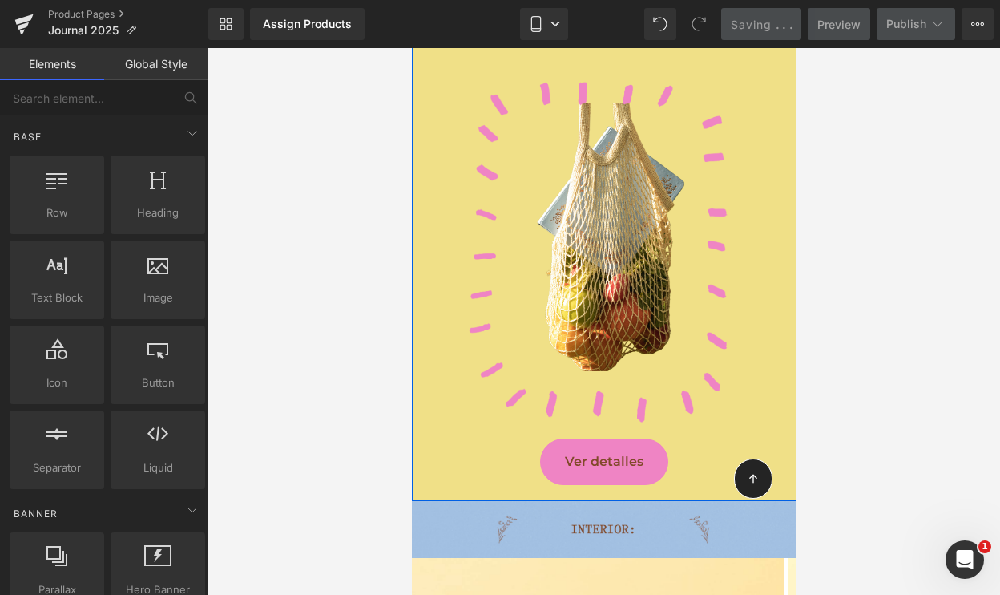
scroll to position [3066, 0]
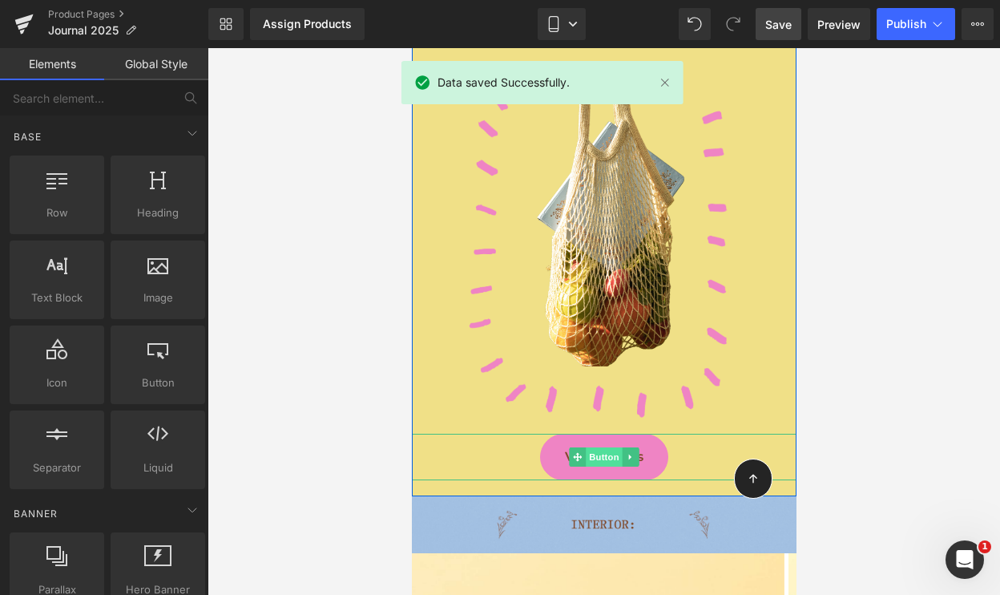
click at [600, 447] on span "Button" at bounding box center [603, 456] width 37 height 19
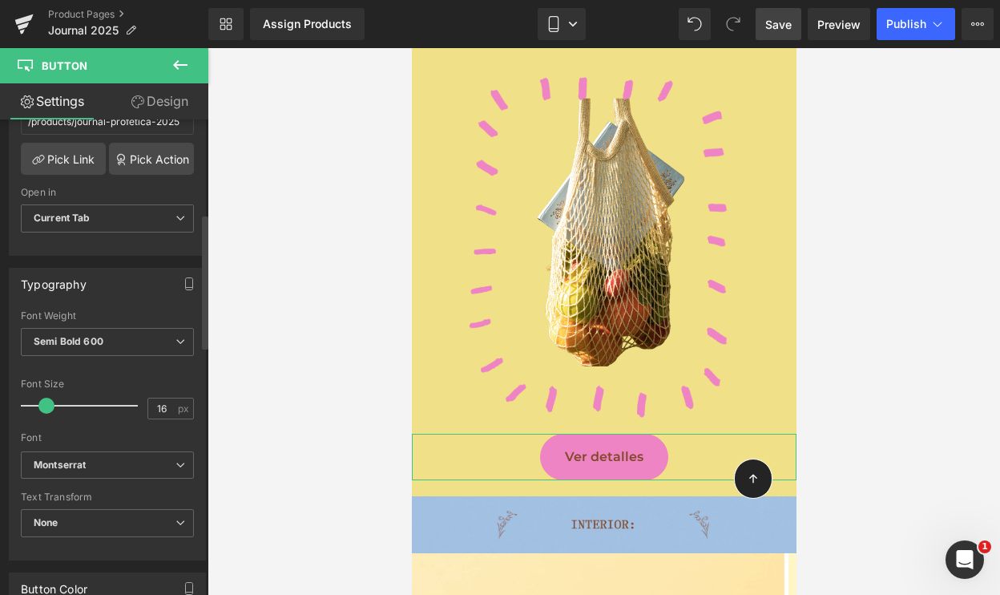
scroll to position [384, 0]
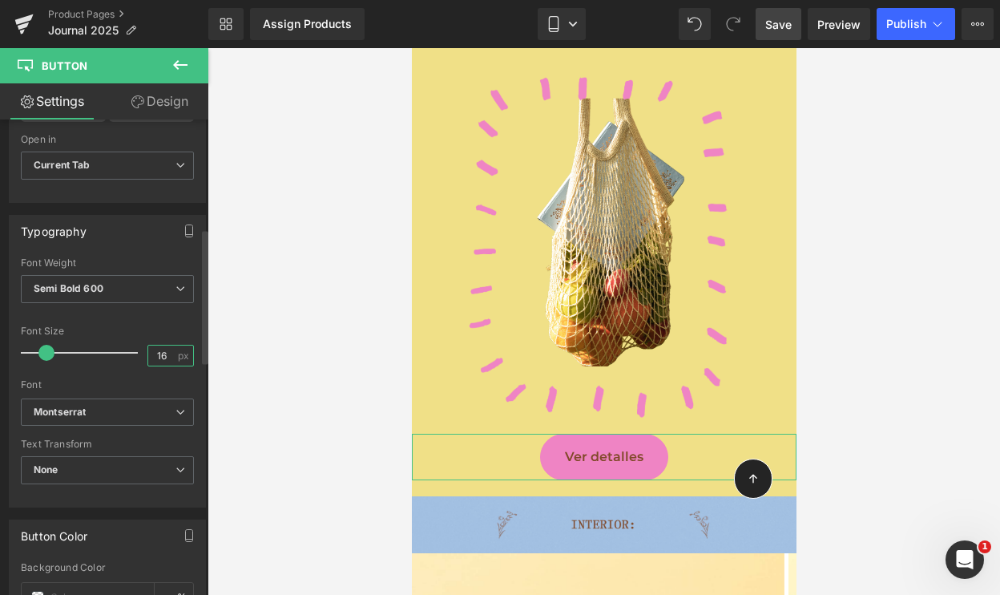
click at [155, 351] on input "16" at bounding box center [162, 355] width 28 height 20
type input "13"
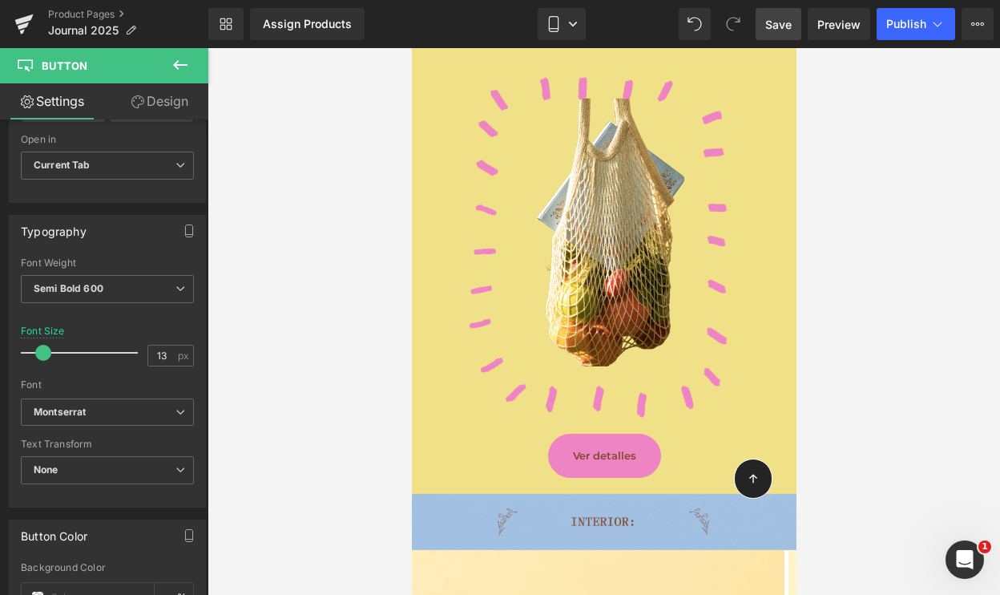
click at [353, 361] on div at bounding box center [604, 321] width 793 height 547
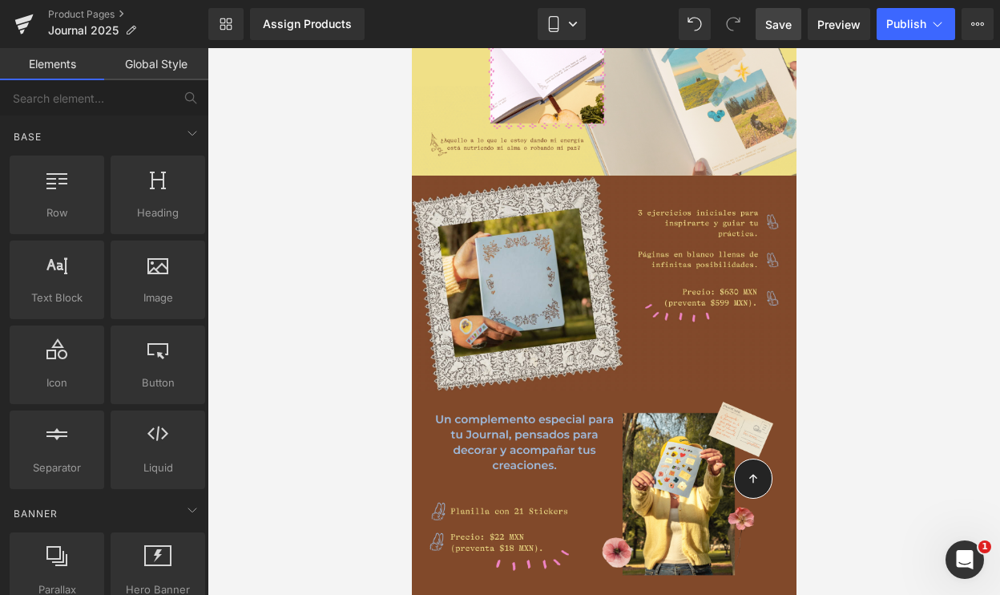
scroll to position [4180, 0]
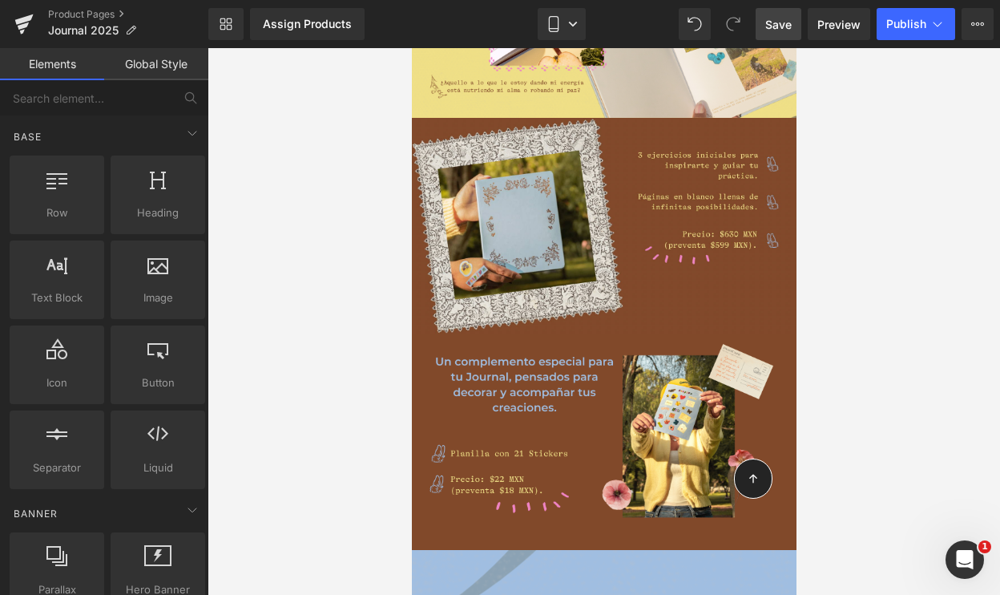
click at [774, 16] on span "Save" at bounding box center [778, 24] width 26 height 17
